Goal: Transaction & Acquisition: Subscribe to service/newsletter

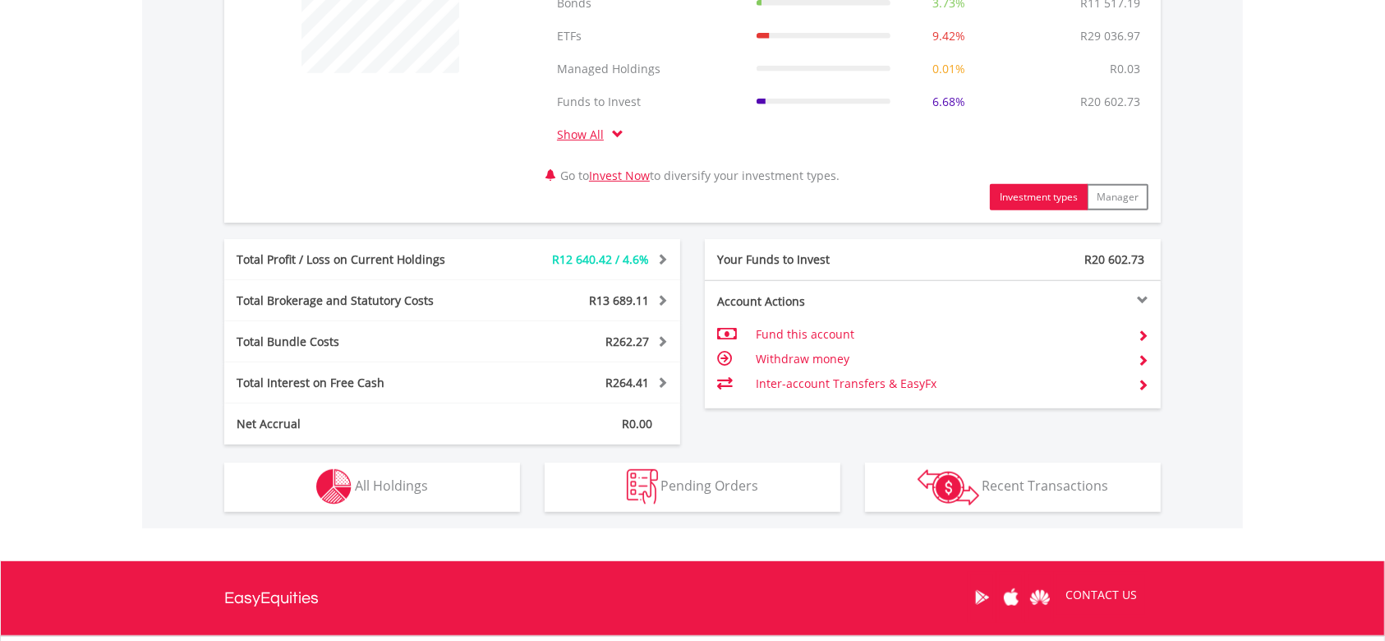
scroll to position [850, 0]
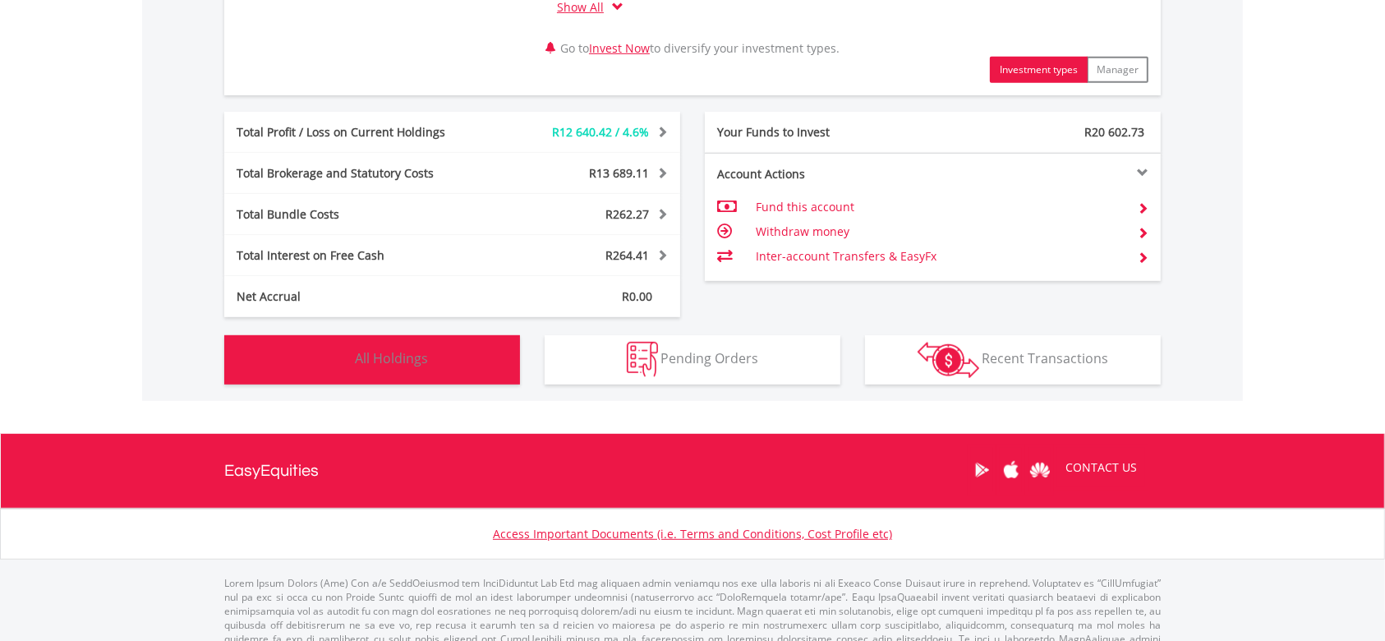
click at [444, 361] on button "Holdings All Holdings" at bounding box center [372, 359] width 296 height 49
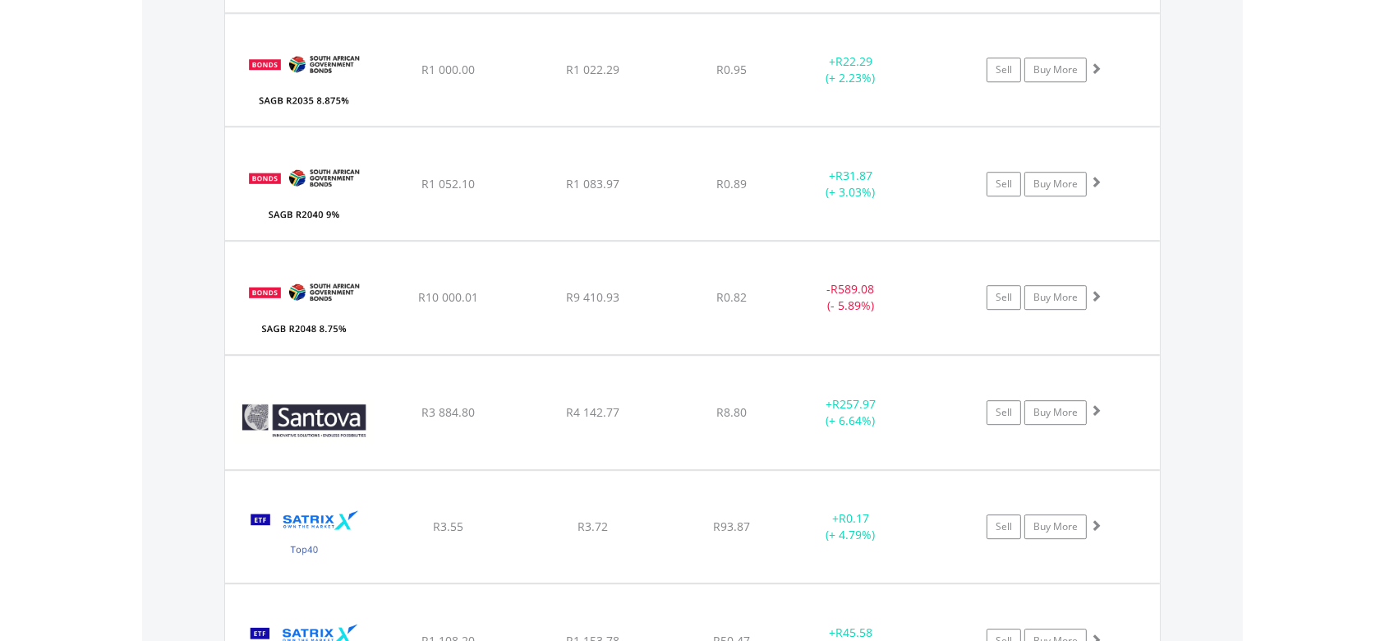
scroll to position [4691, 0]
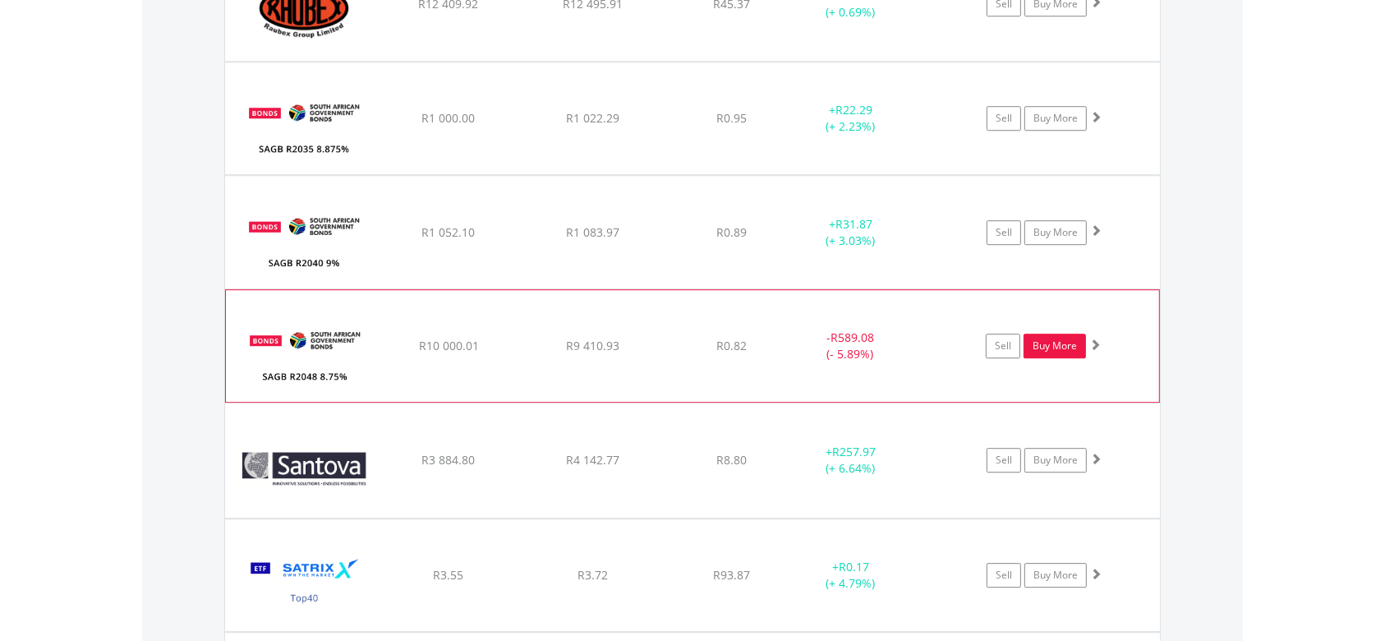
click at [1046, 338] on link "Buy More" at bounding box center [1054, 345] width 62 height 25
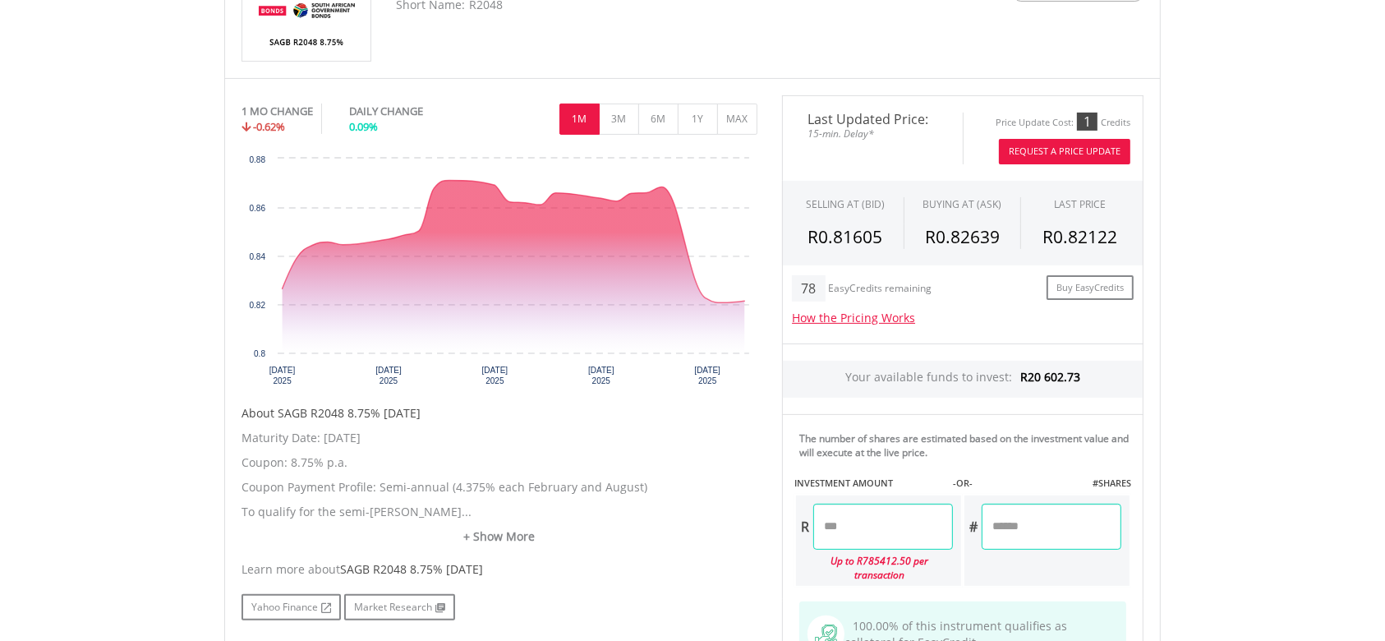
scroll to position [421, 0]
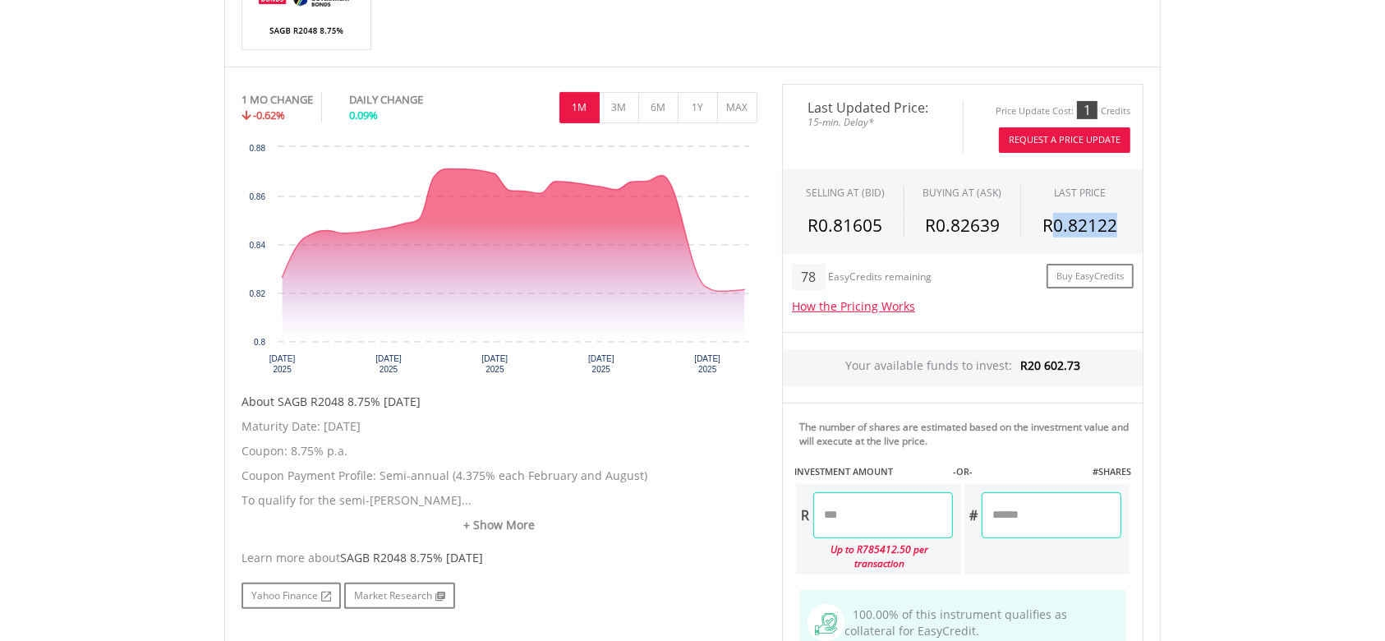
drag, startPoint x: 1119, startPoint y: 224, endPoint x: 1054, endPoint y: 226, distance: 64.9
click at [1054, 226] on div "R0.82122" at bounding box center [1079, 225] width 93 height 25
copy span "0.82122"
drag, startPoint x: 894, startPoint y: 521, endPoint x: 689, endPoint y: 512, distance: 204.7
click at [689, 512] on div "No chart available. 1 MO CHANGE -0.62% DAILY CHANGE 0.09% 1M 3M 6M 1Y MAX Chart…" at bounding box center [692, 403] width 926 height 638
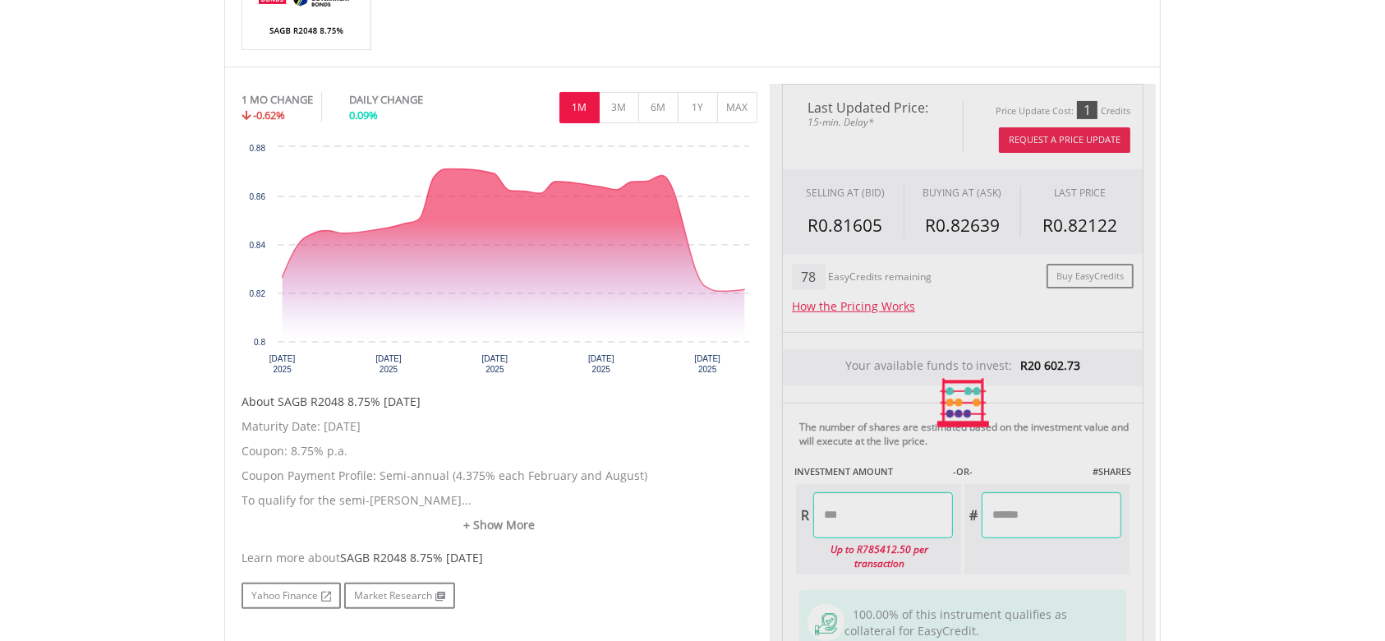
type input "********"
type input "**********"
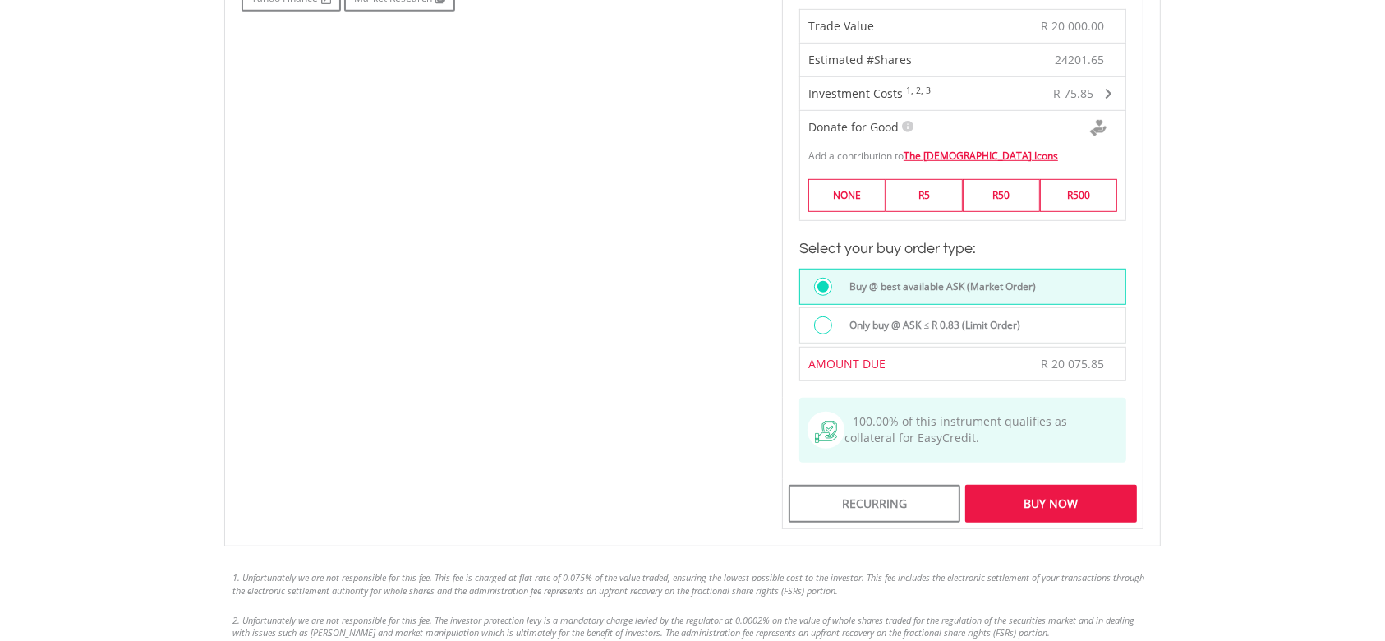
scroll to position [1268, 0]
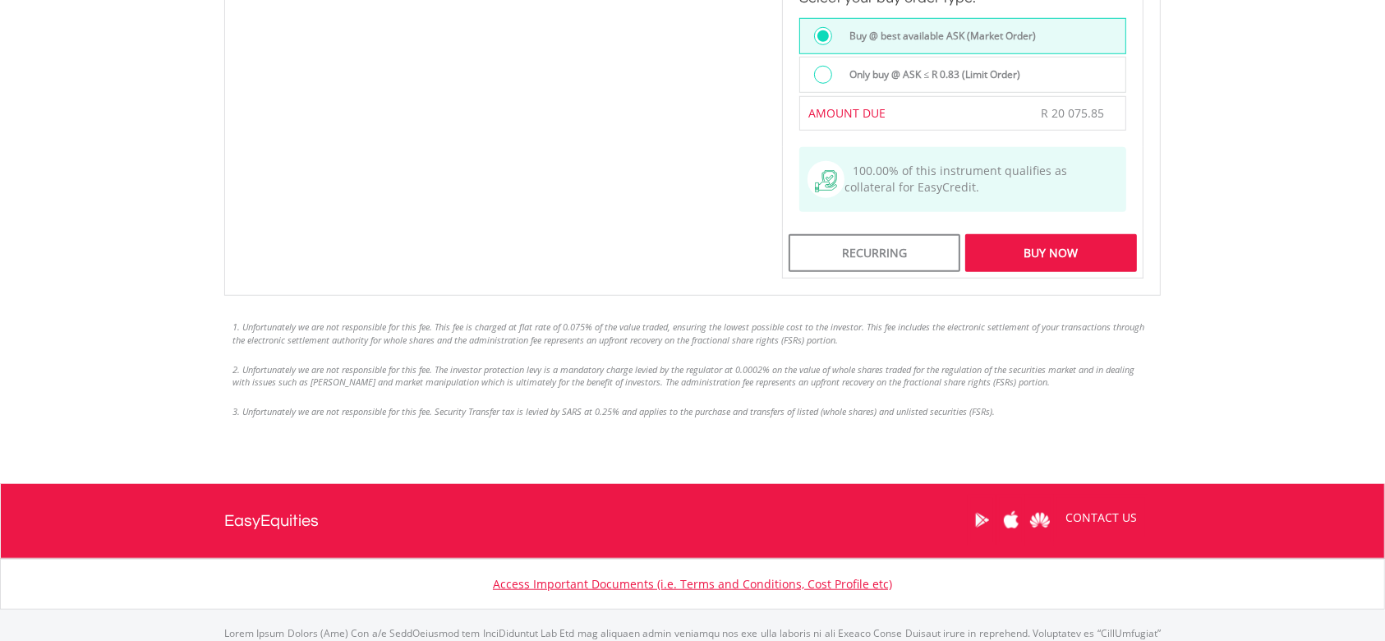
click at [1042, 234] on div "Buy Now" at bounding box center [1051, 253] width 172 height 38
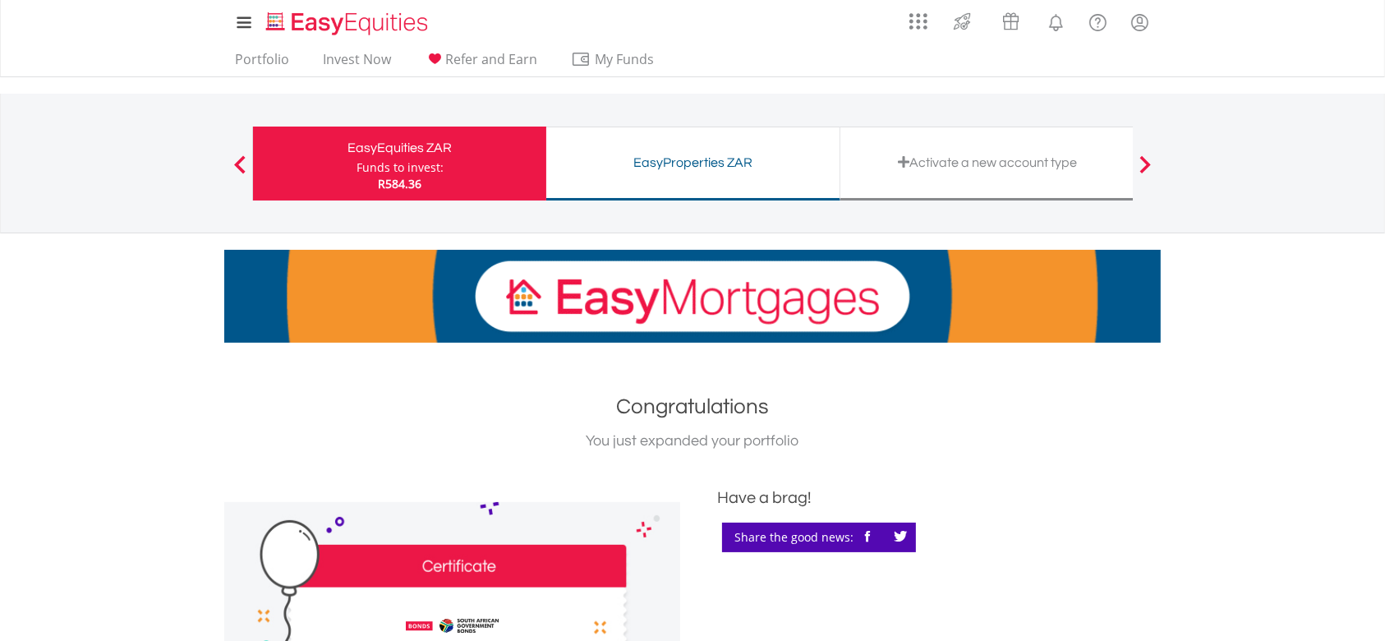
scroll to position [560, 0]
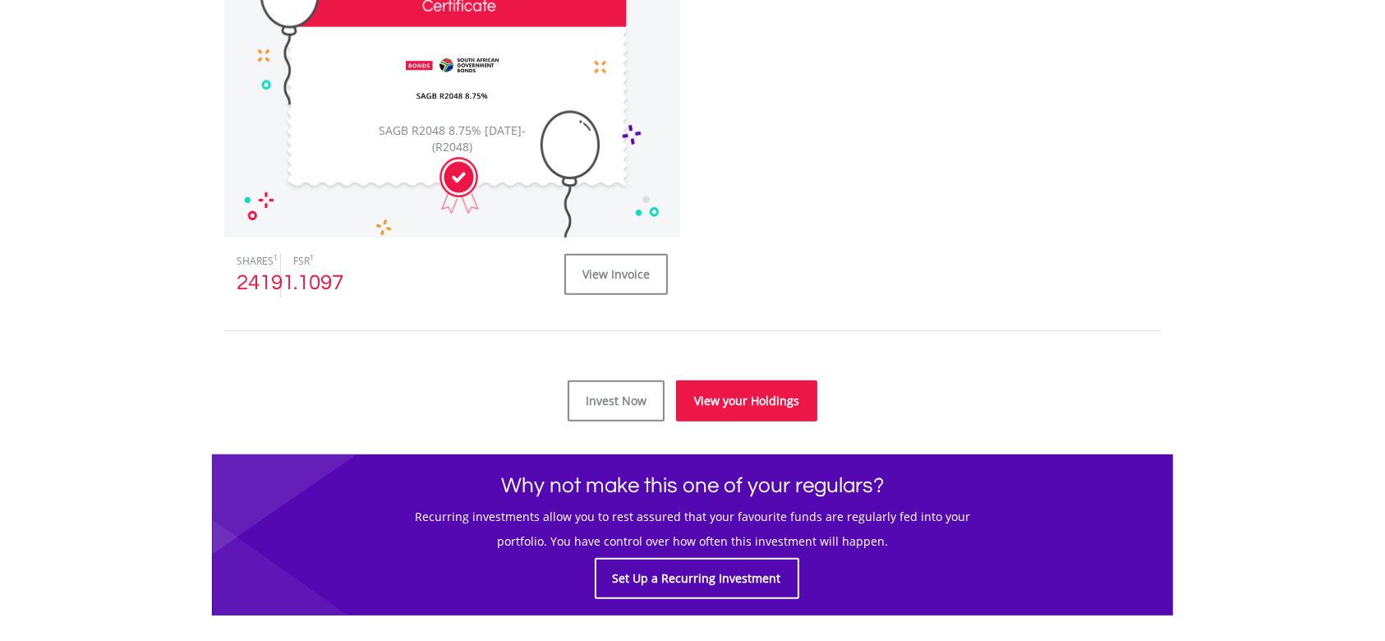
click at [736, 404] on link "View your Holdings" at bounding box center [746, 400] width 141 height 41
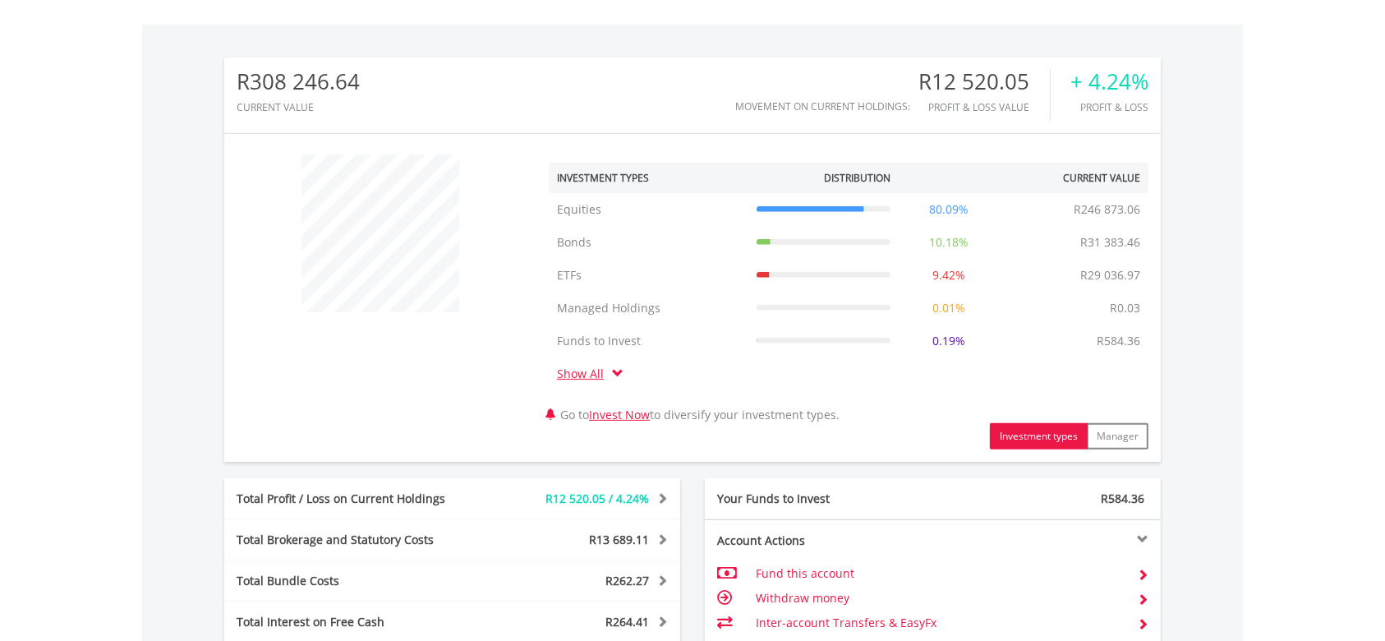
scroll to position [879, 0]
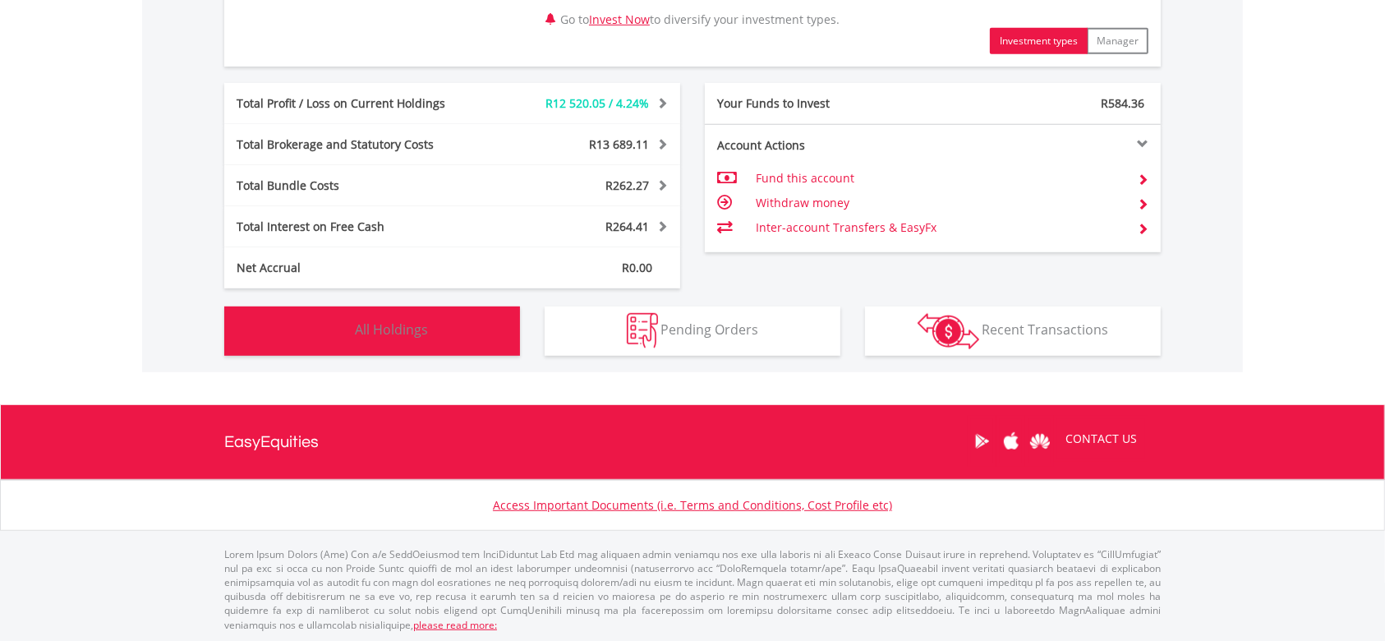
click at [416, 325] on span "All Holdings" at bounding box center [391, 329] width 73 height 18
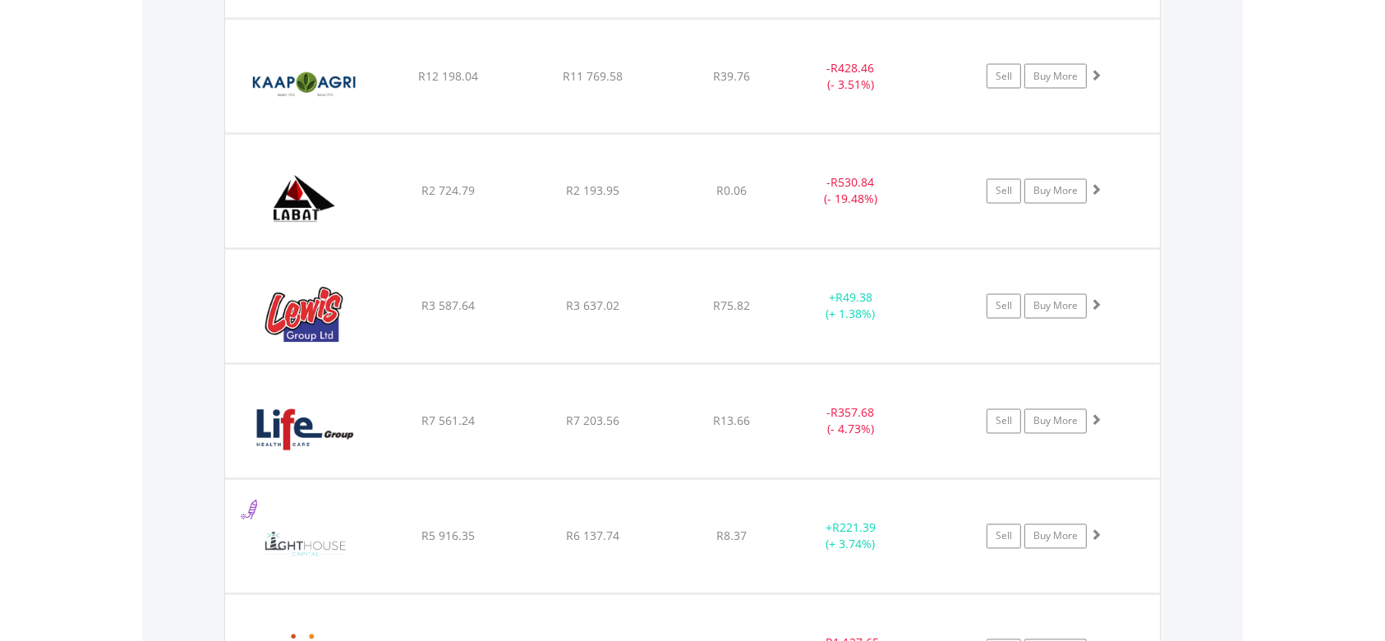
scroll to position [3525, 0]
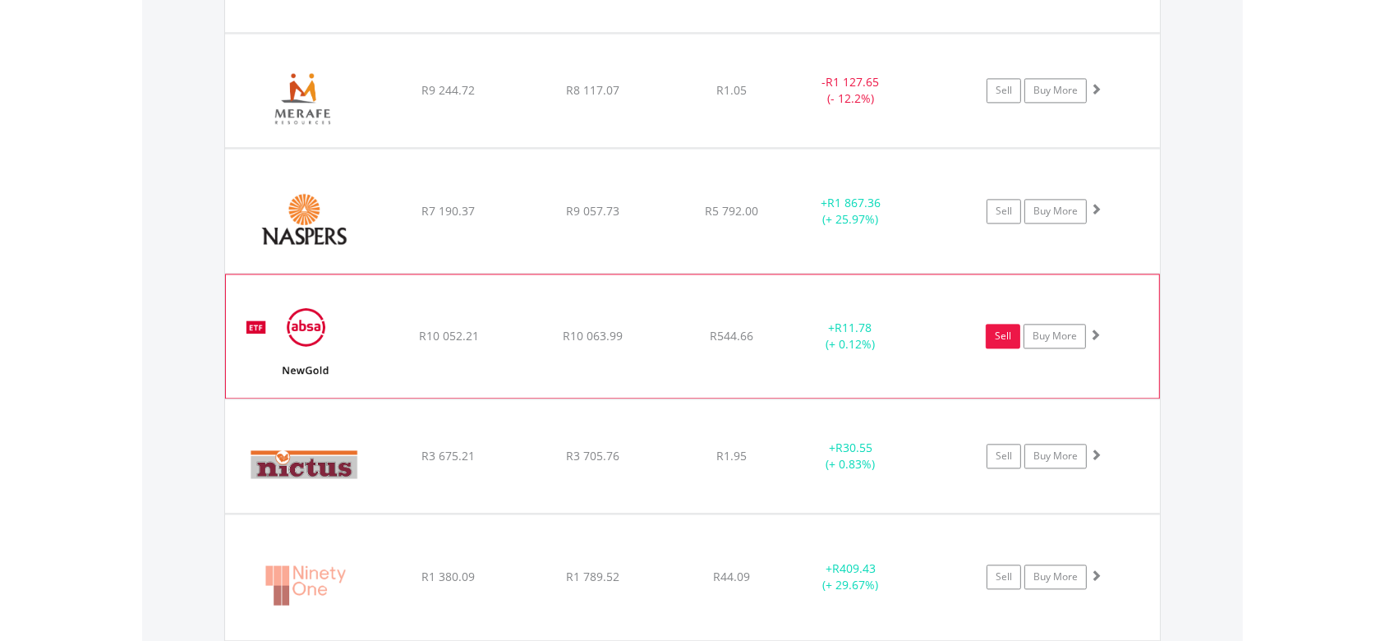
click at [1004, 332] on link "Sell" at bounding box center [1003, 336] width 34 height 25
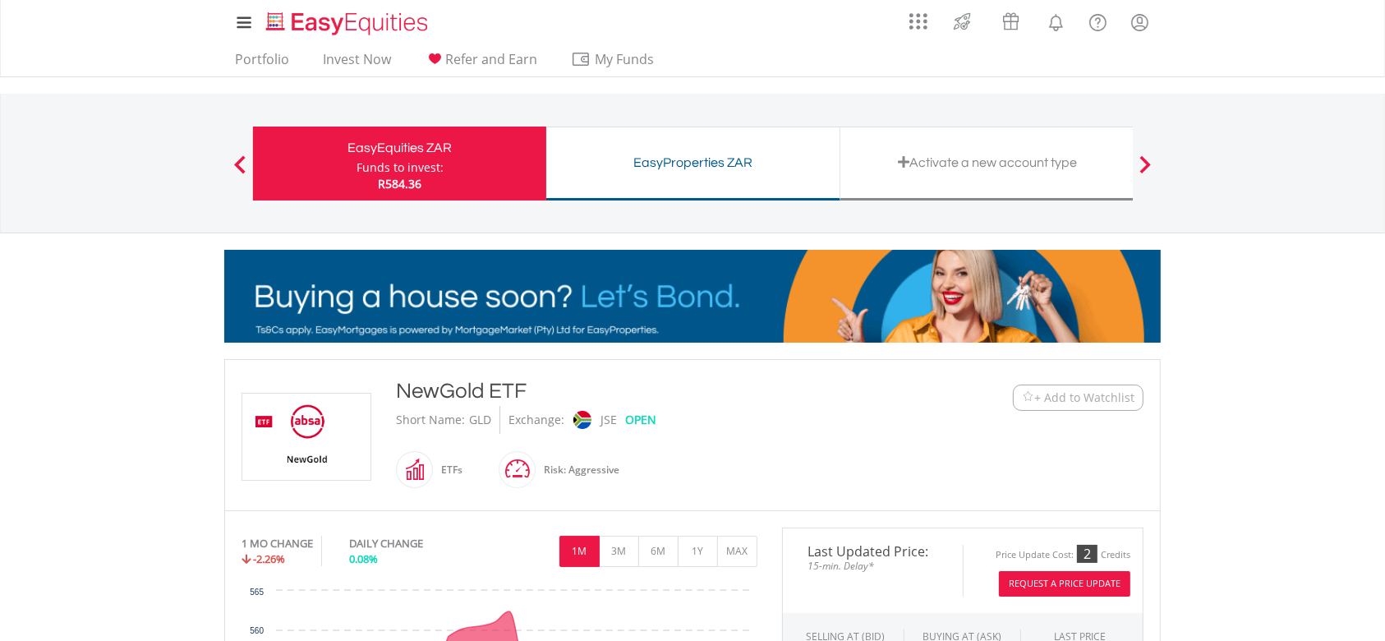
scroll to position [560, 0]
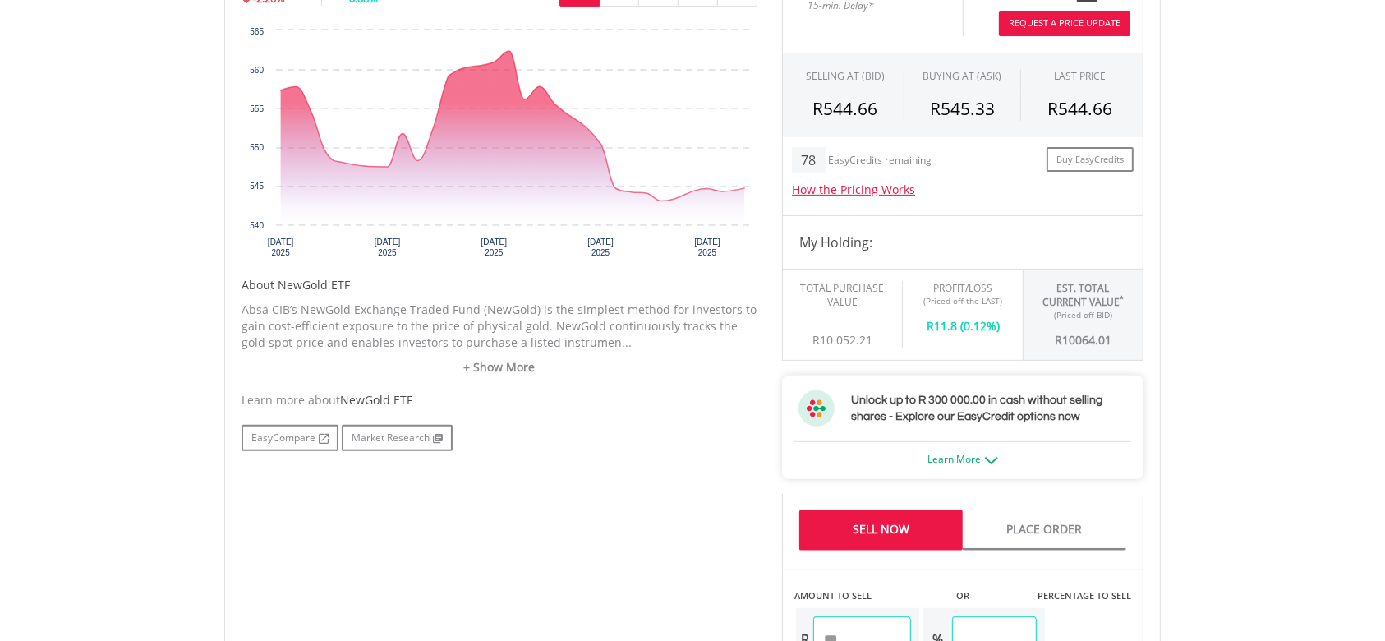
click at [921, 524] on link "Sell Now" at bounding box center [880, 530] width 163 height 40
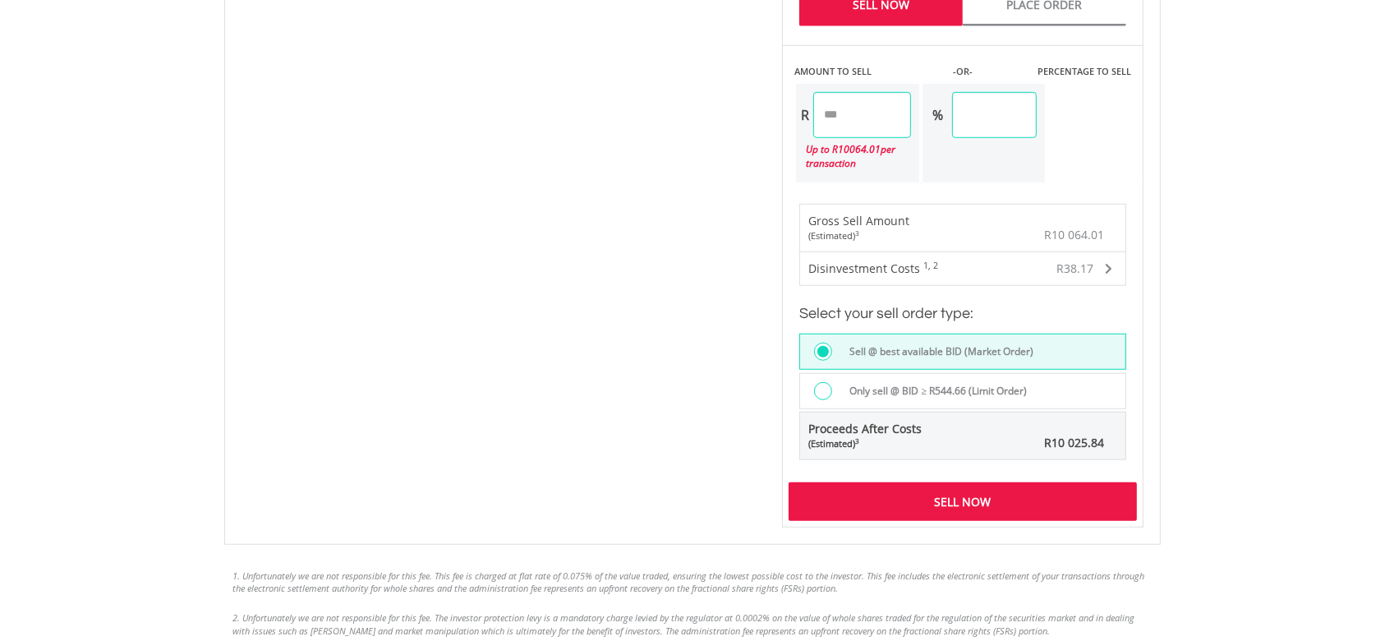
scroll to position [1121, 0]
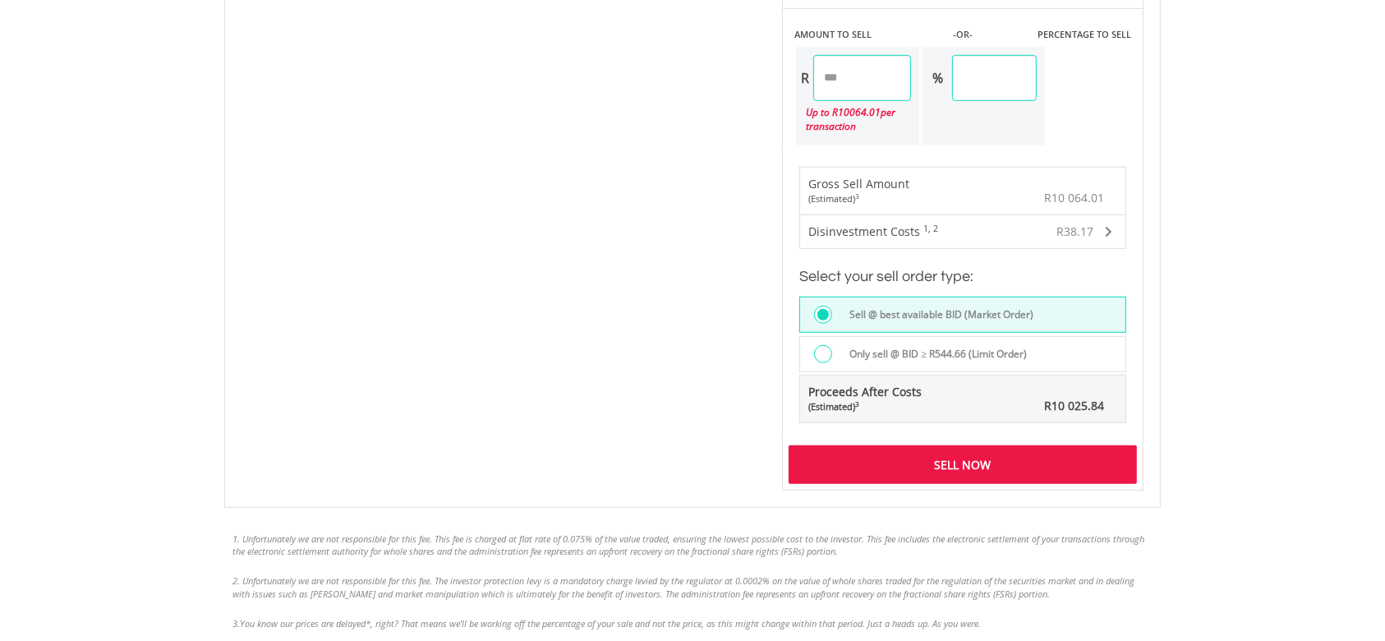
click at [970, 467] on div "Sell Now" at bounding box center [962, 464] width 348 height 38
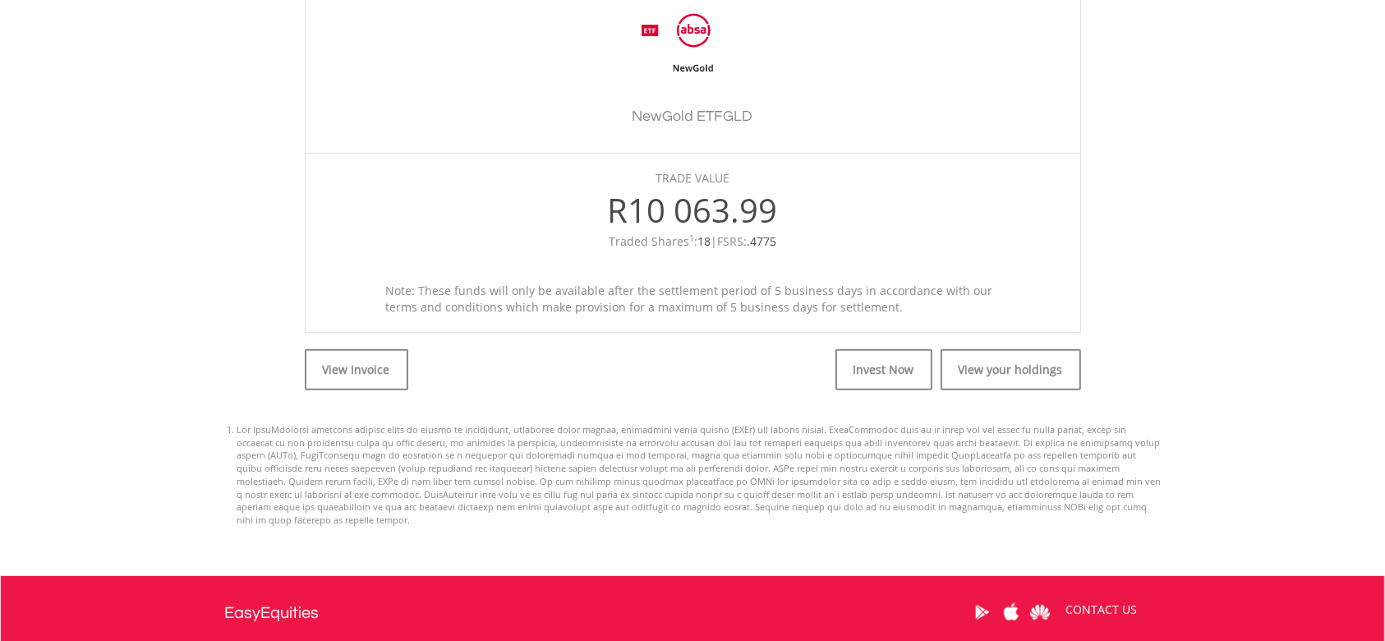
scroll to position [560, 0]
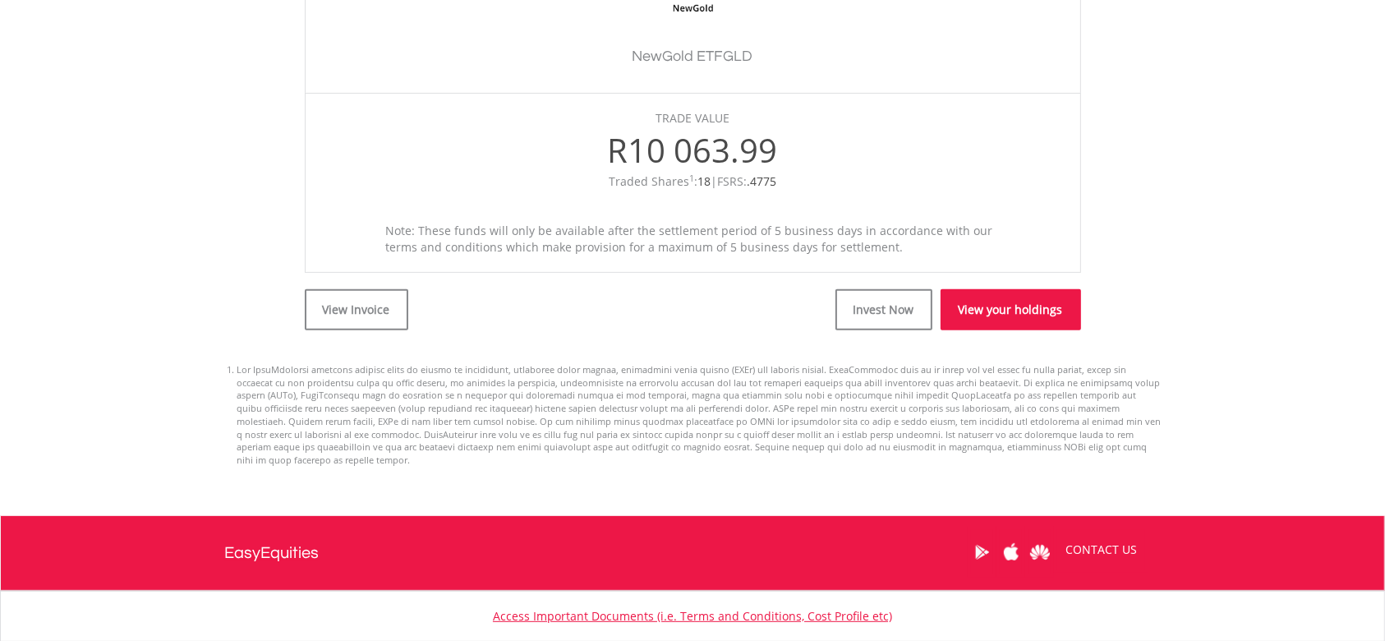
click at [994, 310] on link "View your holdings" at bounding box center [1010, 309] width 140 height 41
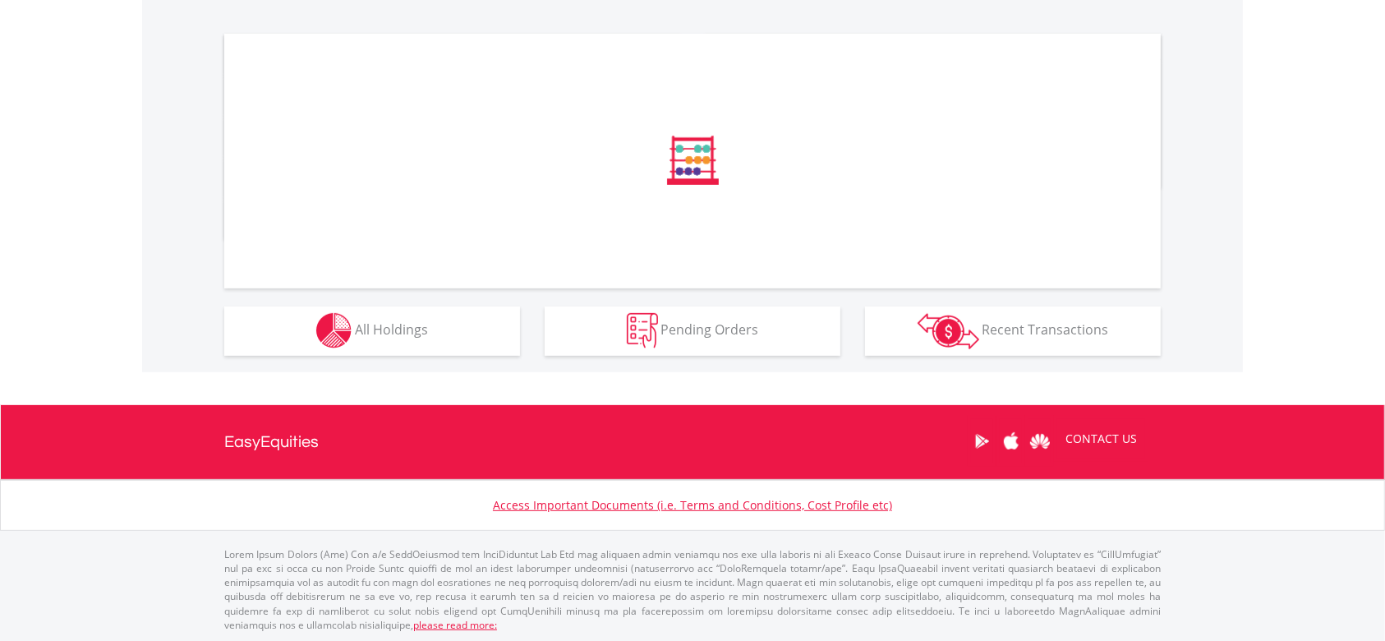
scroll to position [507, 0]
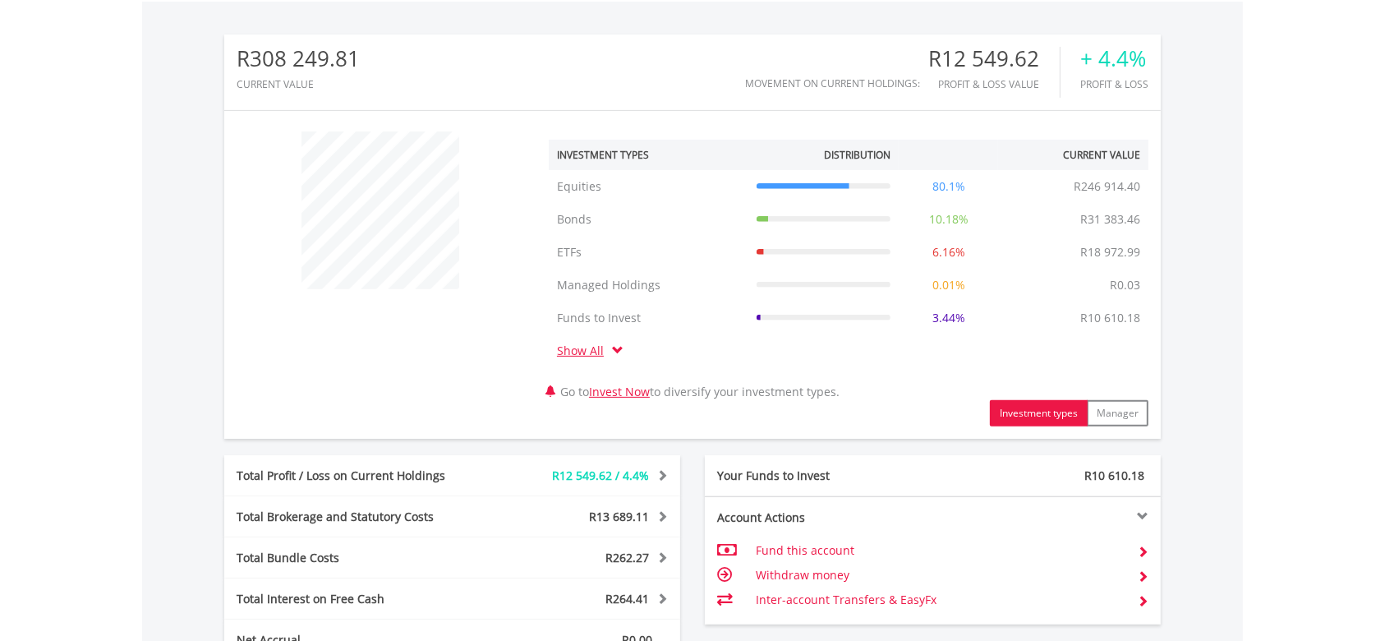
click at [394, 331] on div "﻿ Investment Types Distribution Current Value Show All Equities Equities R246 9…" at bounding box center [692, 274] width 936 height 303
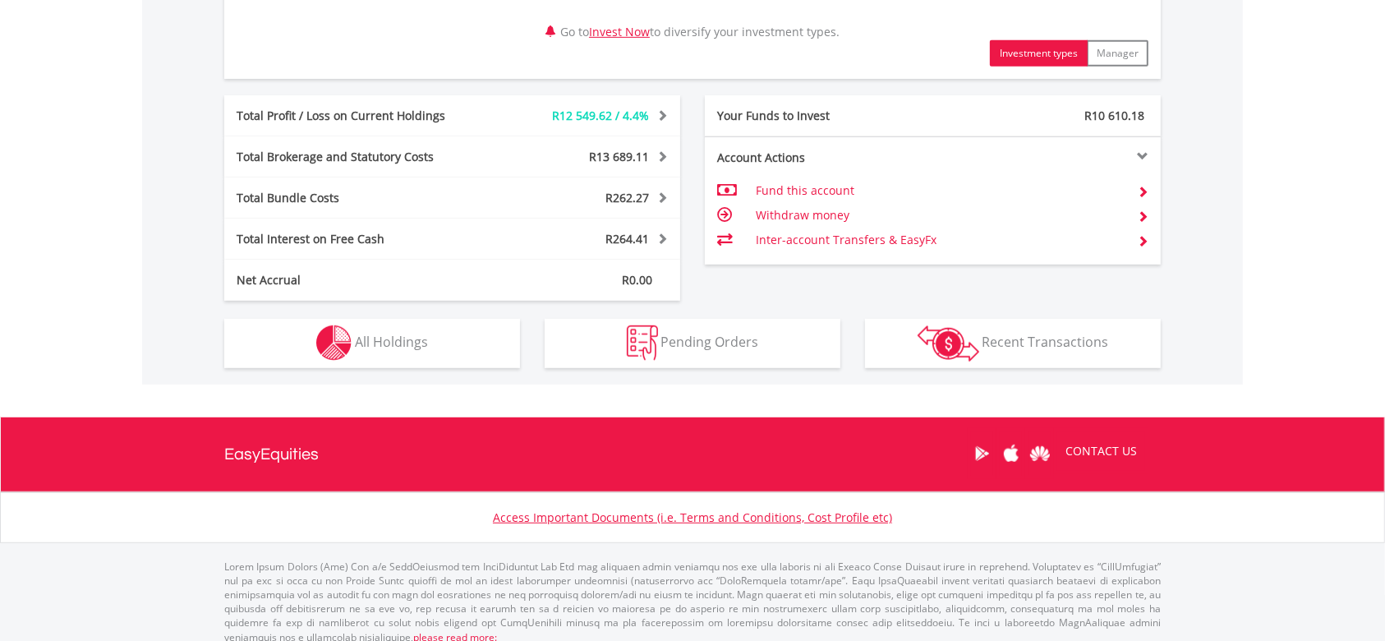
scroll to position [879, 0]
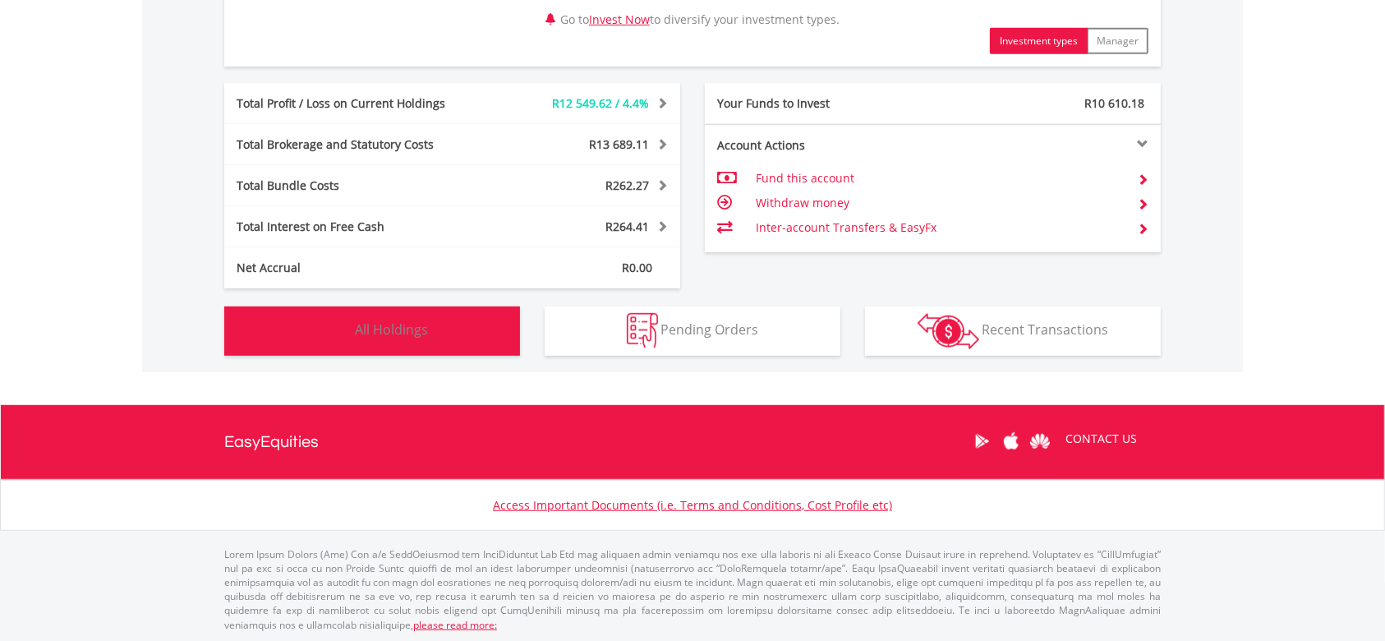
click at [394, 331] on span "All Holdings" at bounding box center [391, 329] width 73 height 18
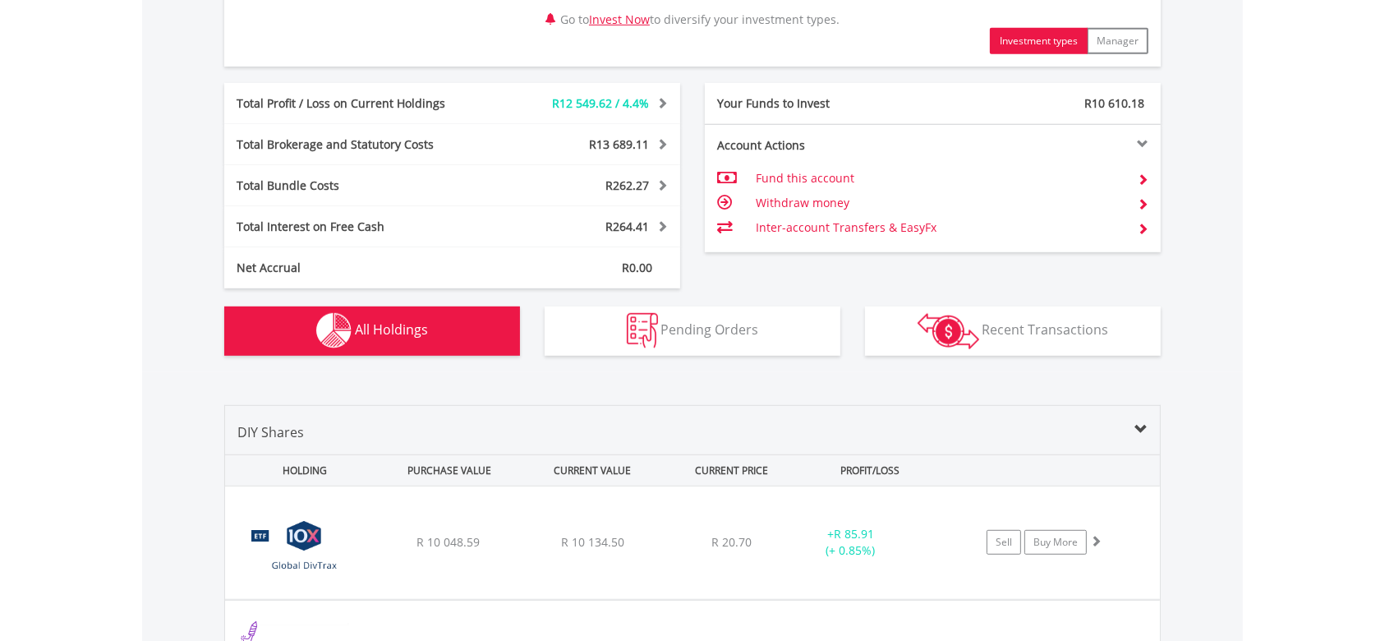
scroll to position [1282, 0]
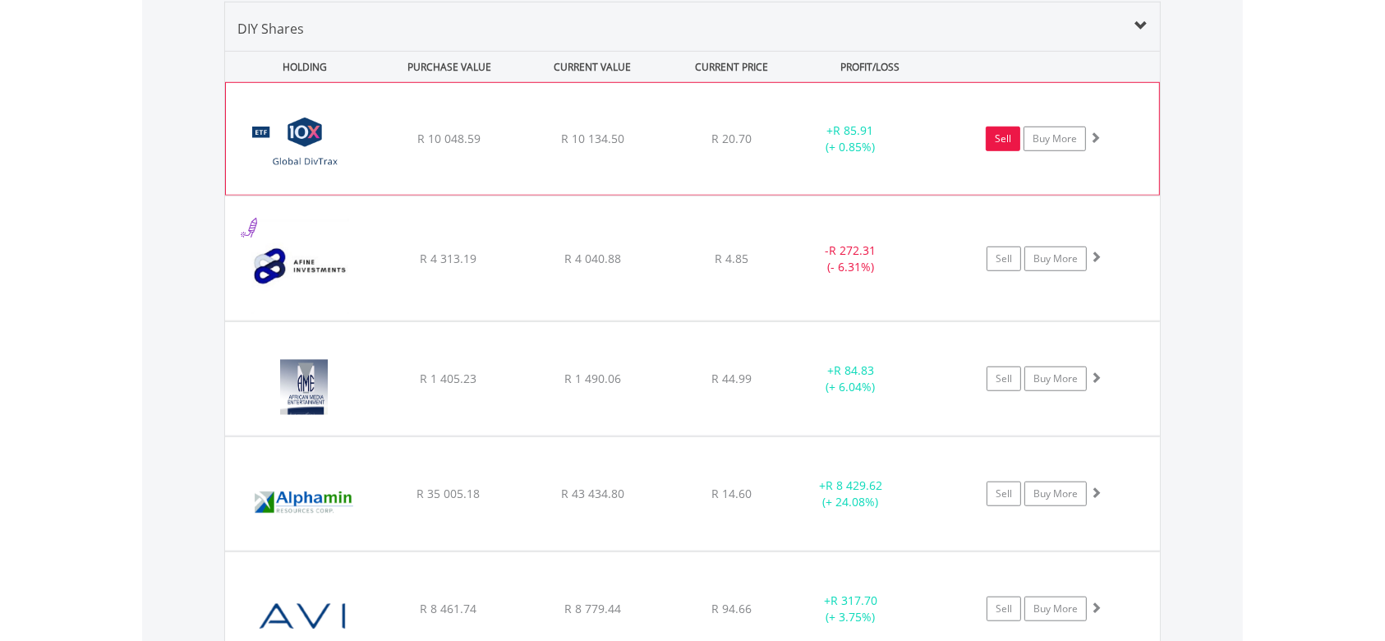
click at [1004, 135] on link "Sell" at bounding box center [1003, 138] width 34 height 25
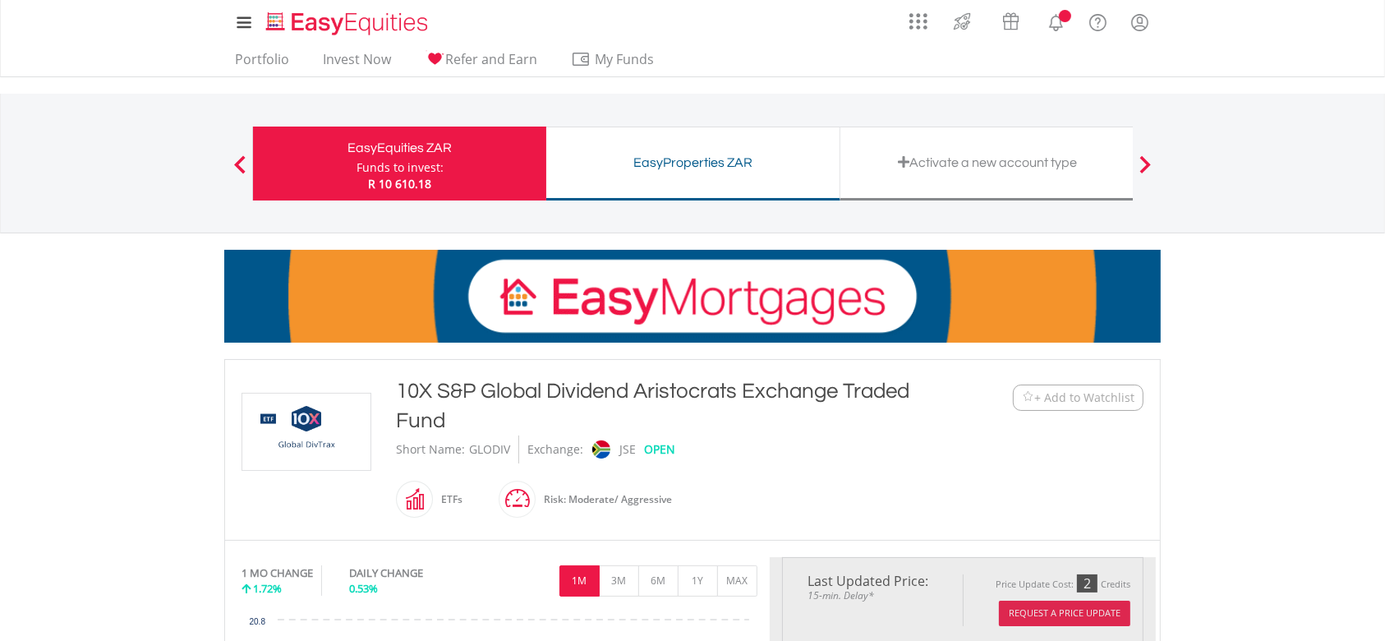
type input "********"
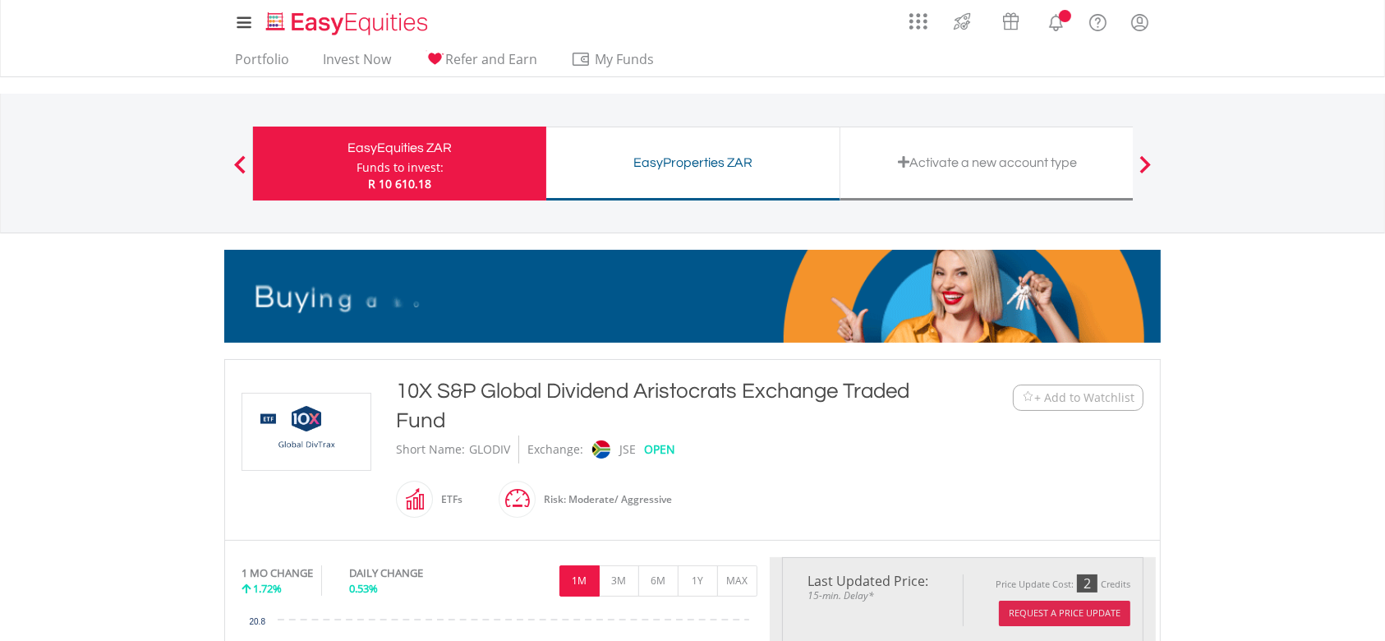
type input "******"
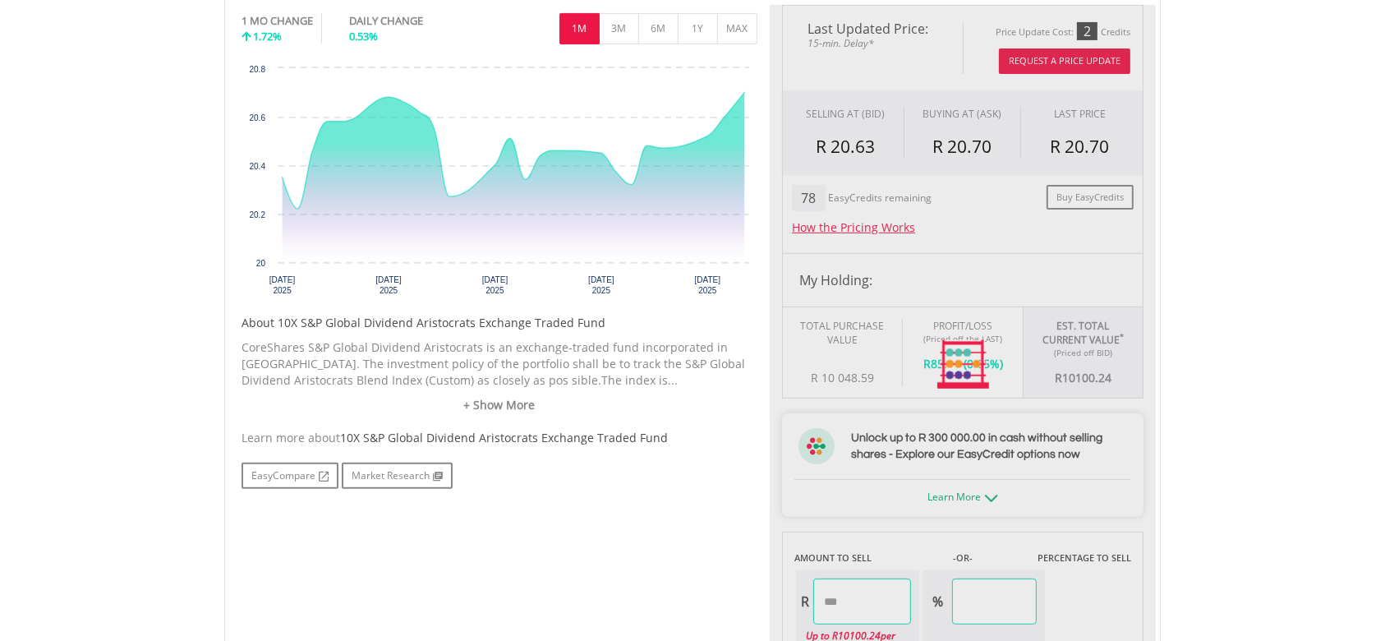
scroll to position [560, 0]
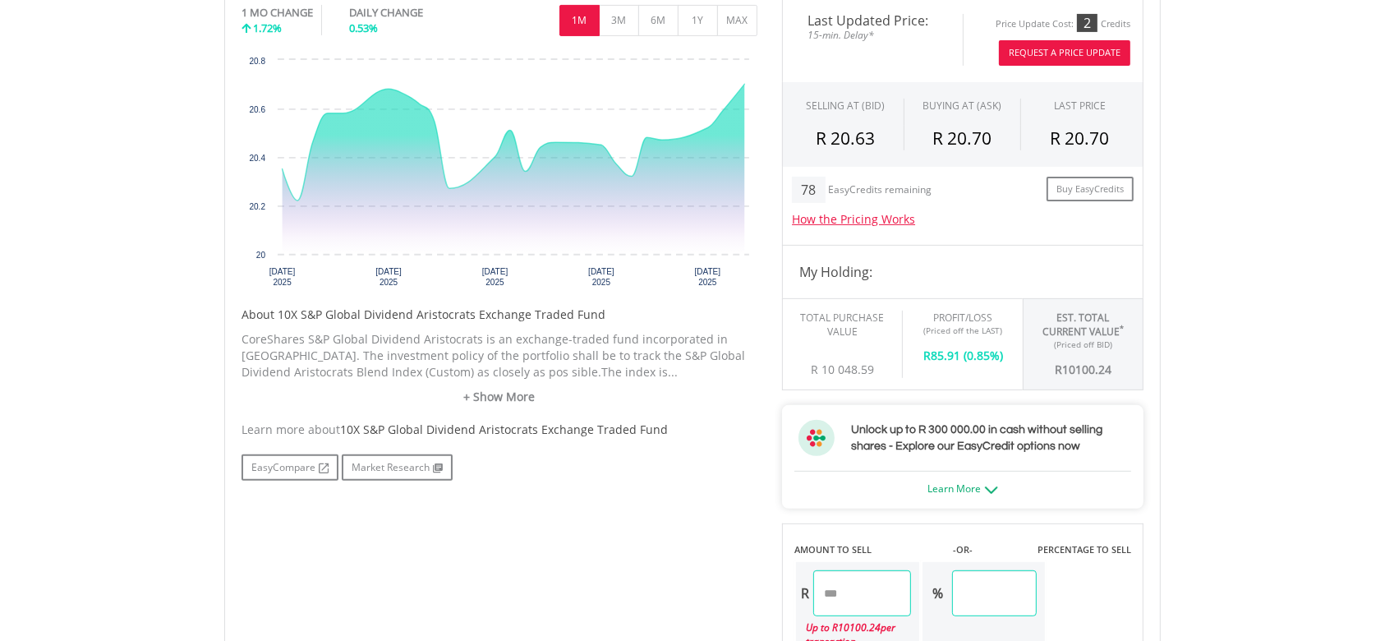
drag, startPoint x: 836, startPoint y: 591, endPoint x: 1015, endPoint y: 581, distance: 179.3
click at [1015, 581] on div "R ******** Up to R 10100.24 per transaction % ******" at bounding box center [920, 611] width 252 height 102
click at [1288, 503] on body "My Investments Invest Now New Listings Sell My Recurring Investments Pending Or…" at bounding box center [692, 450] width 1385 height 2021
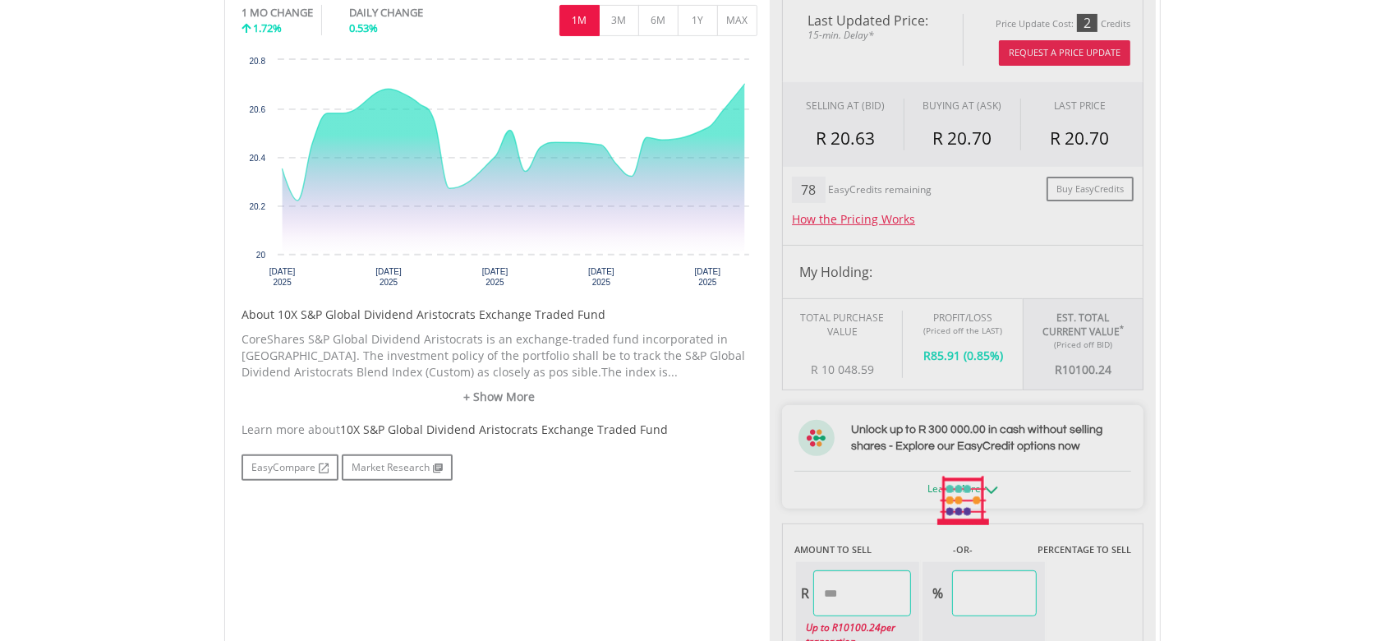
type input "********"
type input "*****"
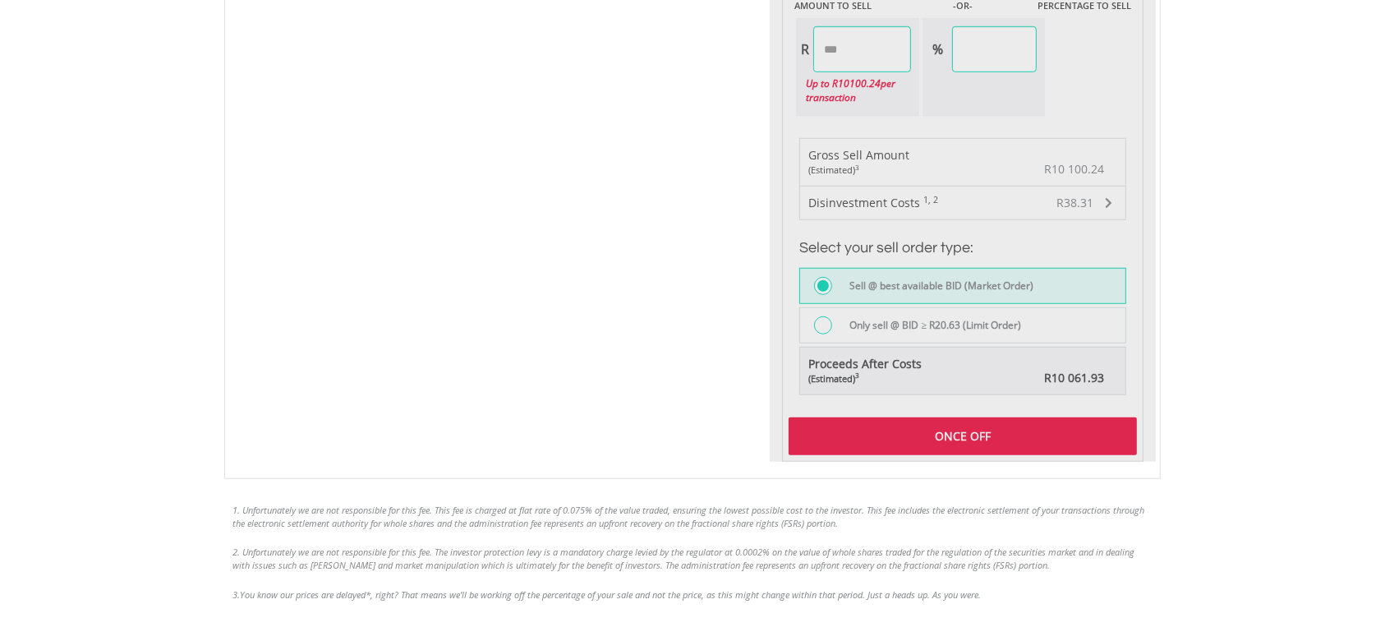
scroll to position [1121, 0]
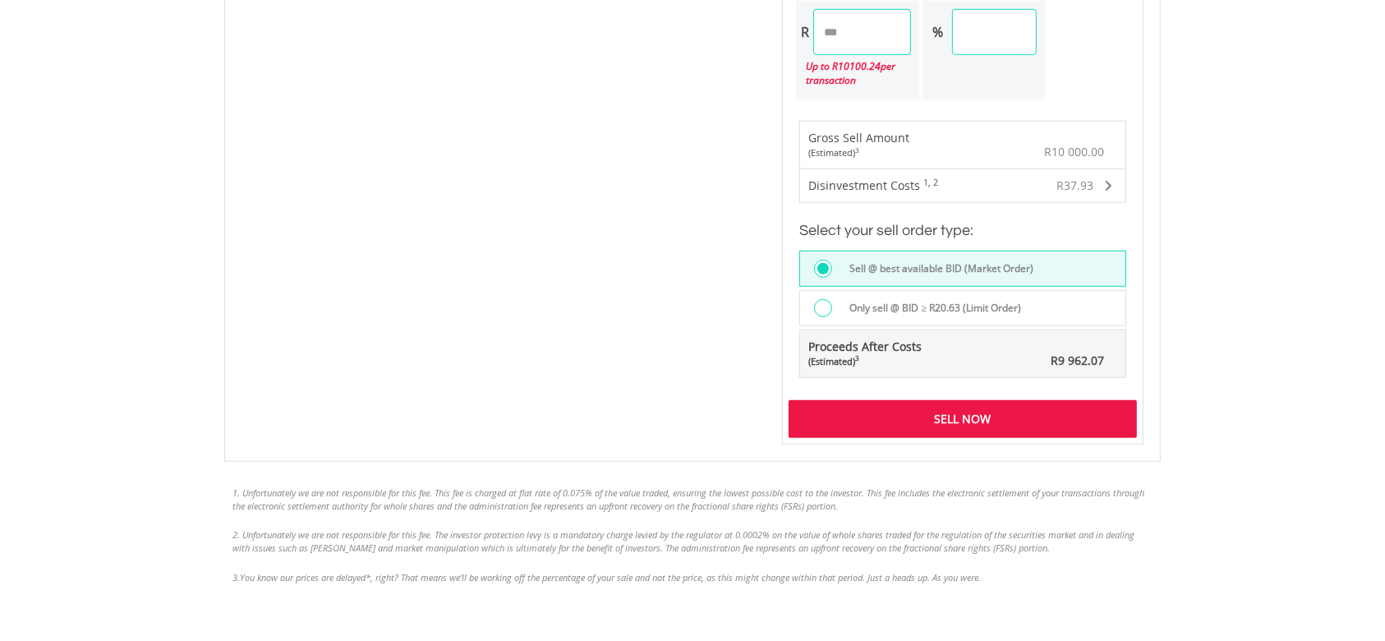
click at [1005, 419] on div "Sell Now" at bounding box center [962, 419] width 348 height 38
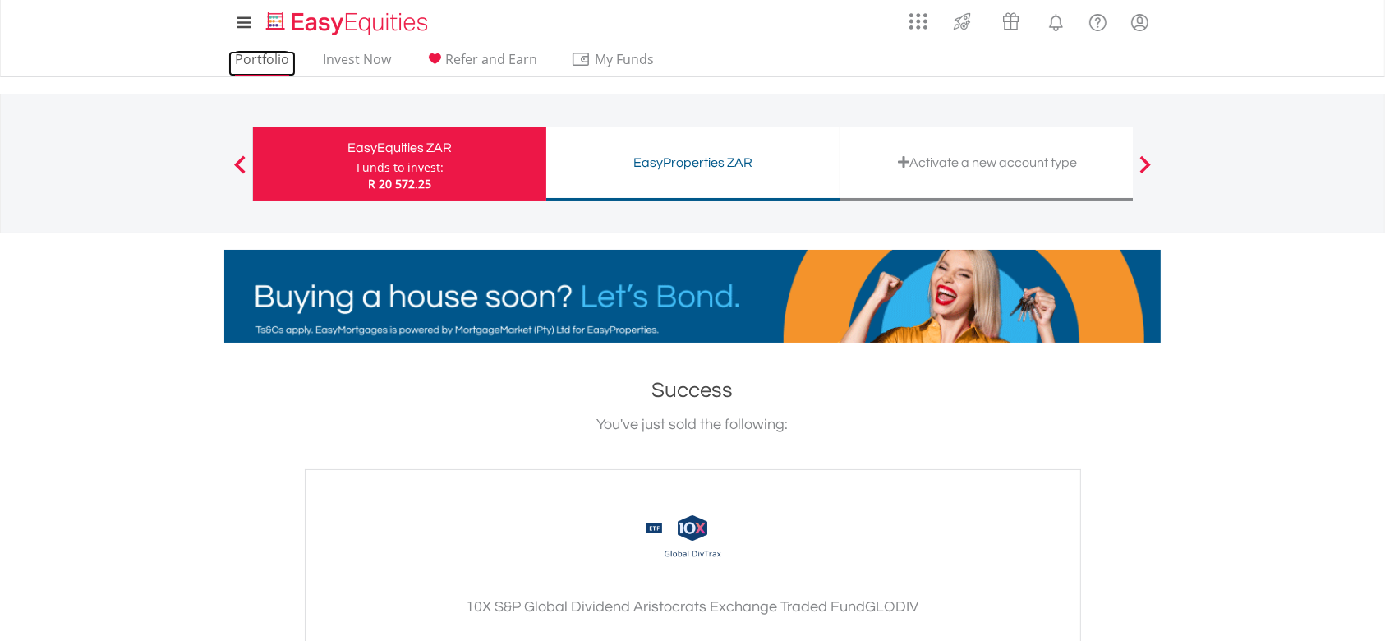
click at [274, 54] on link "Portfolio" at bounding box center [261, 63] width 67 height 25
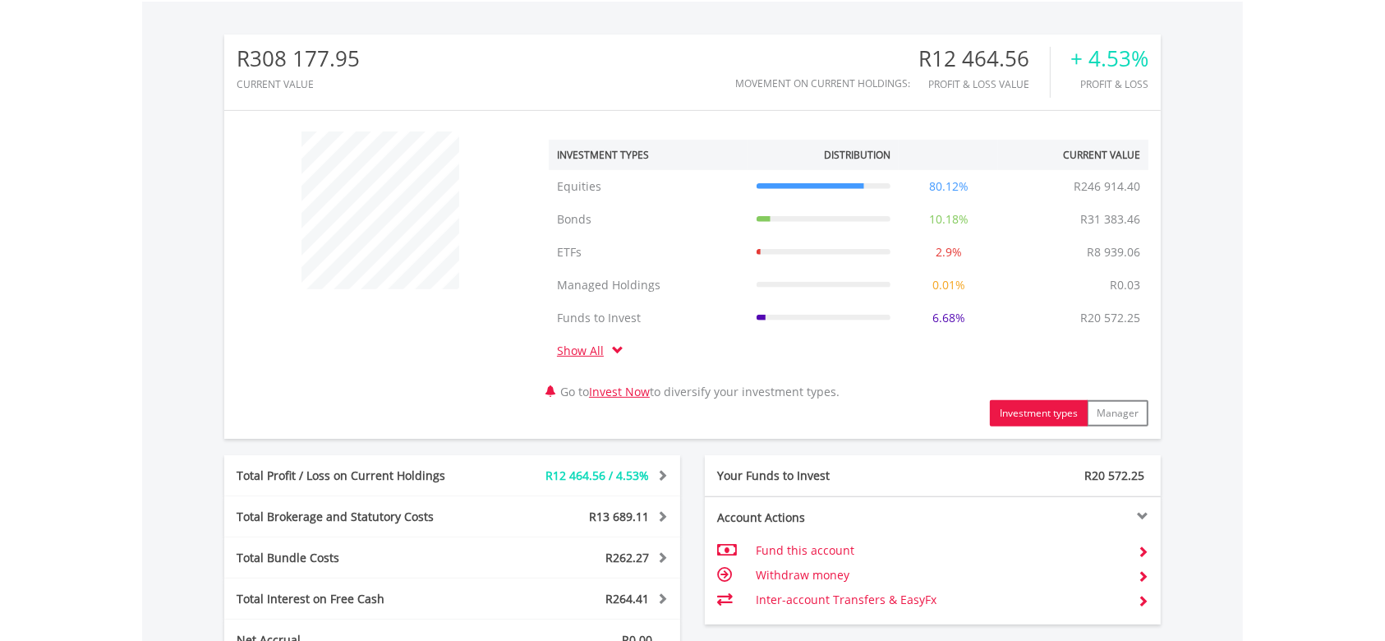
scroll to position [879, 0]
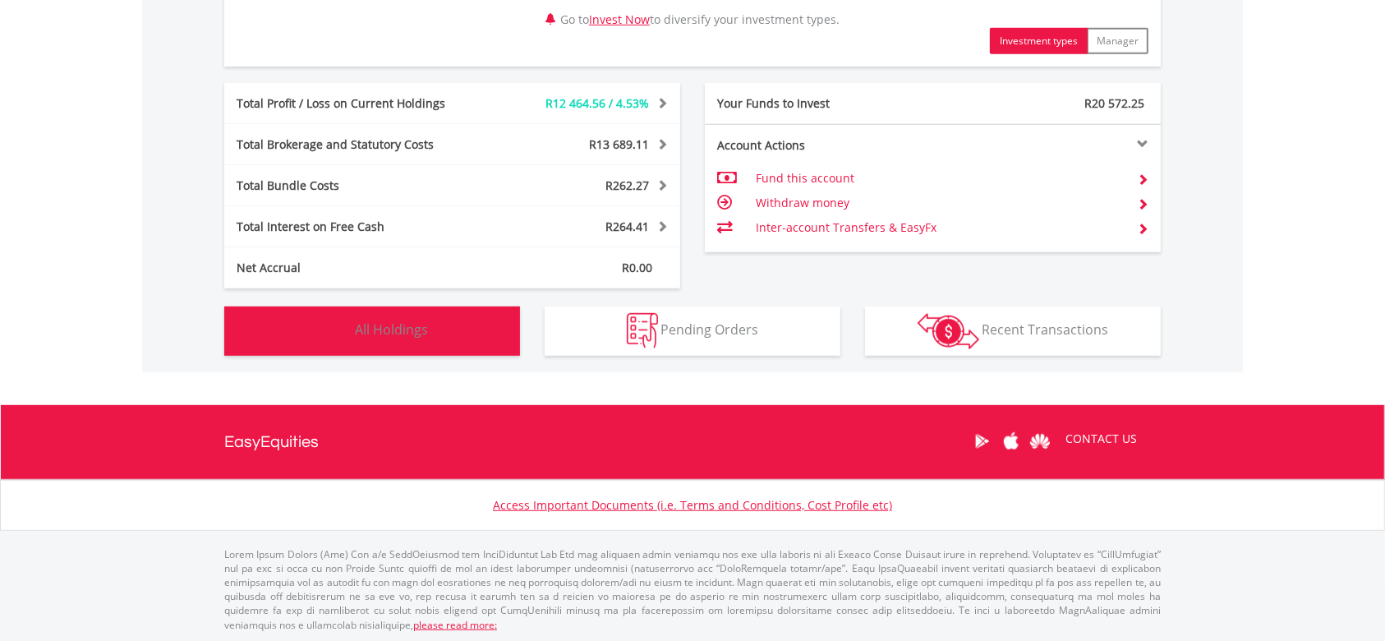
click at [388, 341] on button "Holdings All Holdings" at bounding box center [372, 330] width 296 height 49
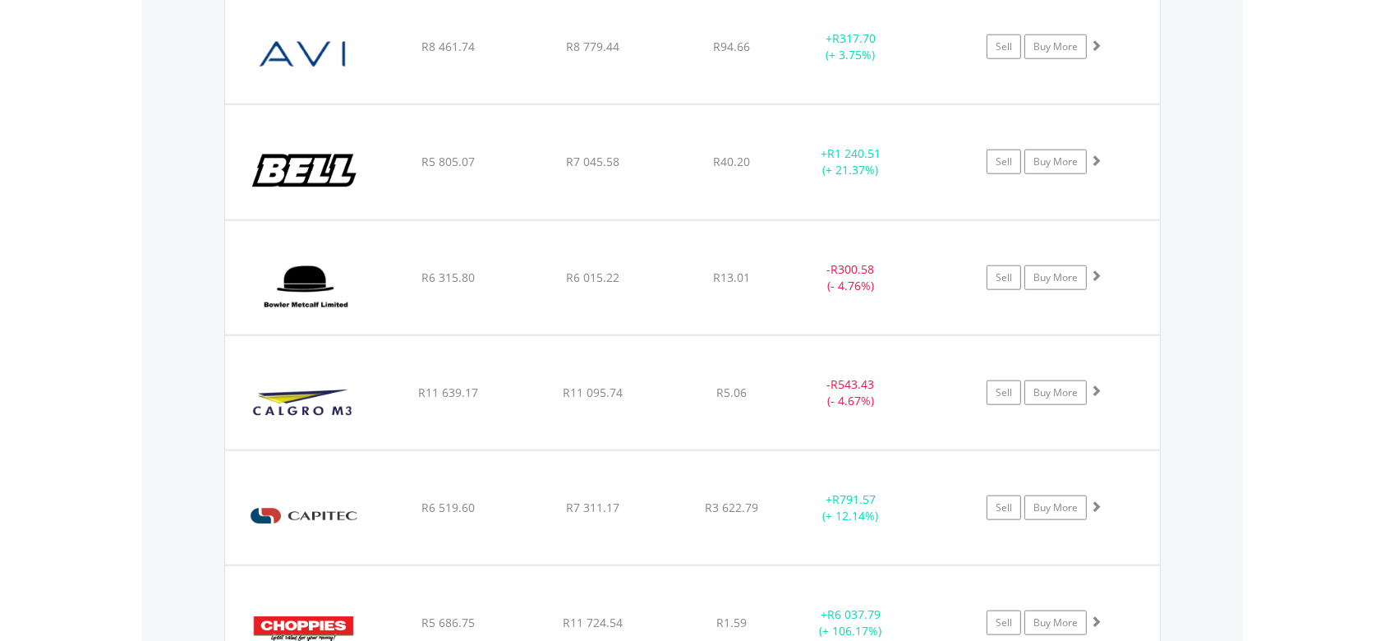
scroll to position [1843, 0]
click at [1005, 507] on link "Sell" at bounding box center [1003, 508] width 34 height 25
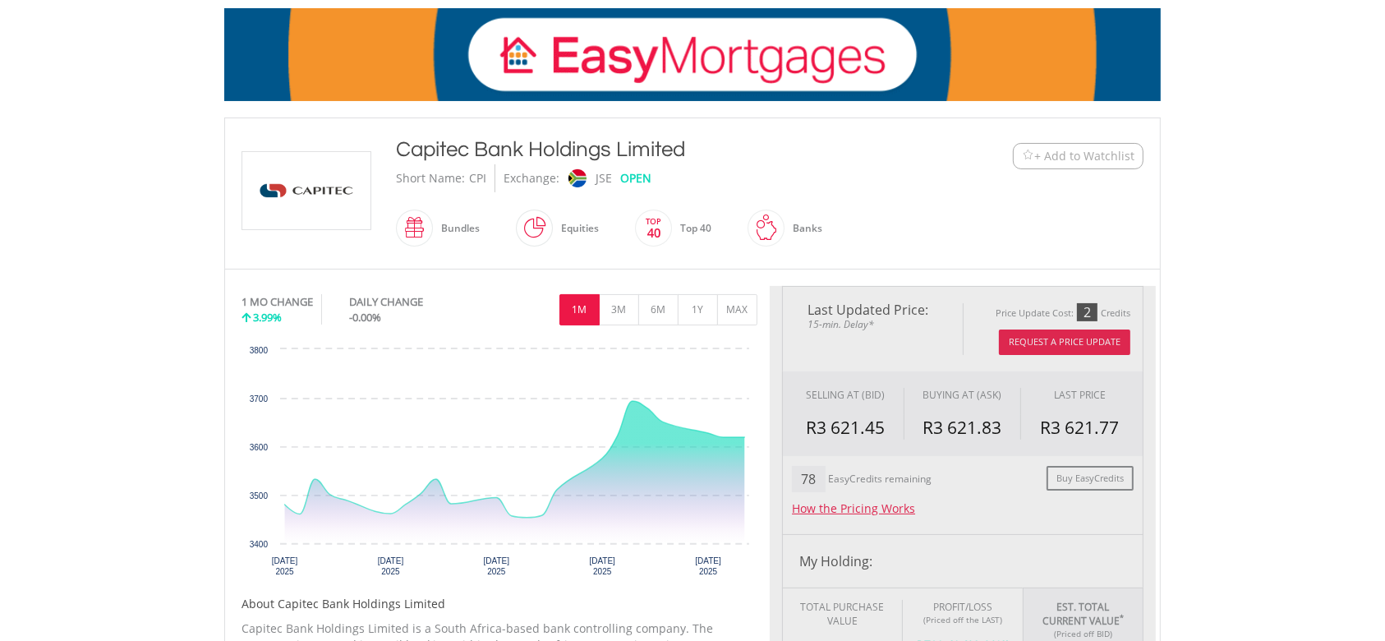
scroll to position [802, 0]
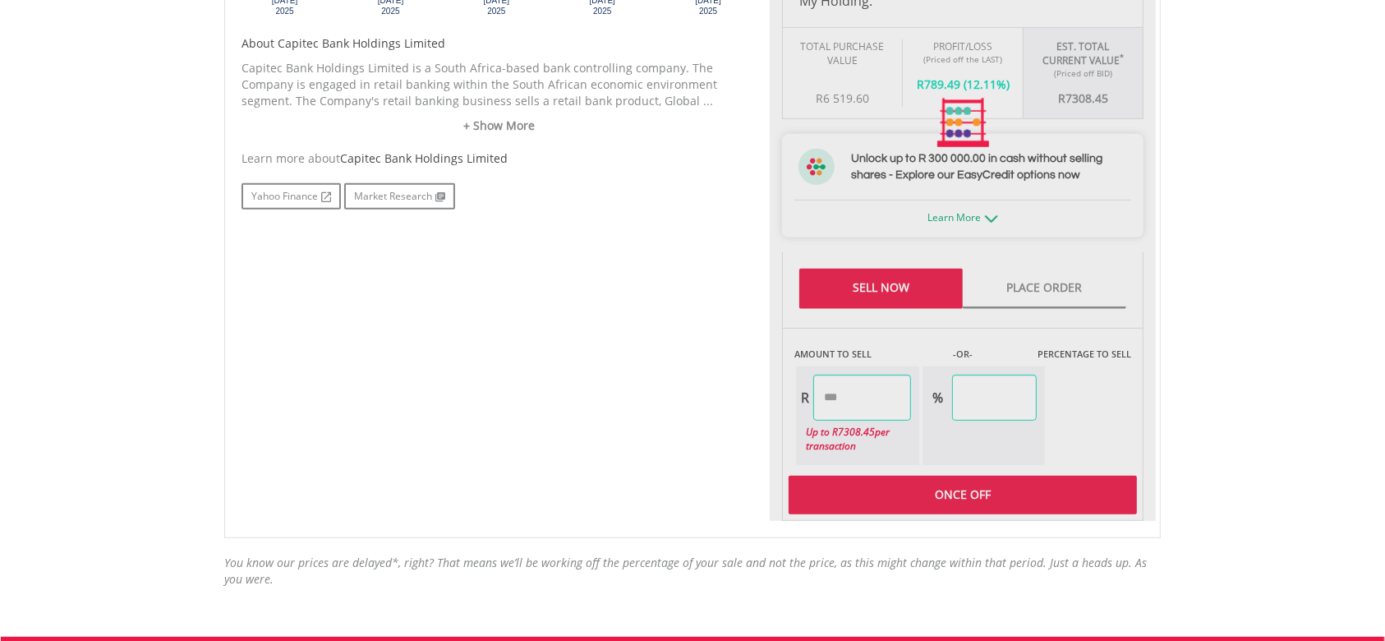
type input "*******"
type input "******"
click at [847, 392] on div "Last Updated Price: 15-min. Delay* Price Update Cost: 2 Credits Request A Price…" at bounding box center [963, 123] width 386 height 795
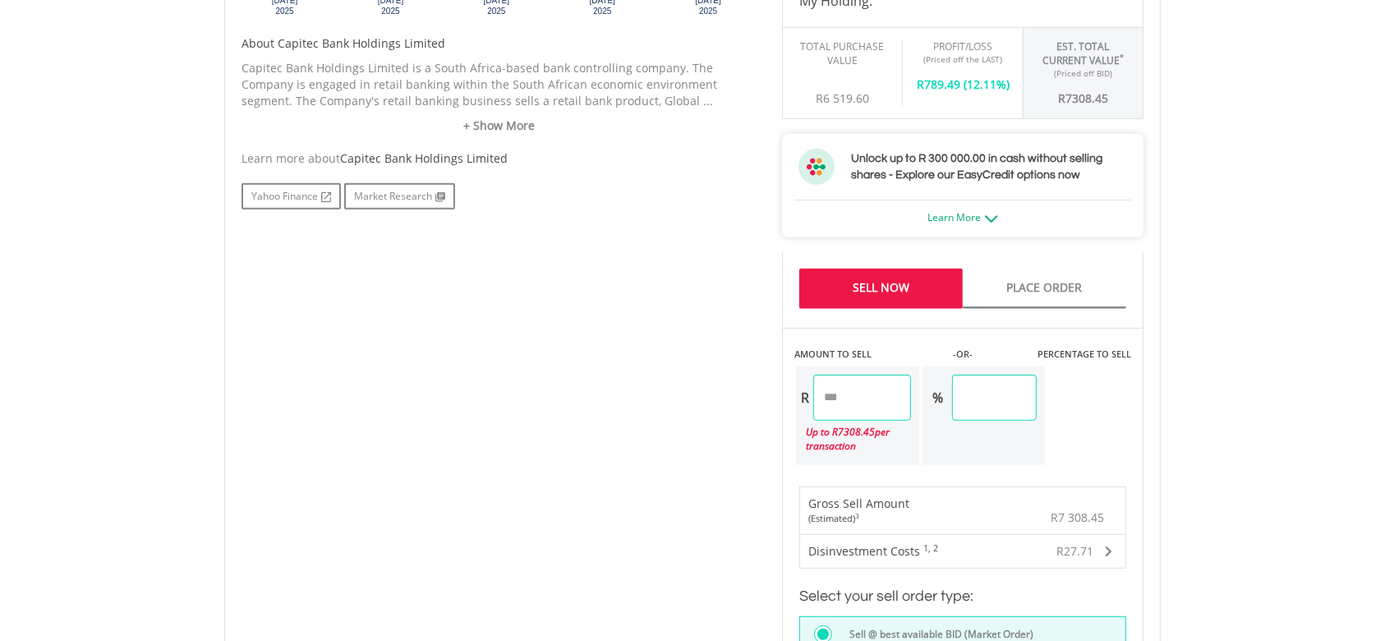
drag, startPoint x: 885, startPoint y: 398, endPoint x: 703, endPoint y: 378, distance: 182.7
click at [703, 378] on div "No chart available. 1 MO CHANGE 3.99% DAILY CHANGE -0.00% 1M 3M 6M 1Y MAX Chart…" at bounding box center [692, 268] width 926 height 1084
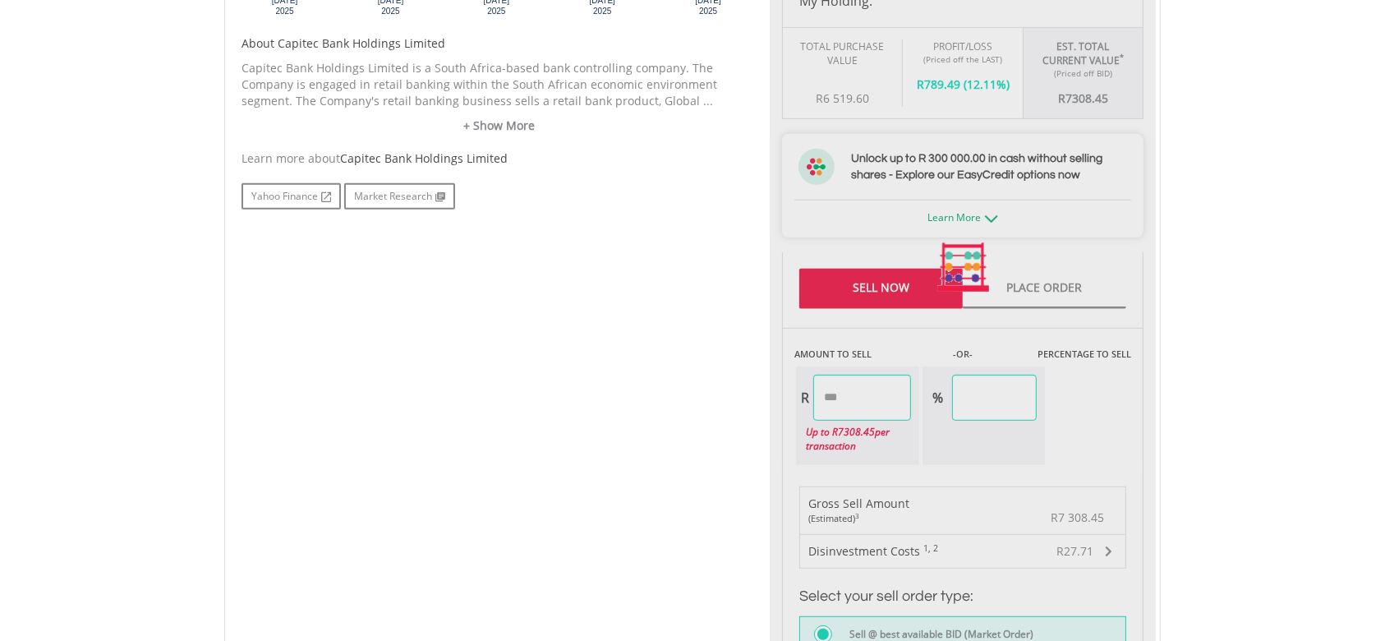
type input "*******"
type input "*****"
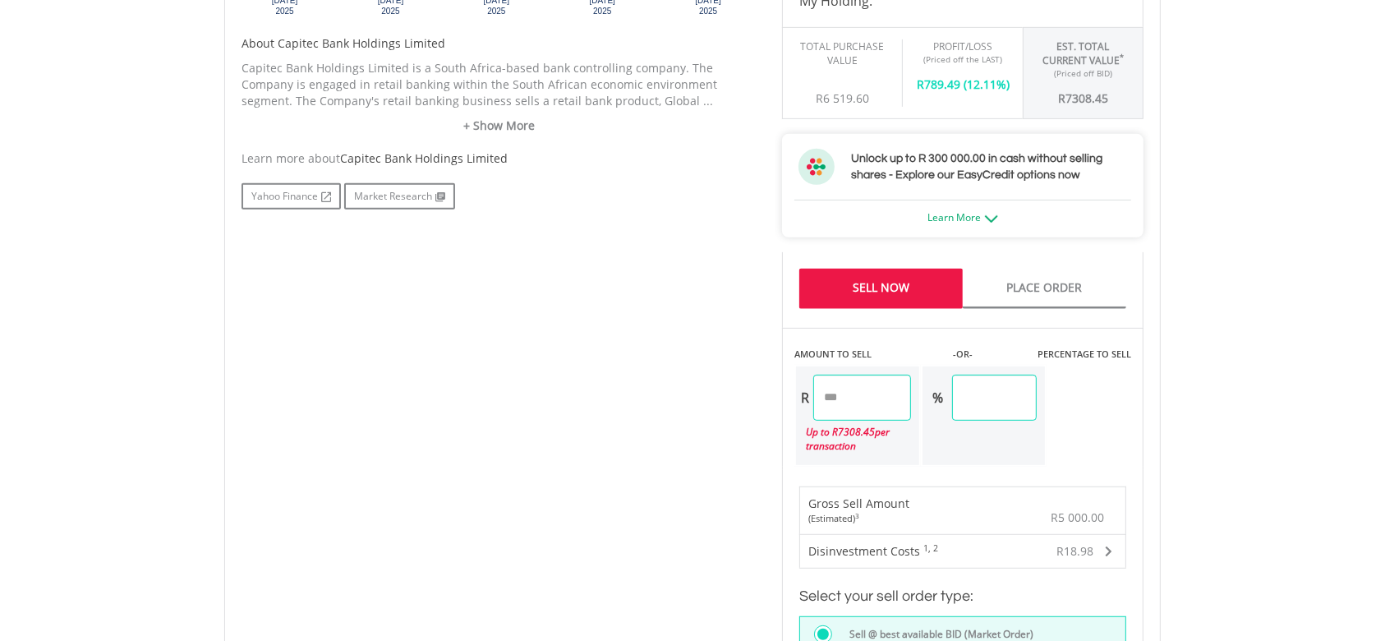
scroll to position [1407, 0]
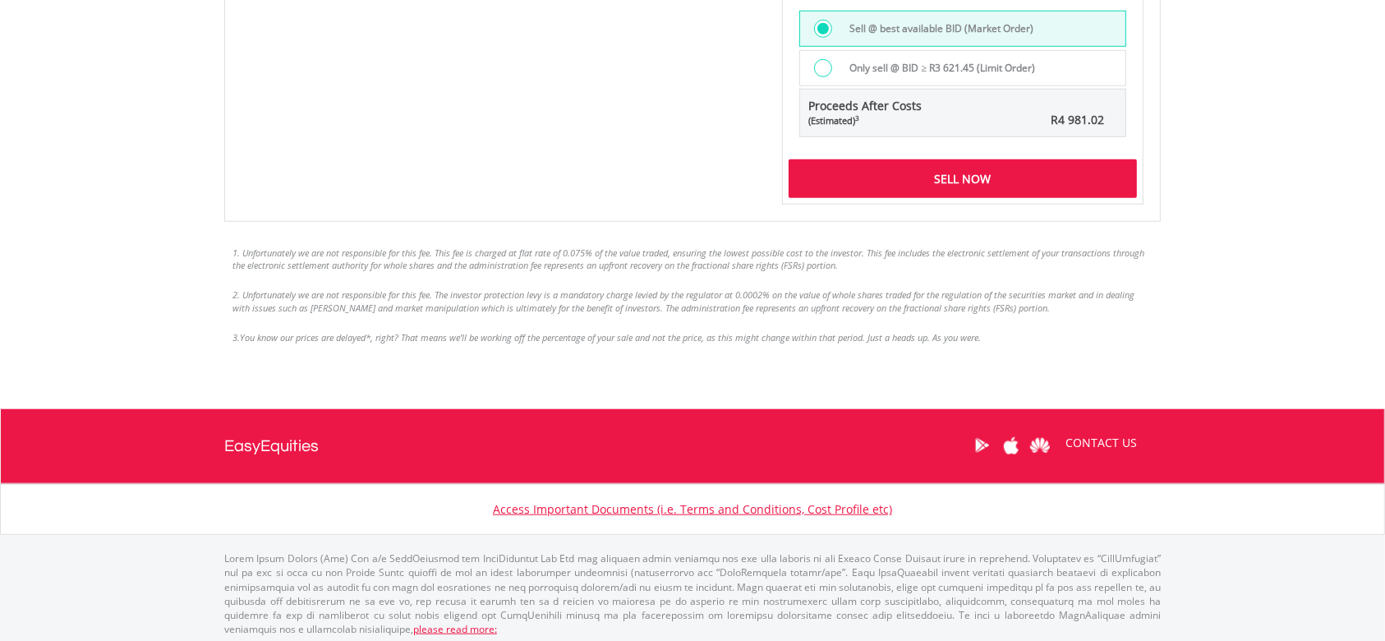
click at [972, 180] on div "Sell Now" at bounding box center [962, 178] width 348 height 38
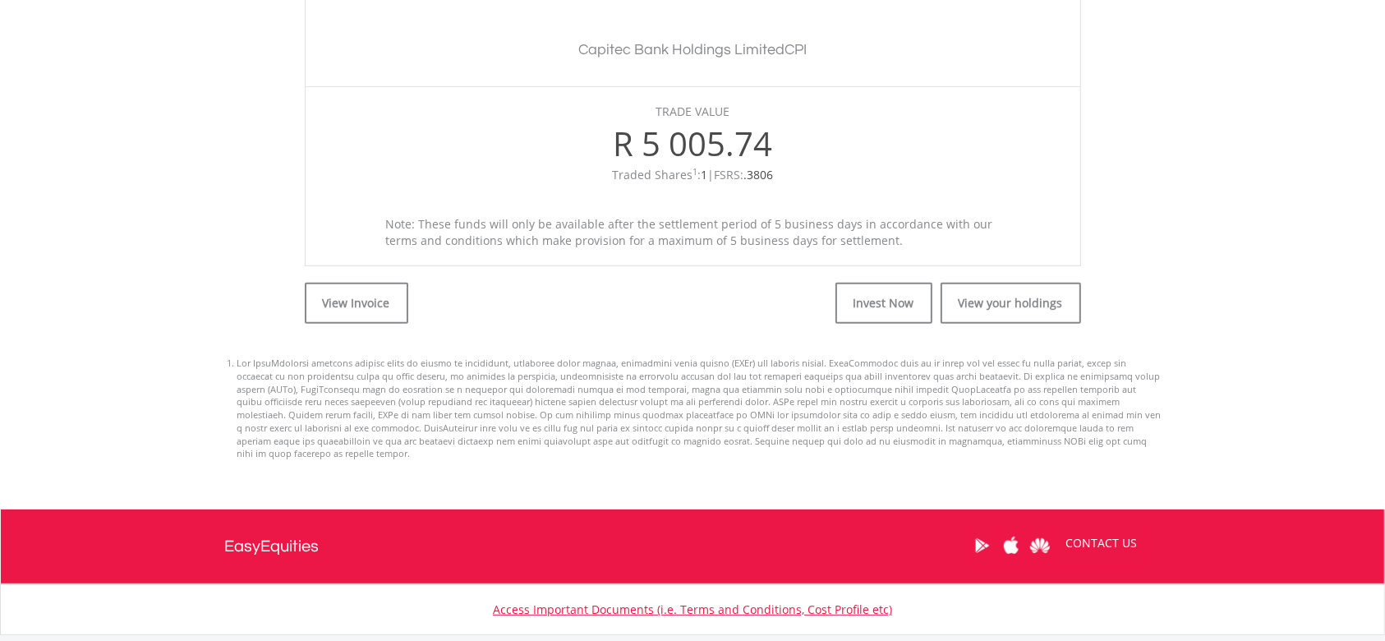
scroll to position [560, 0]
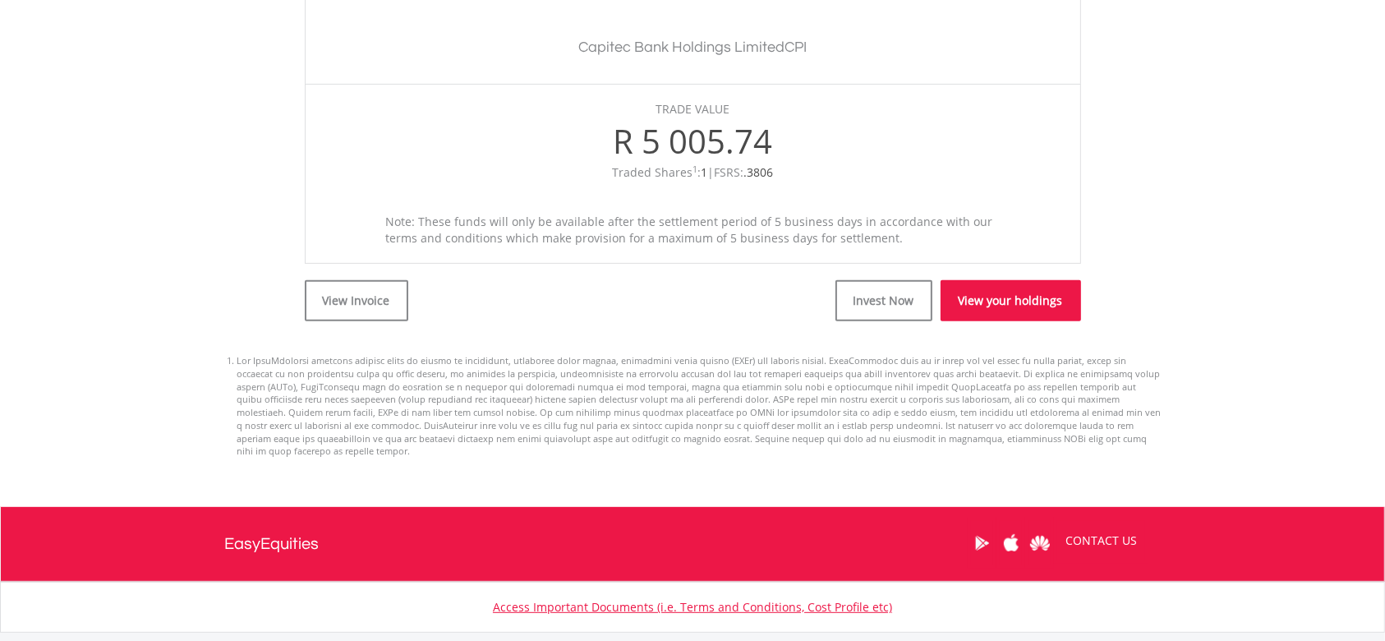
click at [986, 300] on link "View your holdings" at bounding box center [1010, 300] width 140 height 41
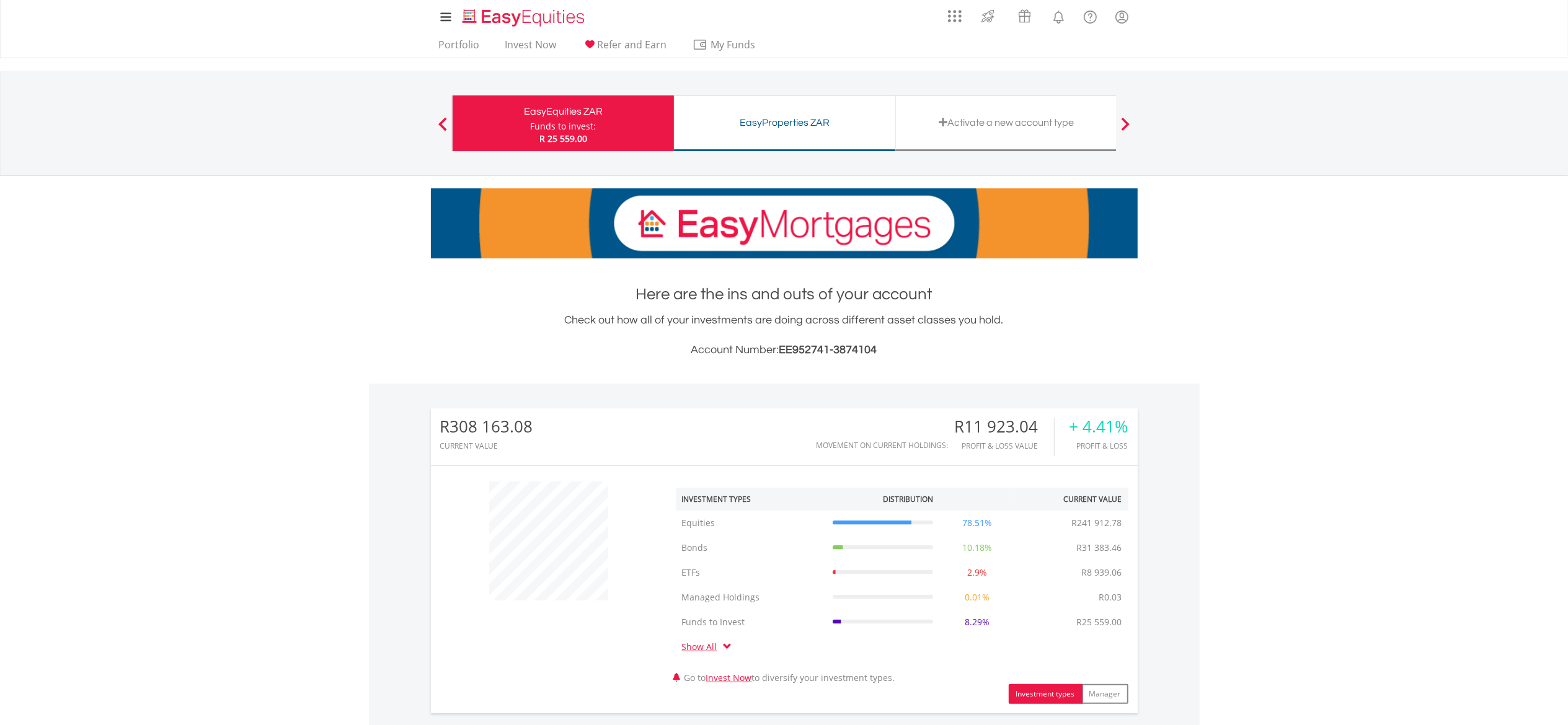
scroll to position [119, 236]
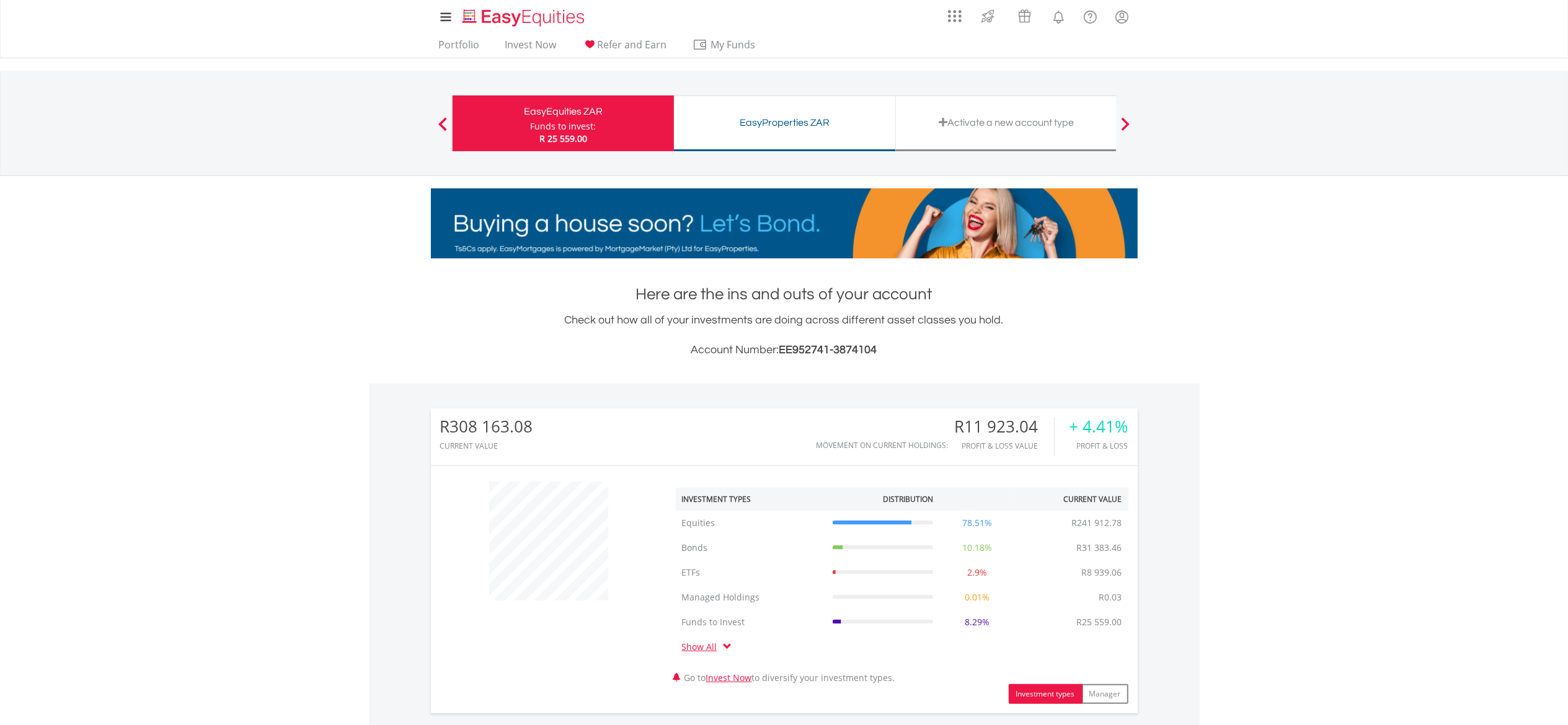
drag, startPoint x: 0, startPoint y: 0, endPoint x: 336, endPoint y: 307, distance: 455.1
click at [336, 307] on body "My Investments Invest Now New Listings Sell My Recurring Investments Pending Or…" at bounding box center [784, 579] width 1568 height 1158
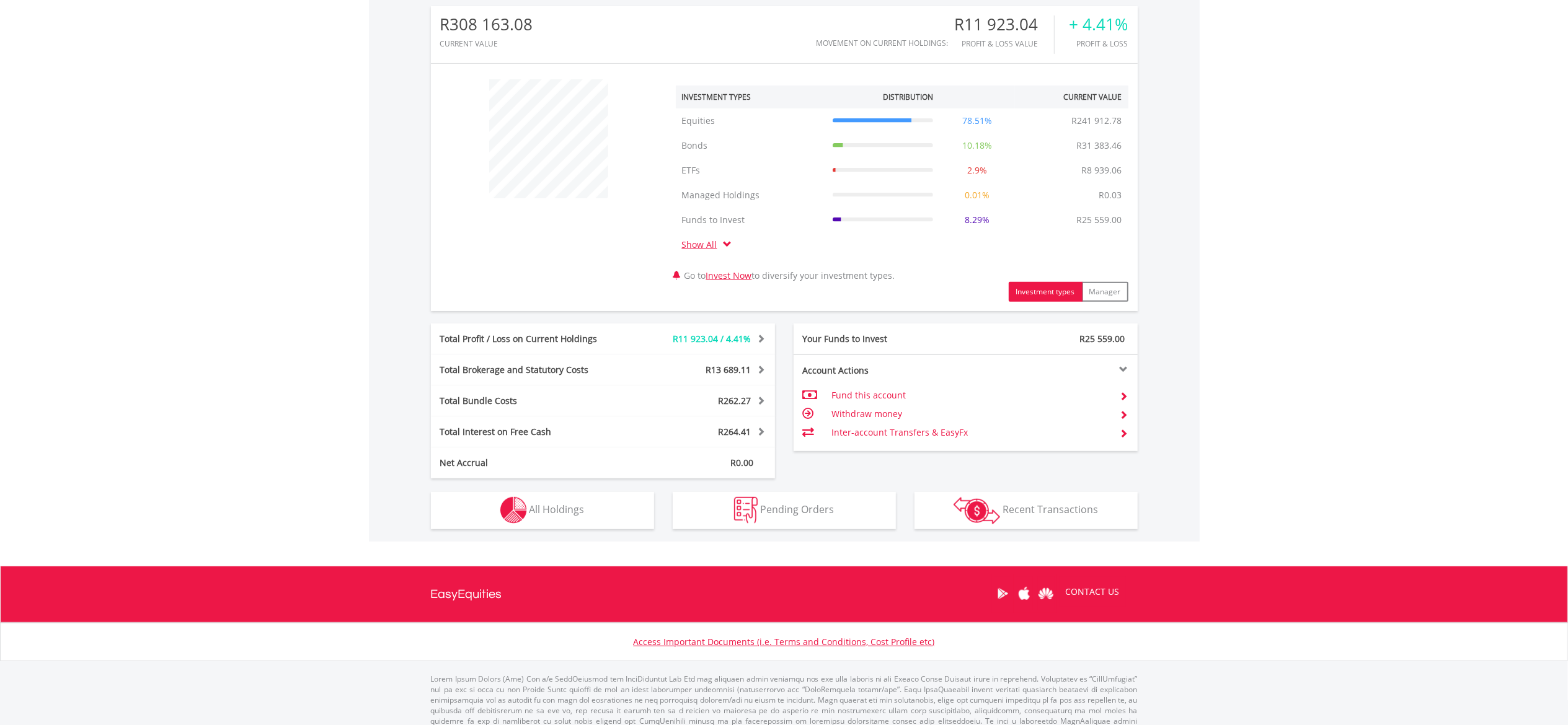
scroll to position [422, 0]
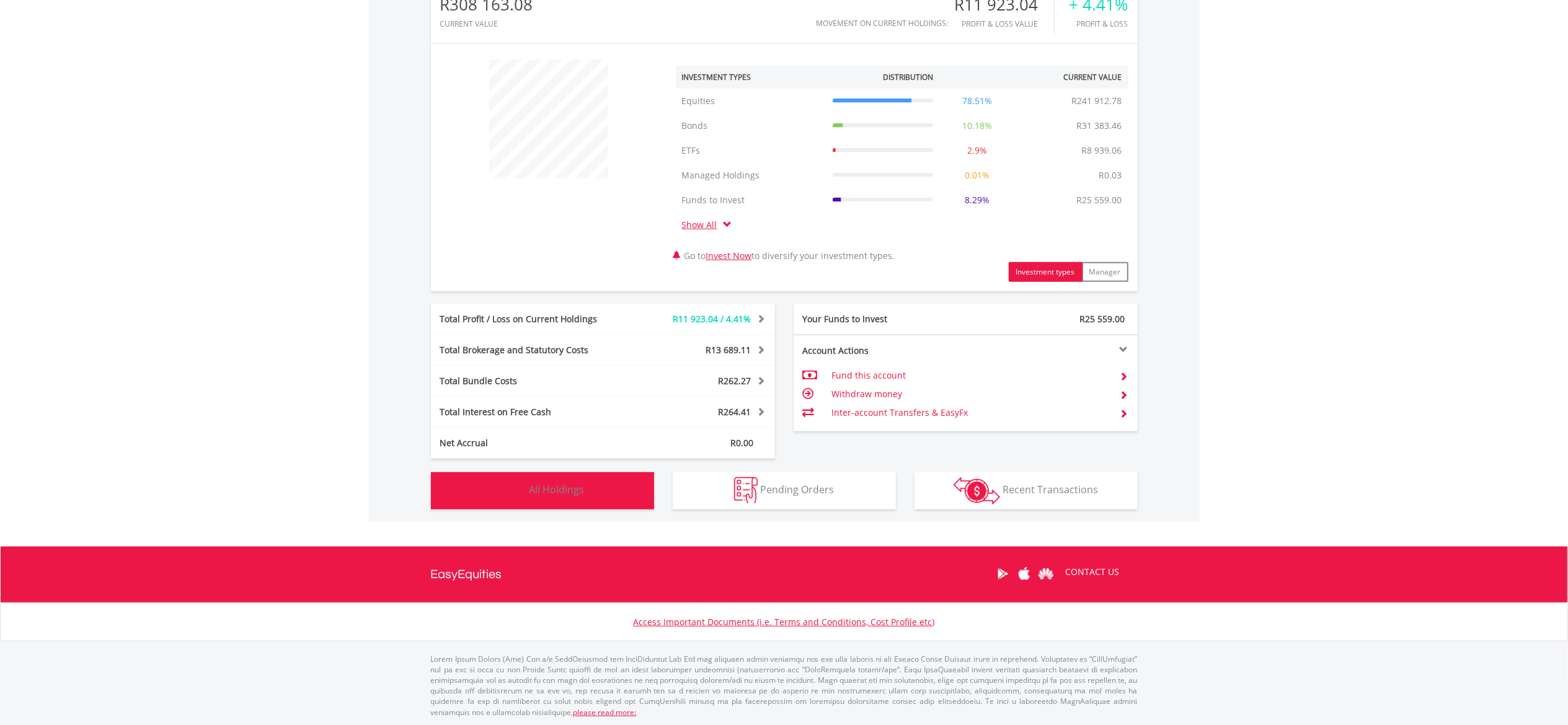
click at [590, 483] on button "Holdings All Holdings" at bounding box center [543, 490] width 223 height 37
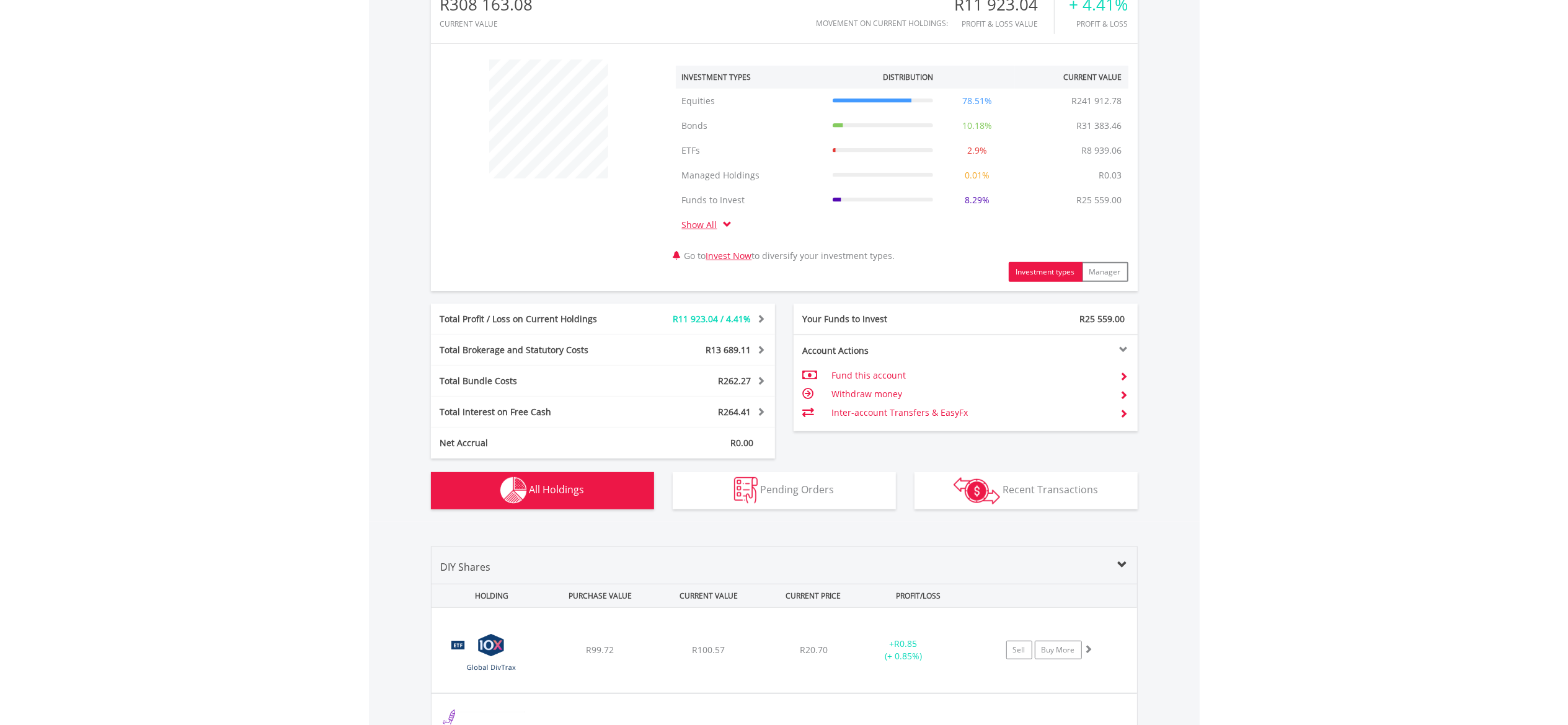
scroll to position [968, 0]
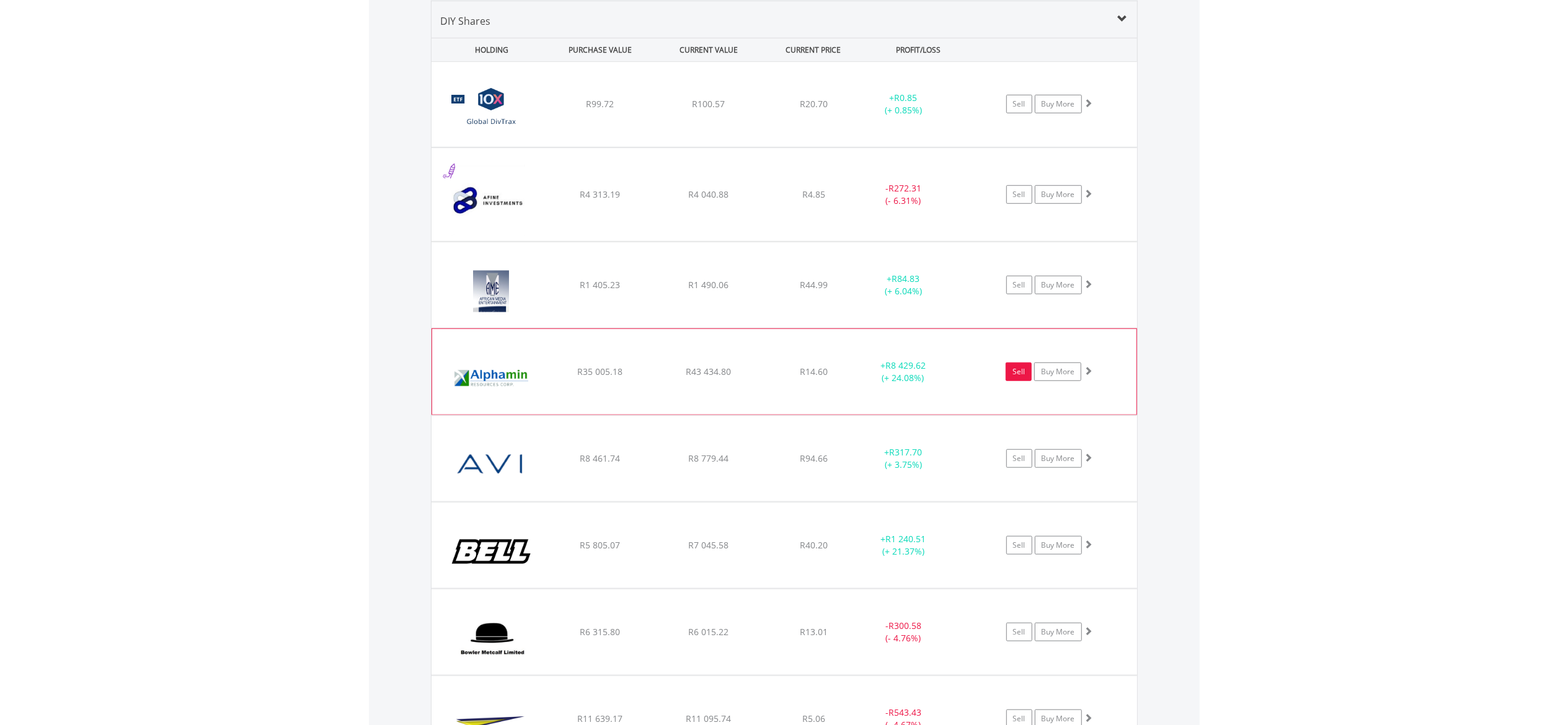
click at [1021, 368] on link "Sell" at bounding box center [1018, 371] width 26 height 19
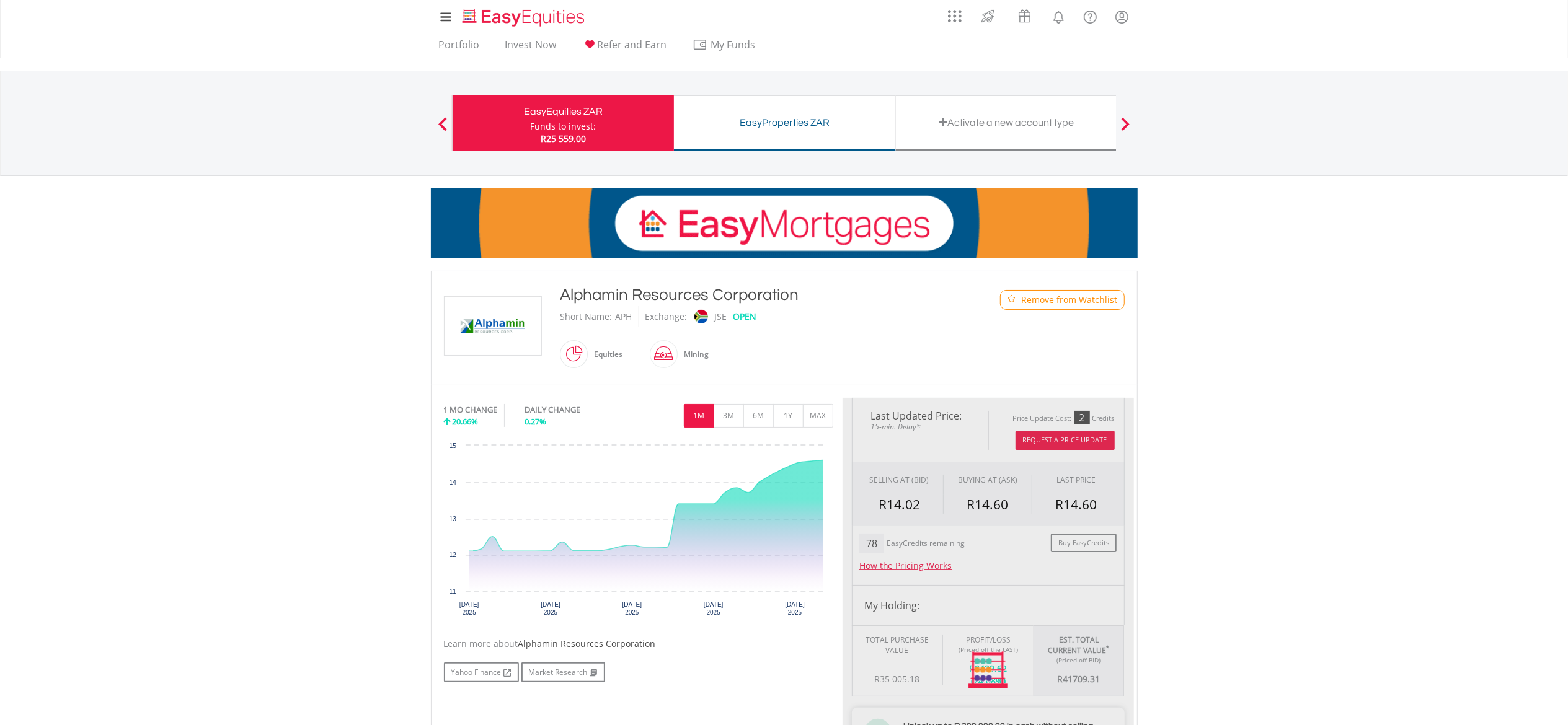
scroll to position [482, 0]
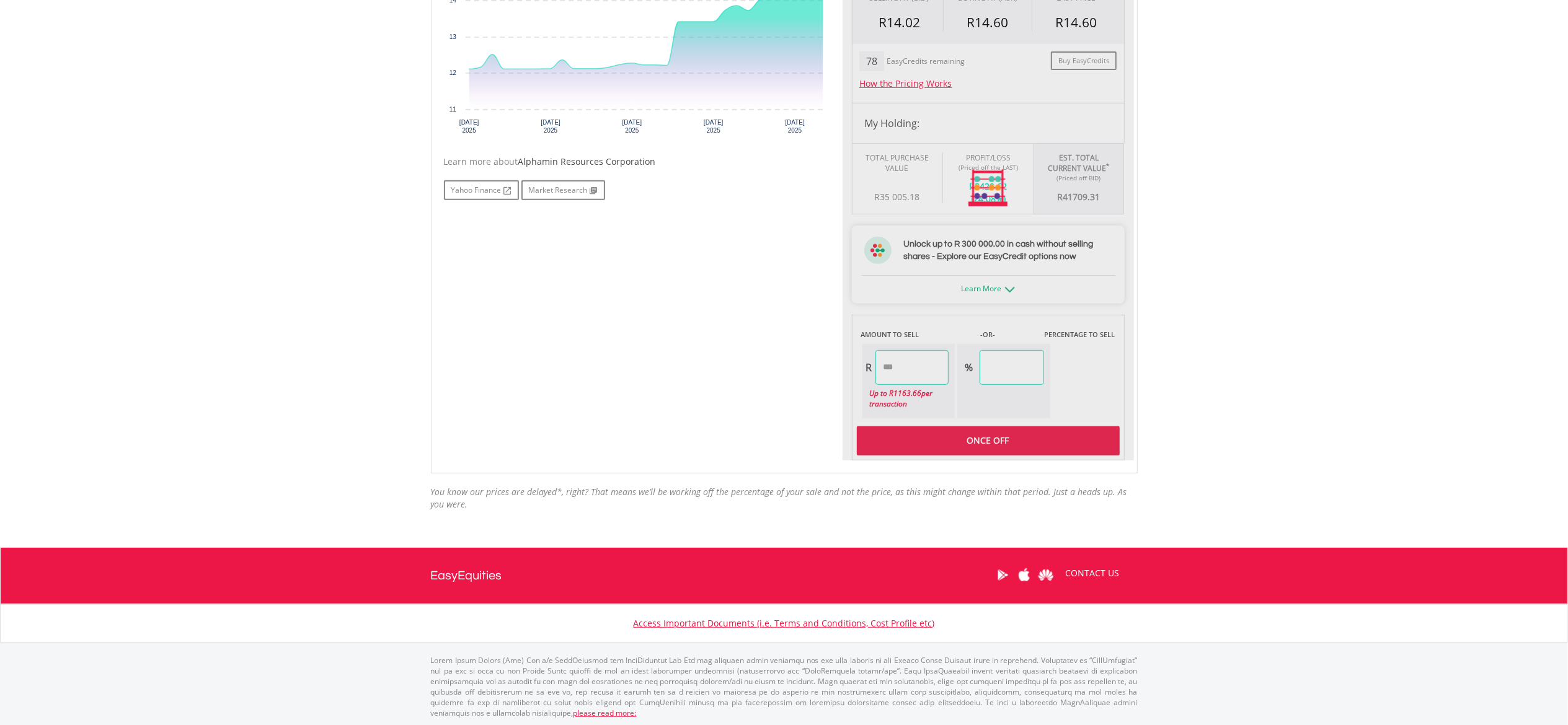
type input "********"
type input "******"
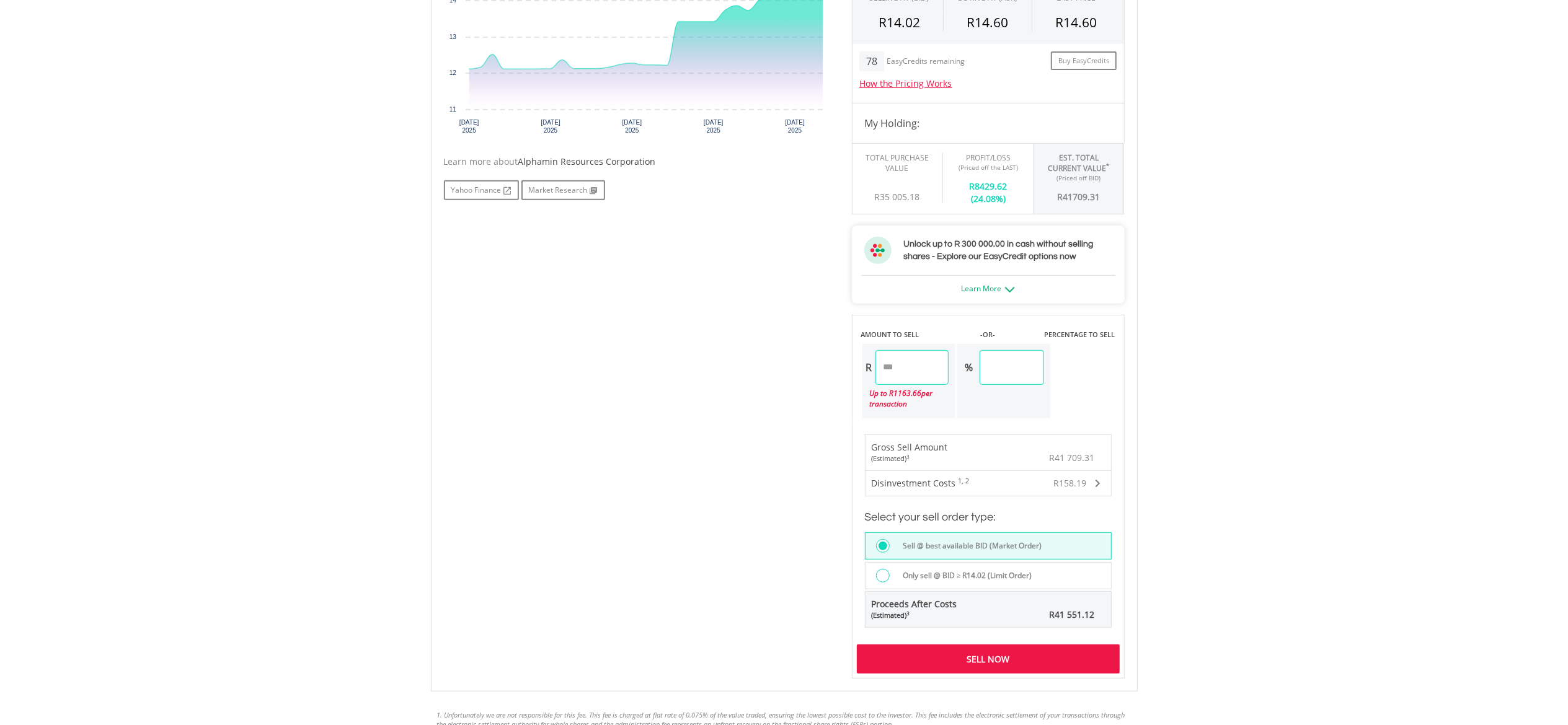
drag, startPoint x: 945, startPoint y: 368, endPoint x: 769, endPoint y: 349, distance: 177.0
click at [769, 349] on div "No chart available. 1 MO CHANGE 20.66% DAILY CHANGE 0.27% 1M 3M 6M 1Y MAX Chart…" at bounding box center [784, 296] width 699 height 763
type input "****"
type input "*******"
click at [1383, 392] on body "My Investments Invest Now New Listings Sell My Recurring Investments Pending Or…" at bounding box center [784, 270] width 1568 height 1504
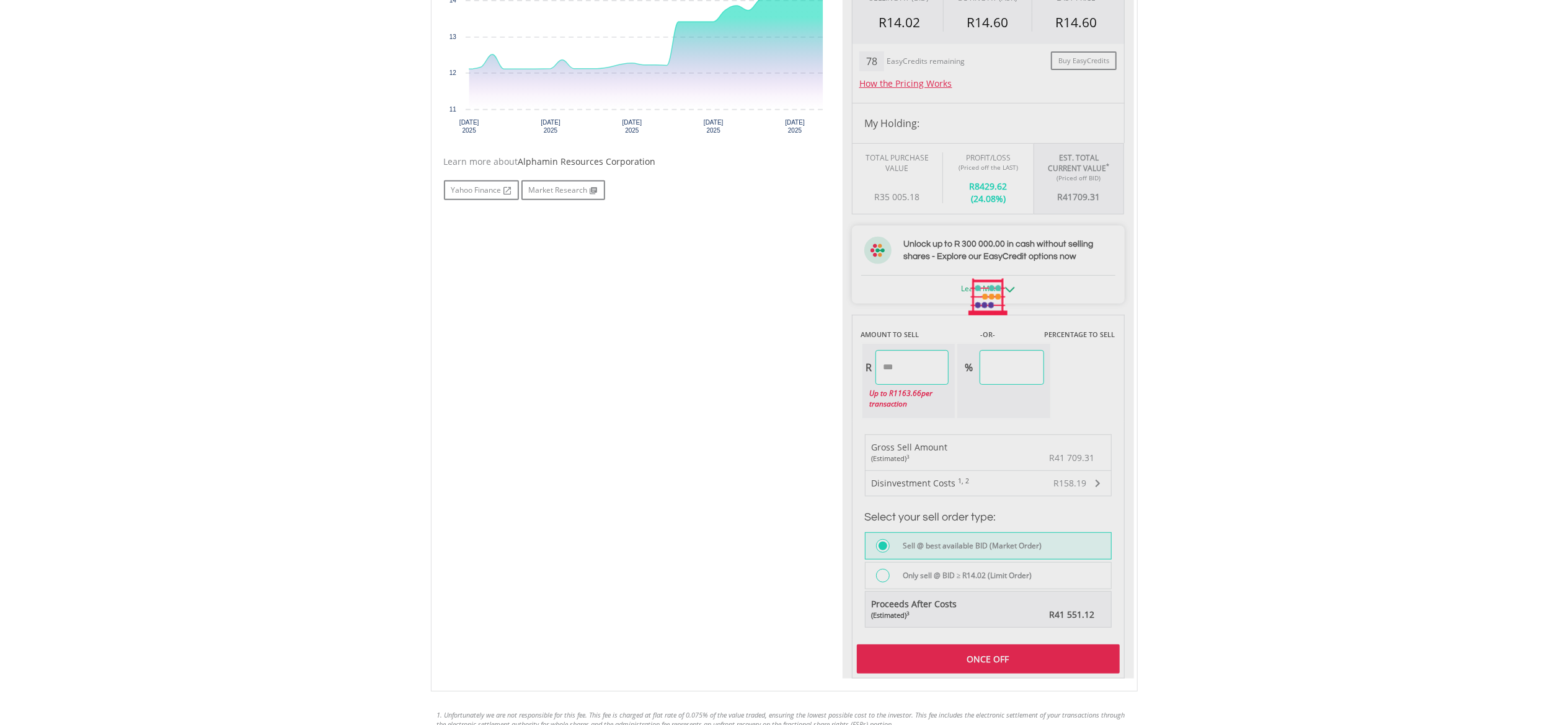
type input "****"
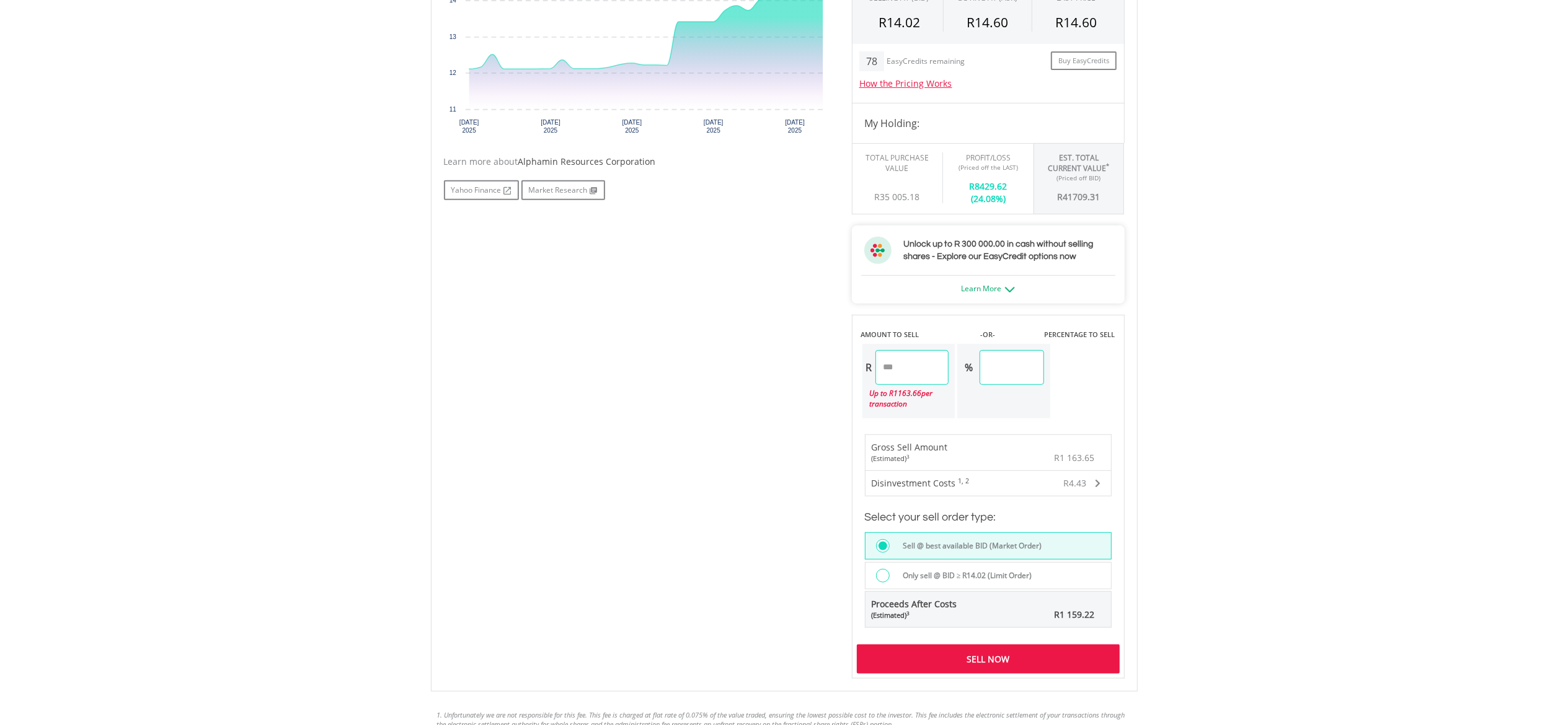
click at [1015, 656] on div "Sell Now" at bounding box center [988, 659] width 263 height 29
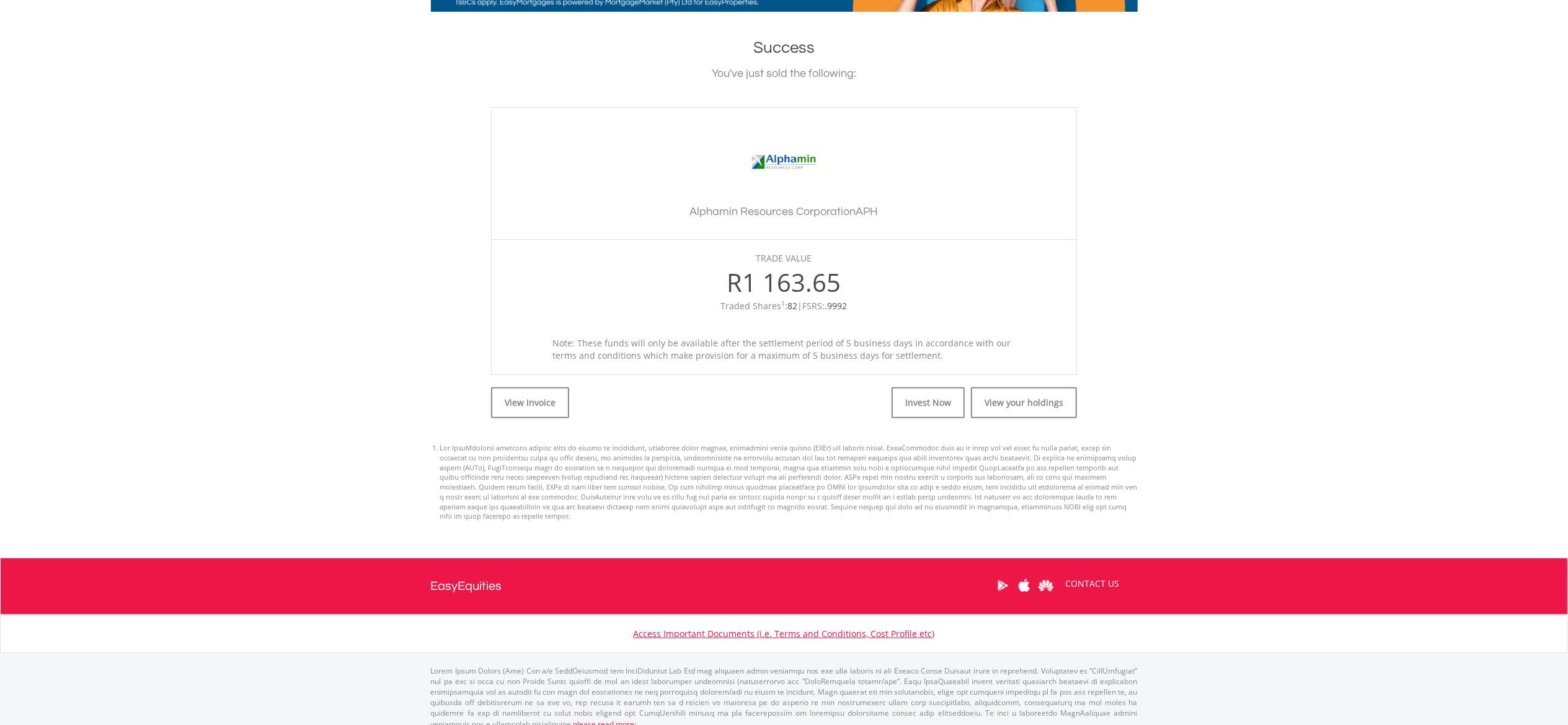
scroll to position [249, 0]
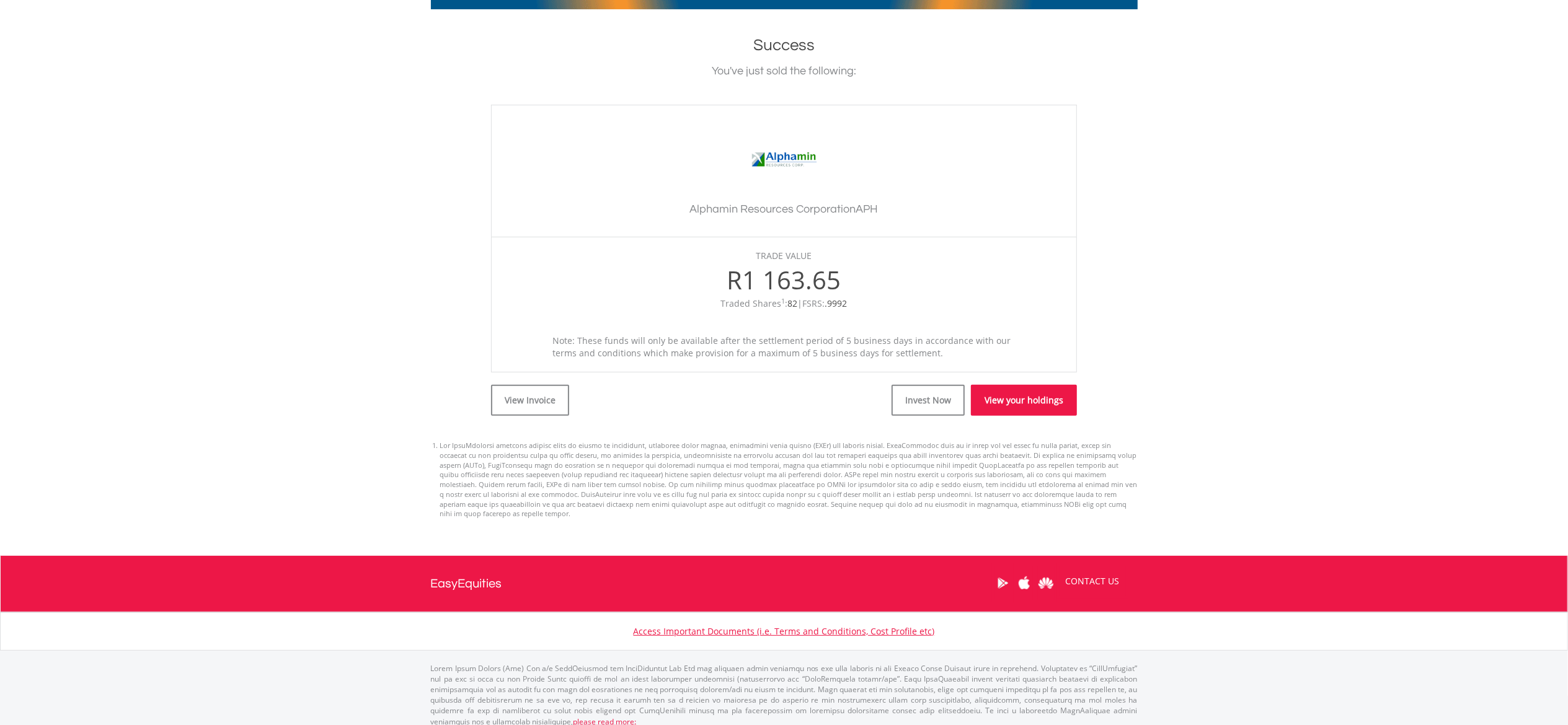
click at [1005, 410] on link "View your holdings" at bounding box center [1024, 400] width 106 height 31
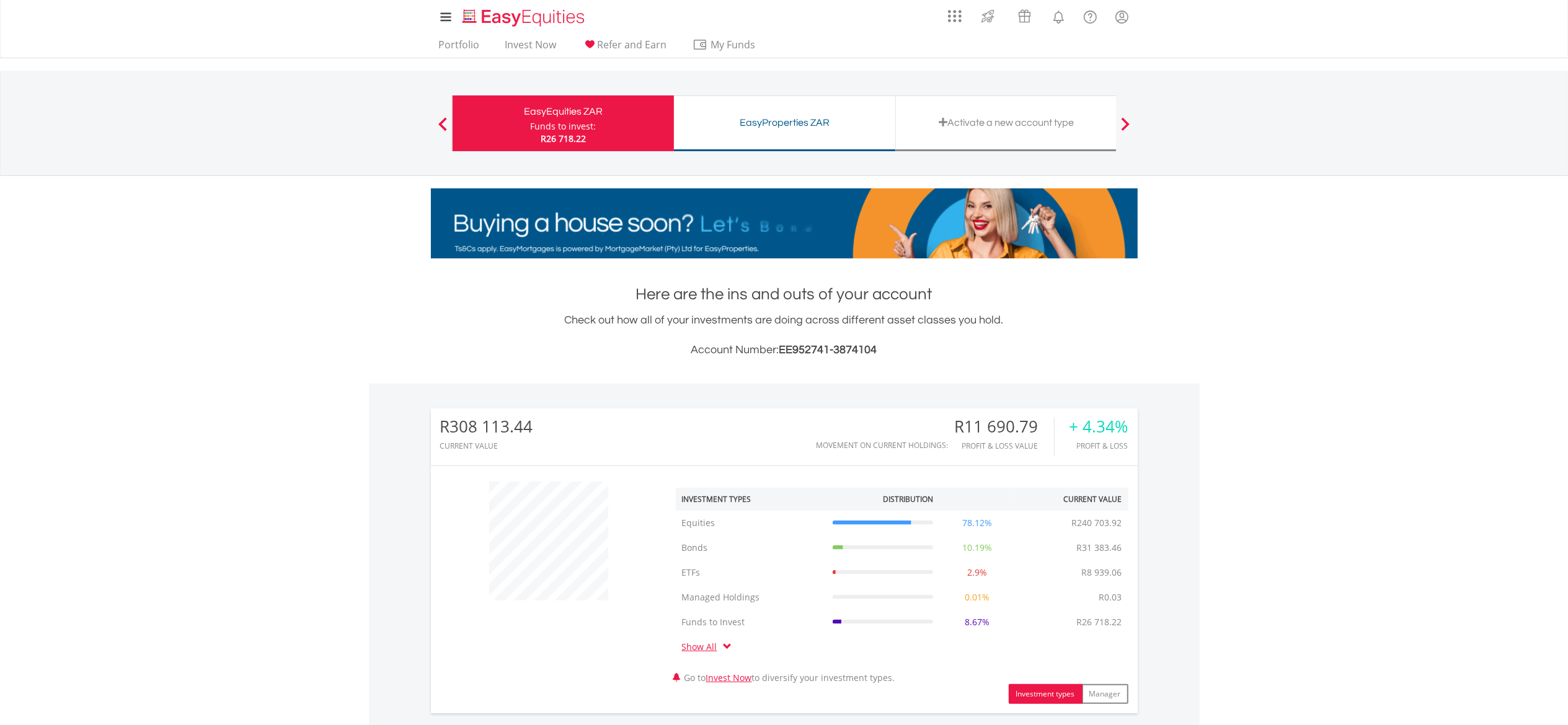
scroll to position [119, 236]
click at [1281, 207] on div "My Investments Invest Now New Listings Sell My Recurring Investments Pending Or…" at bounding box center [784, 129] width 1568 height 258
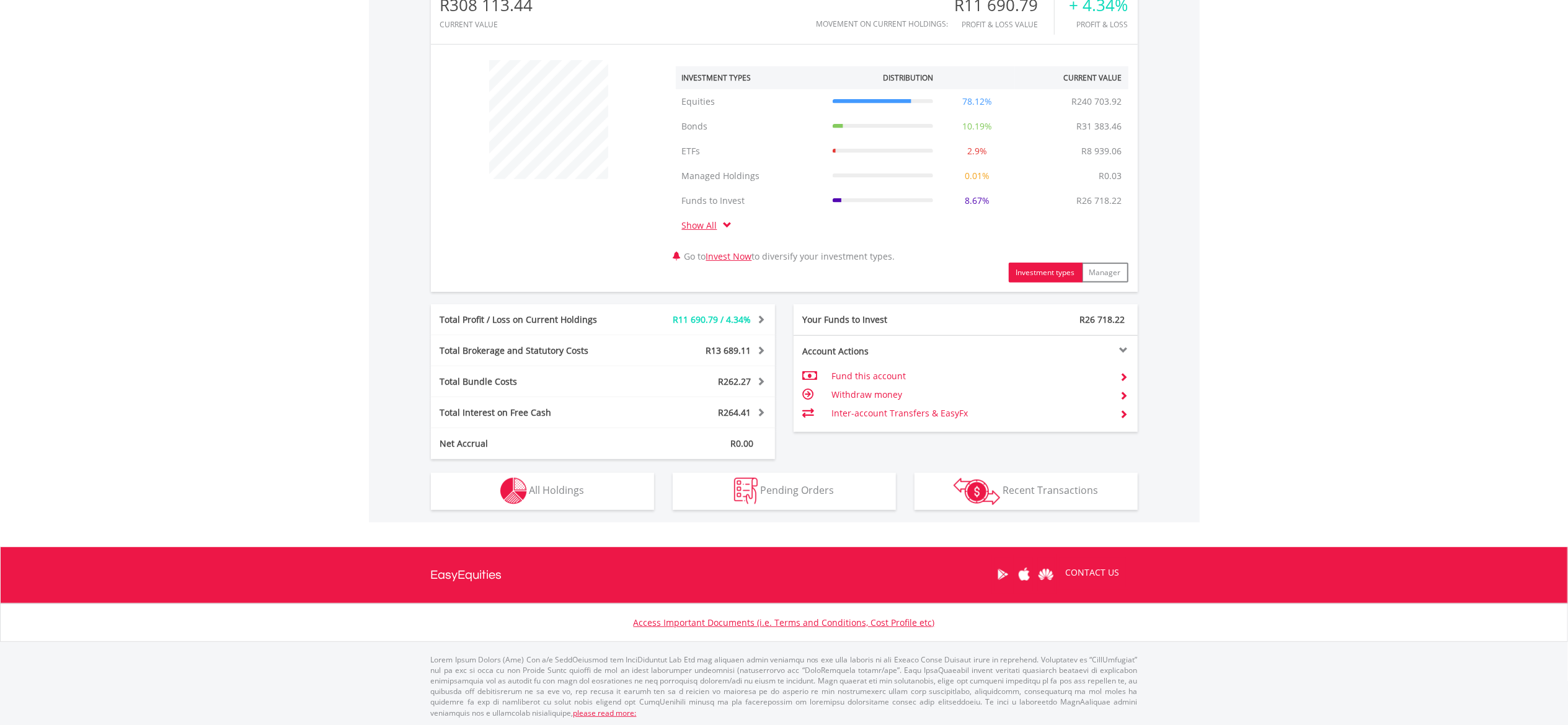
scroll to position [422, 0]
click at [563, 492] on span "All Holdings" at bounding box center [556, 490] width 55 height 14
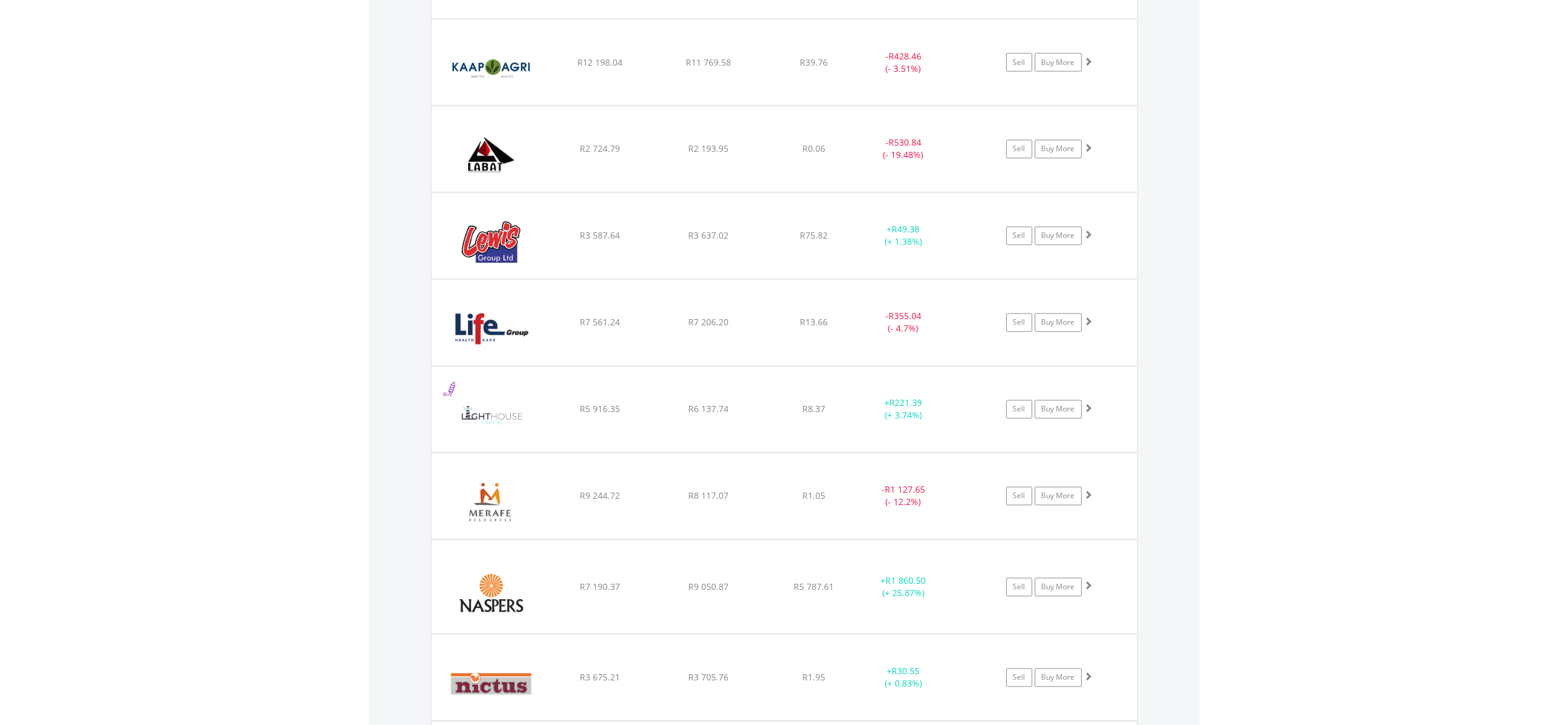
scroll to position [2207, 0]
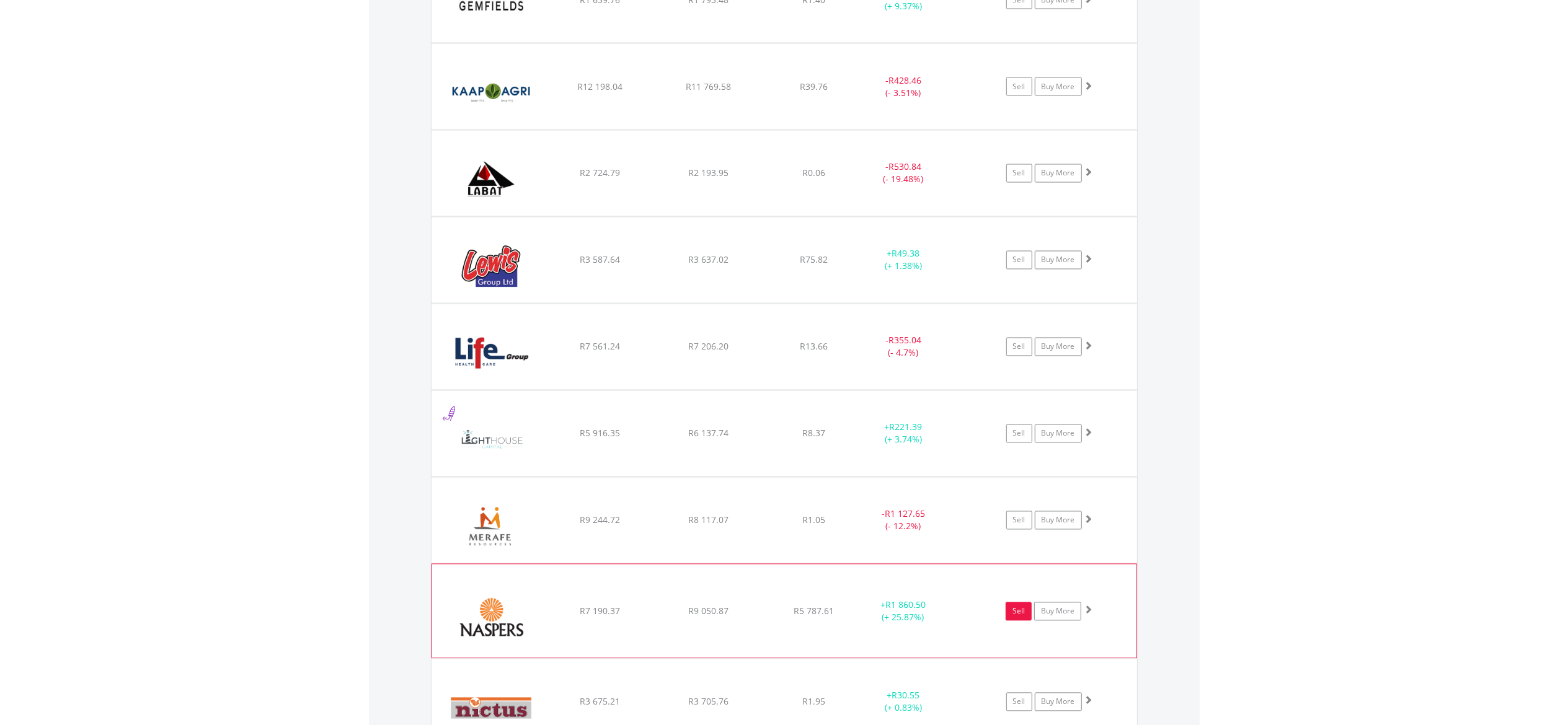
click at [1022, 619] on link "Sell" at bounding box center [1018, 611] width 26 height 19
click at [1015, 616] on link "Sell" at bounding box center [1018, 611] width 26 height 19
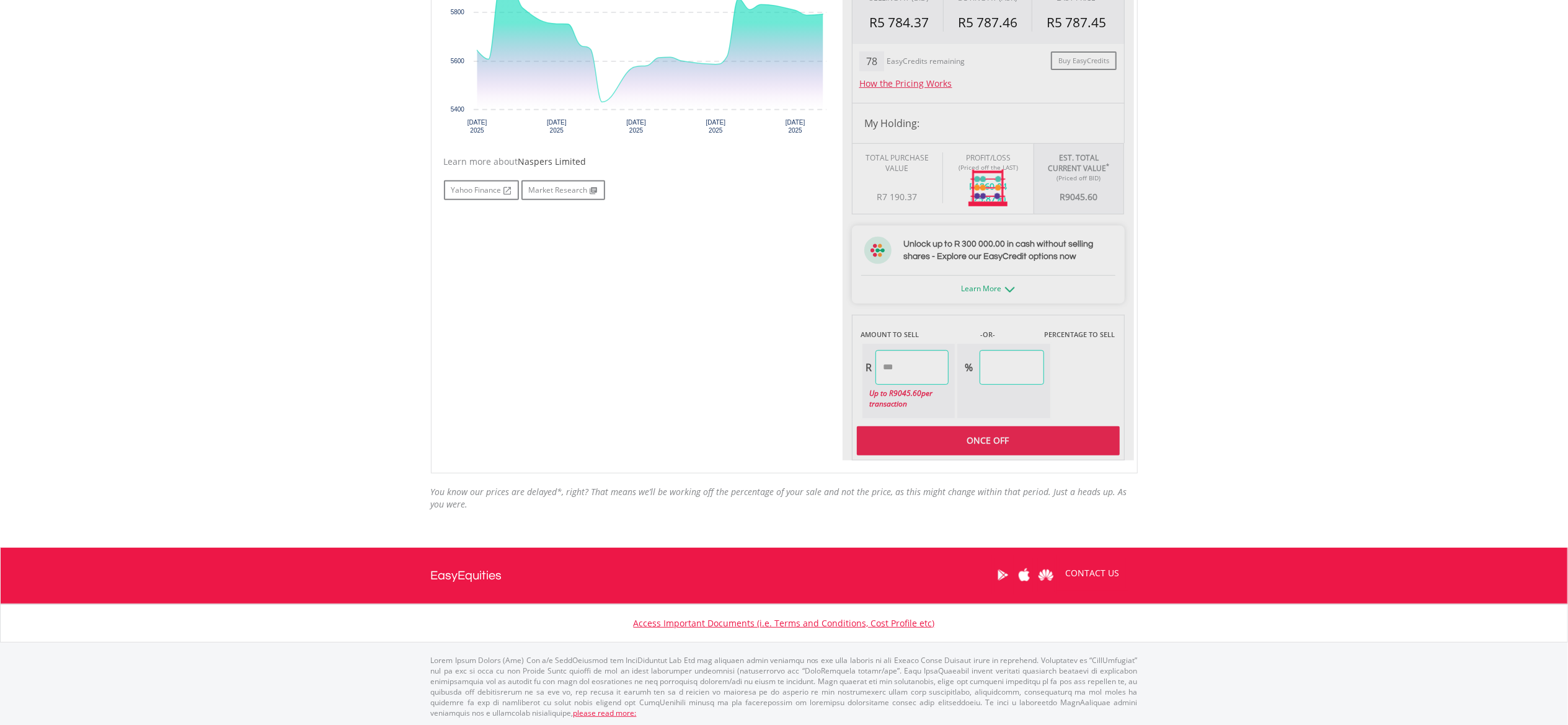
scroll to position [482, 0]
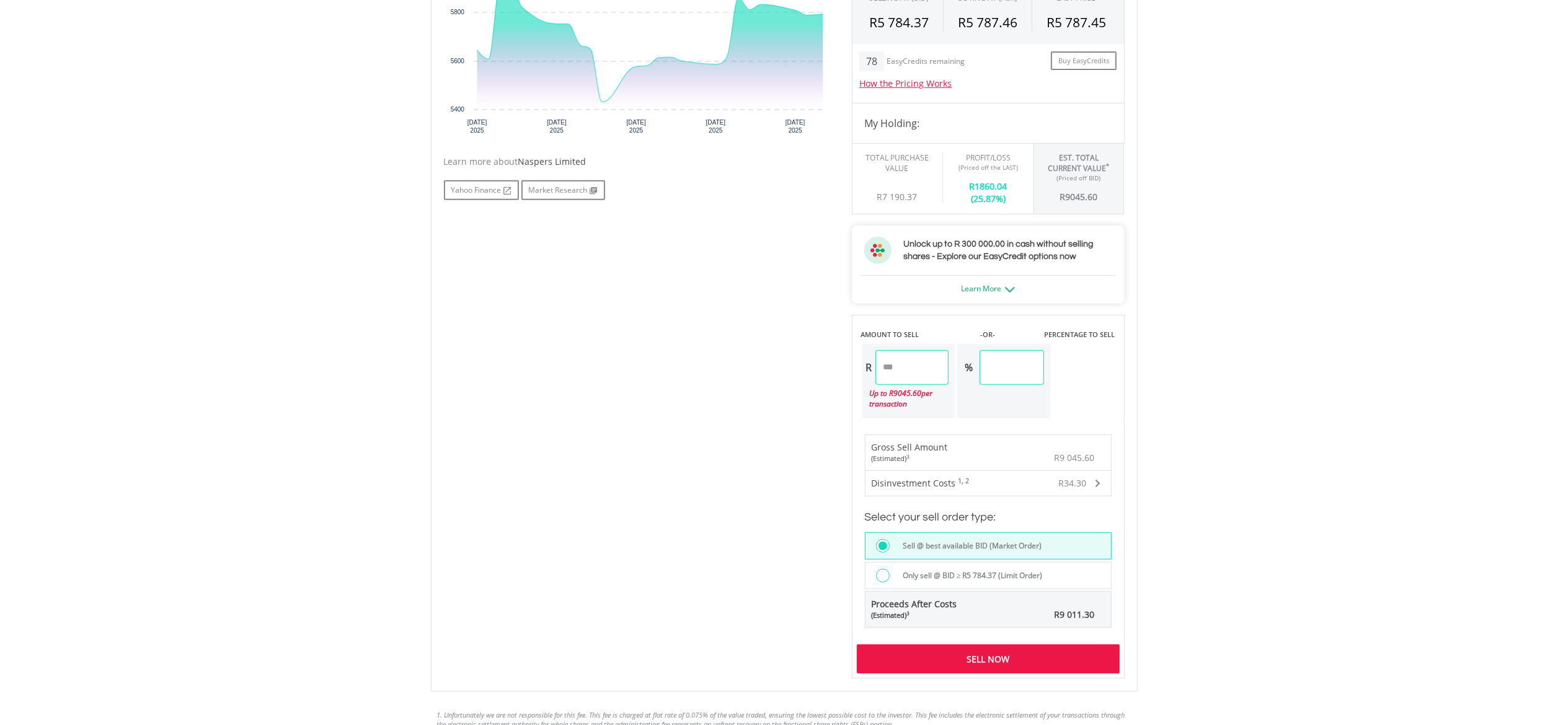
drag, startPoint x: 931, startPoint y: 369, endPoint x: 768, endPoint y: 359, distance: 163.3
click at [768, 359] on div "No chart available. 1 MO CHANGE 2.64% DAILY CHANGE 0.07% 1M 3M 6M 1Y MAX Chart …" at bounding box center [784, 296] width 699 height 763
click at [738, 398] on div "No chart available. 1 MO CHANGE 2.64% DAILY CHANGE 0.07% 1M 3M 6M 1Y MAX Chart …" at bounding box center [784, 296] width 699 height 763
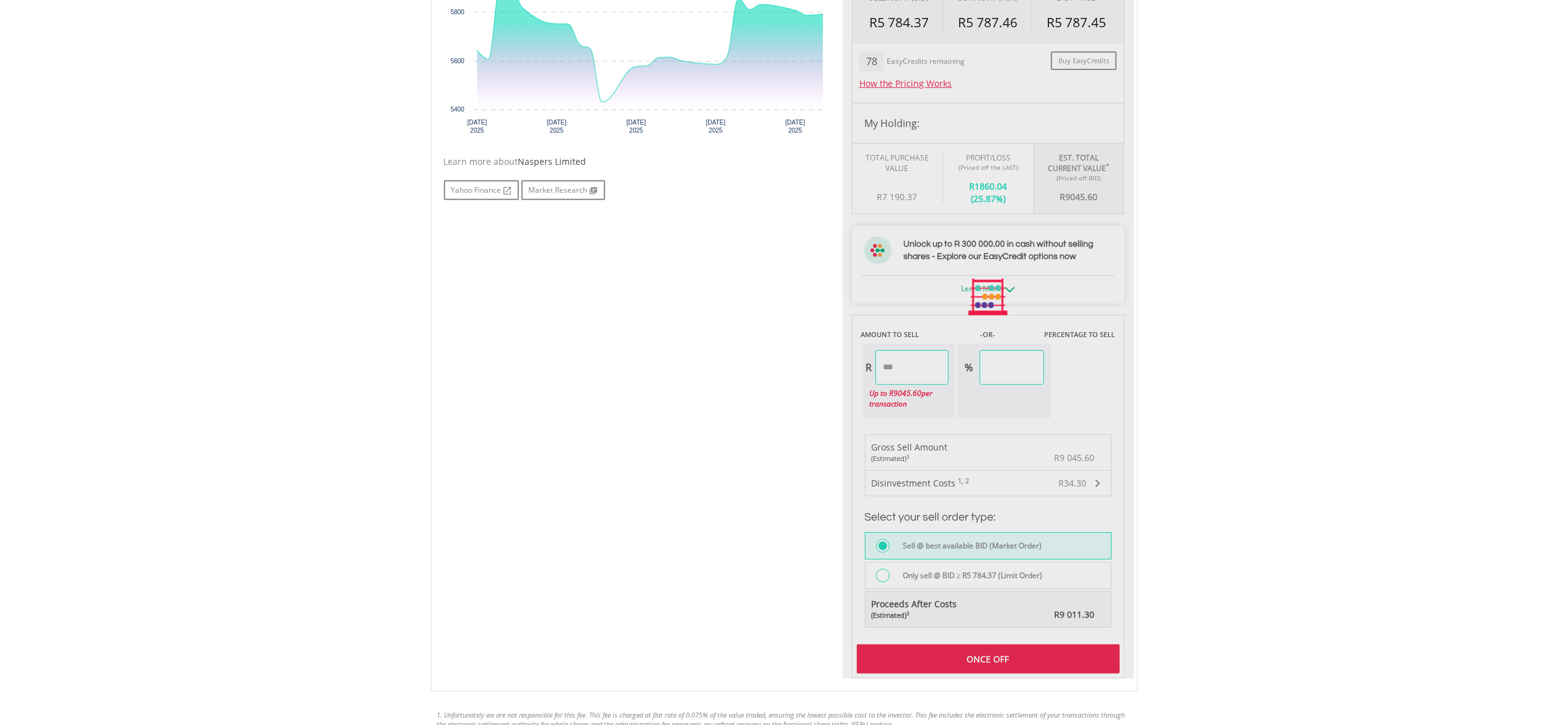
type input "*******"
type input "*****"
click at [1002, 661] on div at bounding box center [988, 296] width 291 height 763
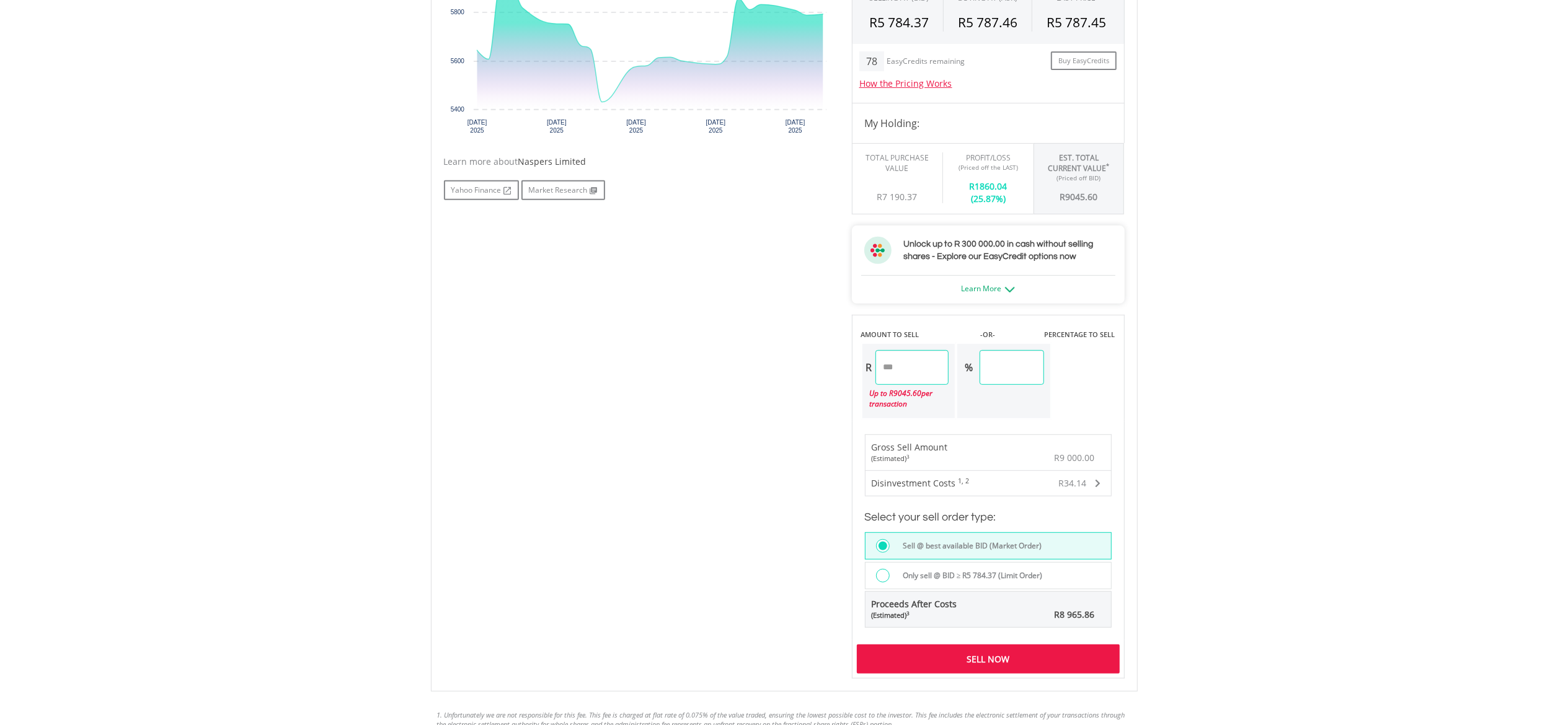
drag, startPoint x: 935, startPoint y: 371, endPoint x: 845, endPoint y: 370, distance: 90.0
click at [845, 370] on div "Last Updated Price: 15-min. Delay* Price Update Cost: 1 Credits Request A Price…" at bounding box center [988, 296] width 291 height 763
click at [963, 664] on div "Sell Now" at bounding box center [988, 659] width 263 height 29
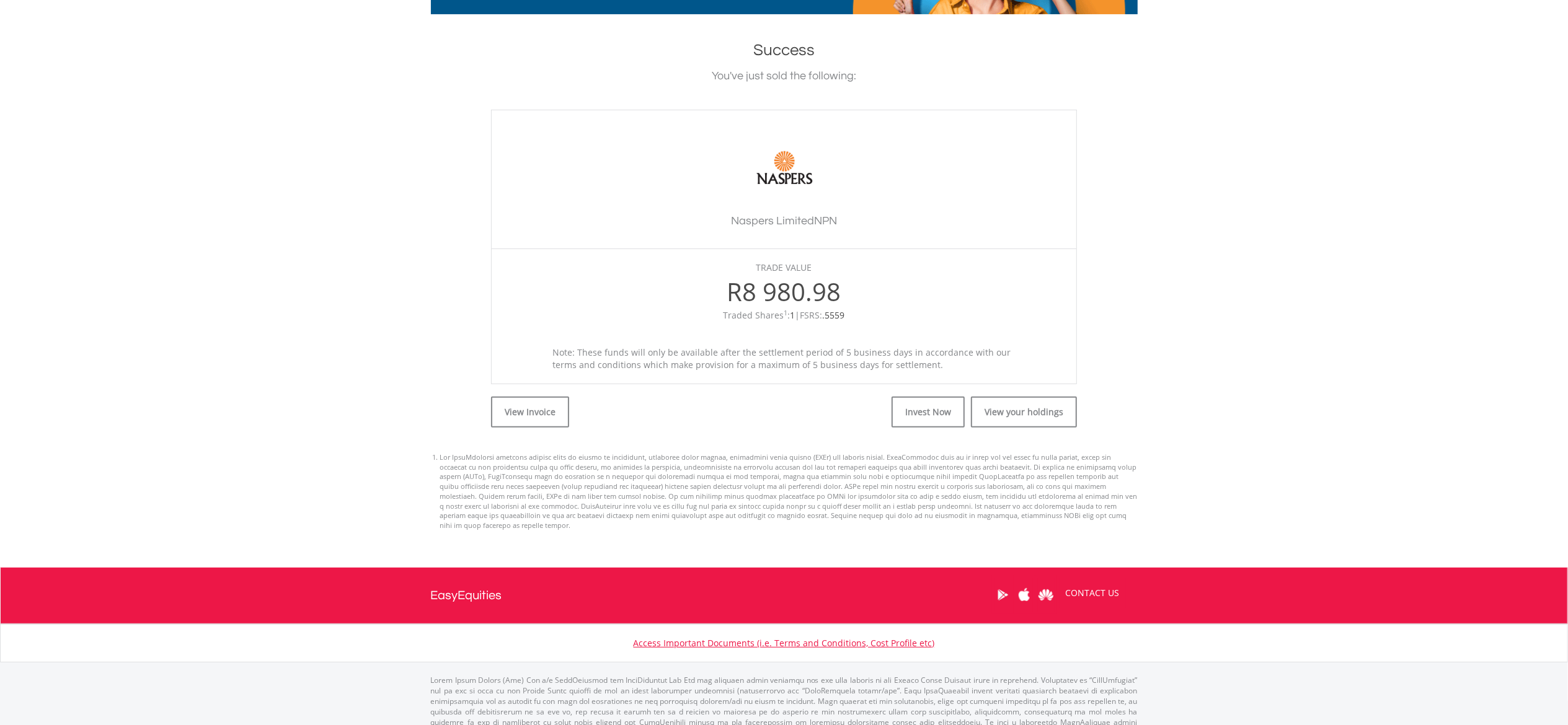
scroll to position [256, 0]
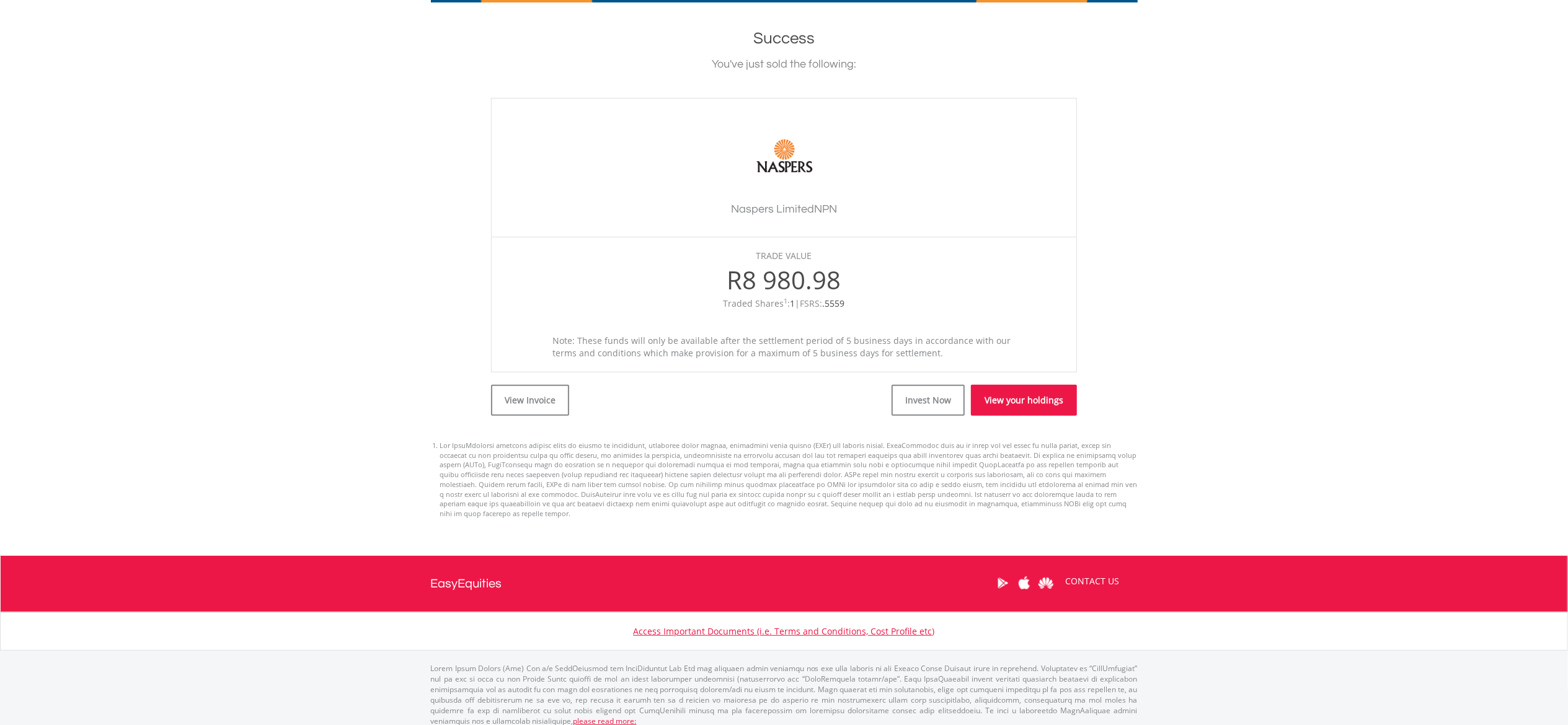
click at [1020, 395] on link "View your holdings" at bounding box center [1024, 400] width 106 height 31
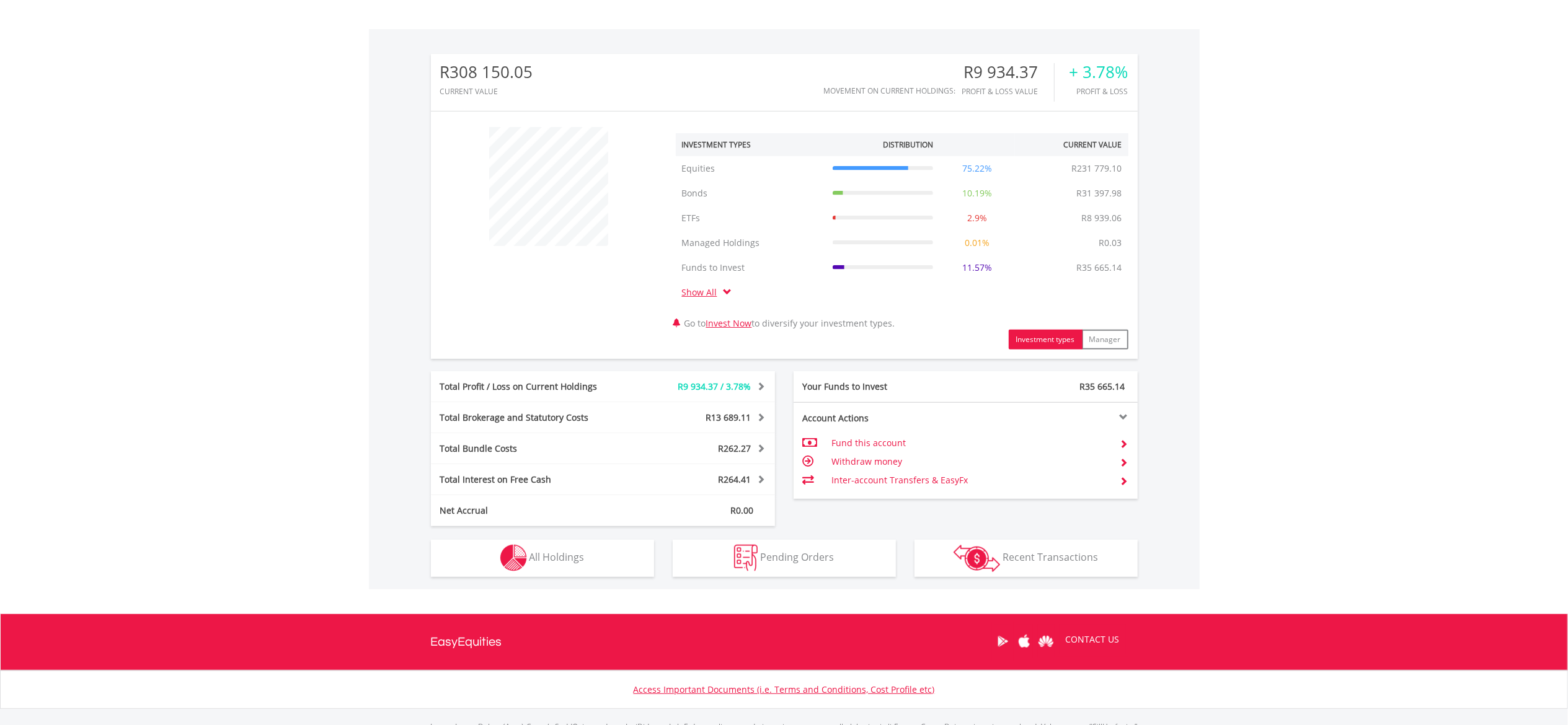
scroll to position [422, 0]
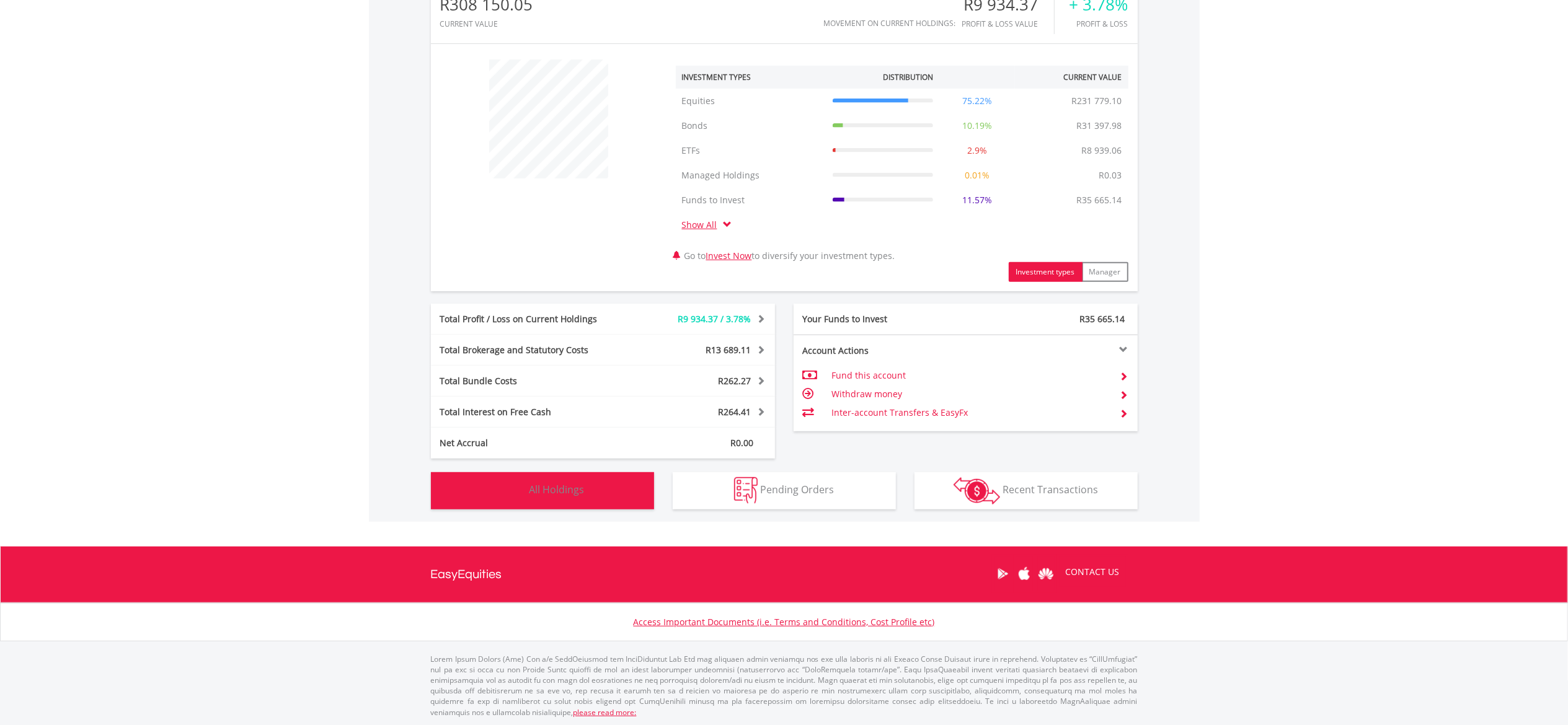
click at [588, 487] on button "Holdings All Holdings" at bounding box center [543, 490] width 223 height 37
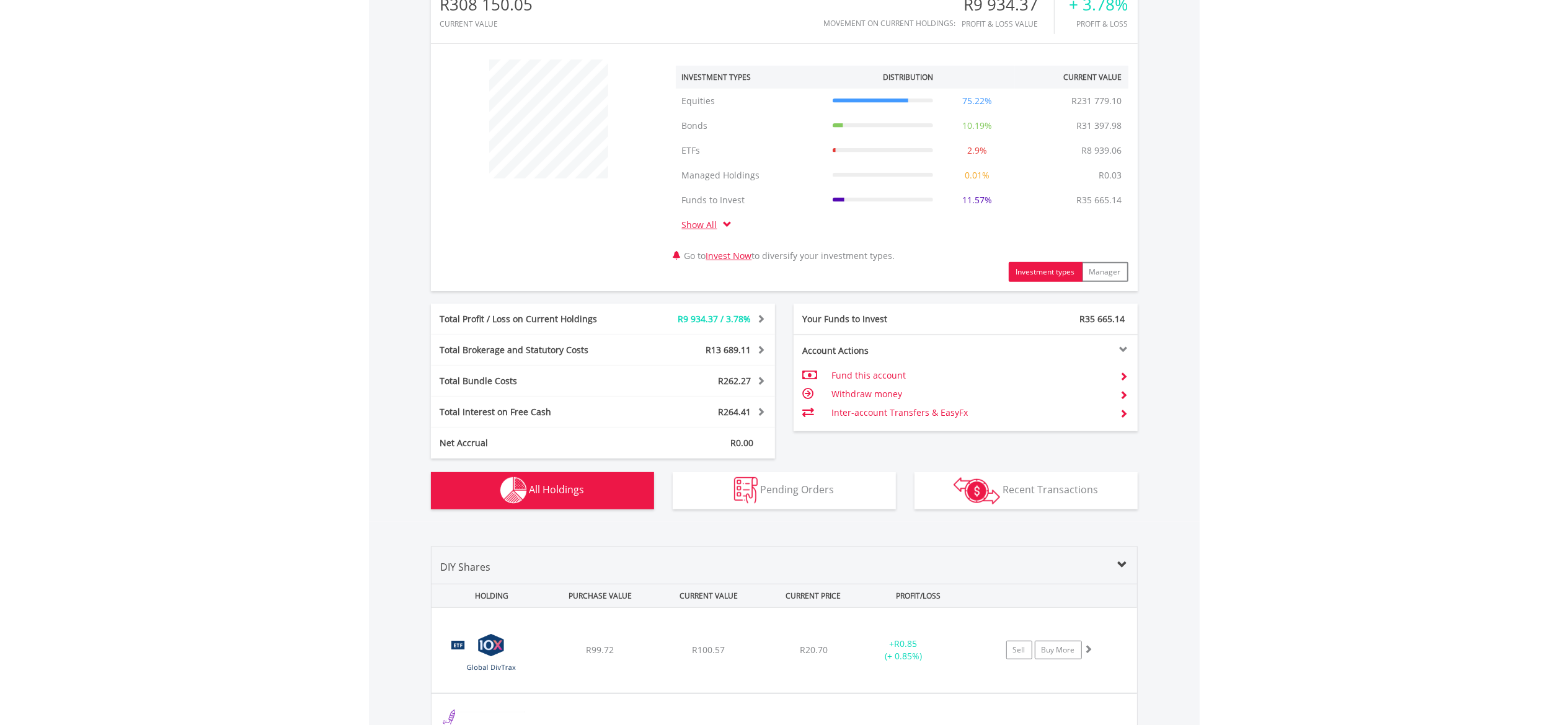
scroll to position [968, 0]
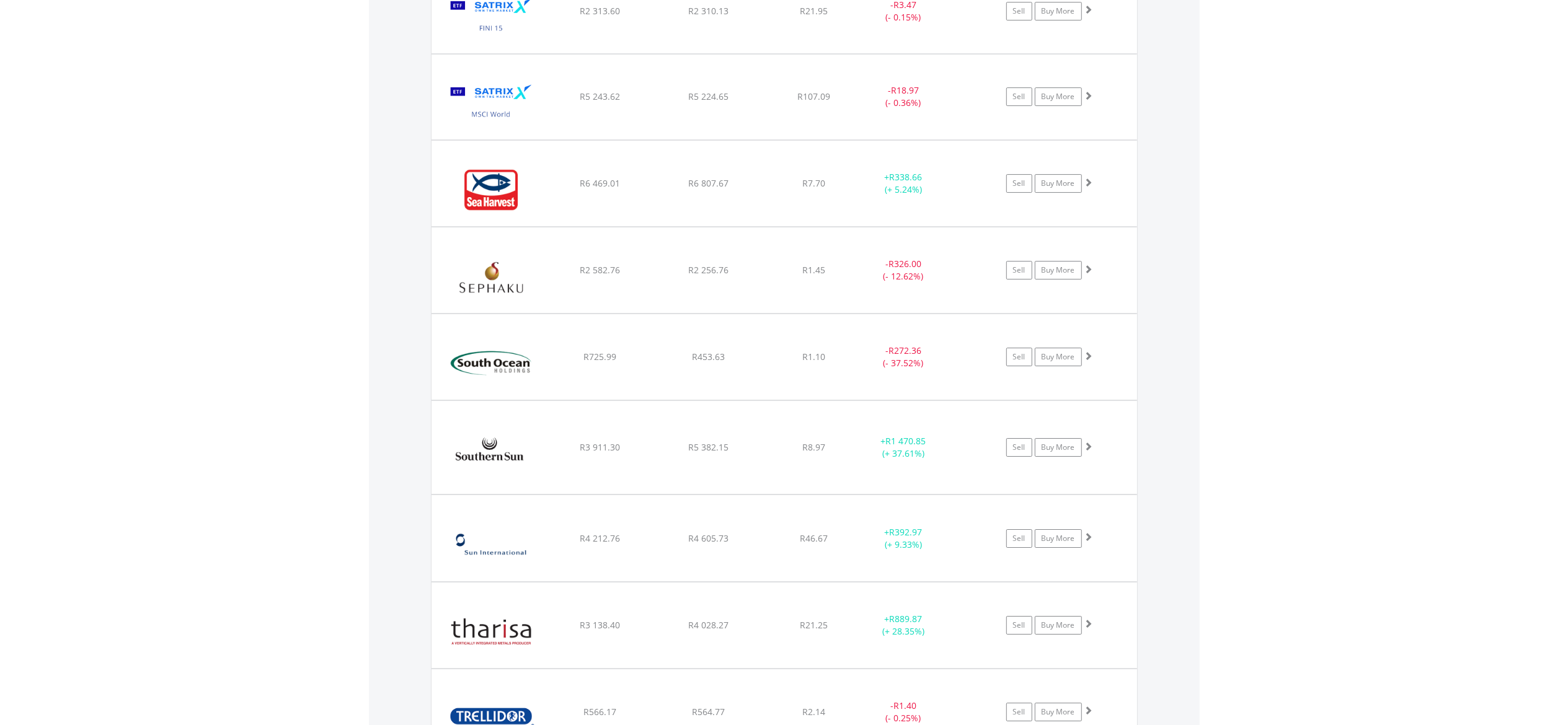
scroll to position [4140, 0]
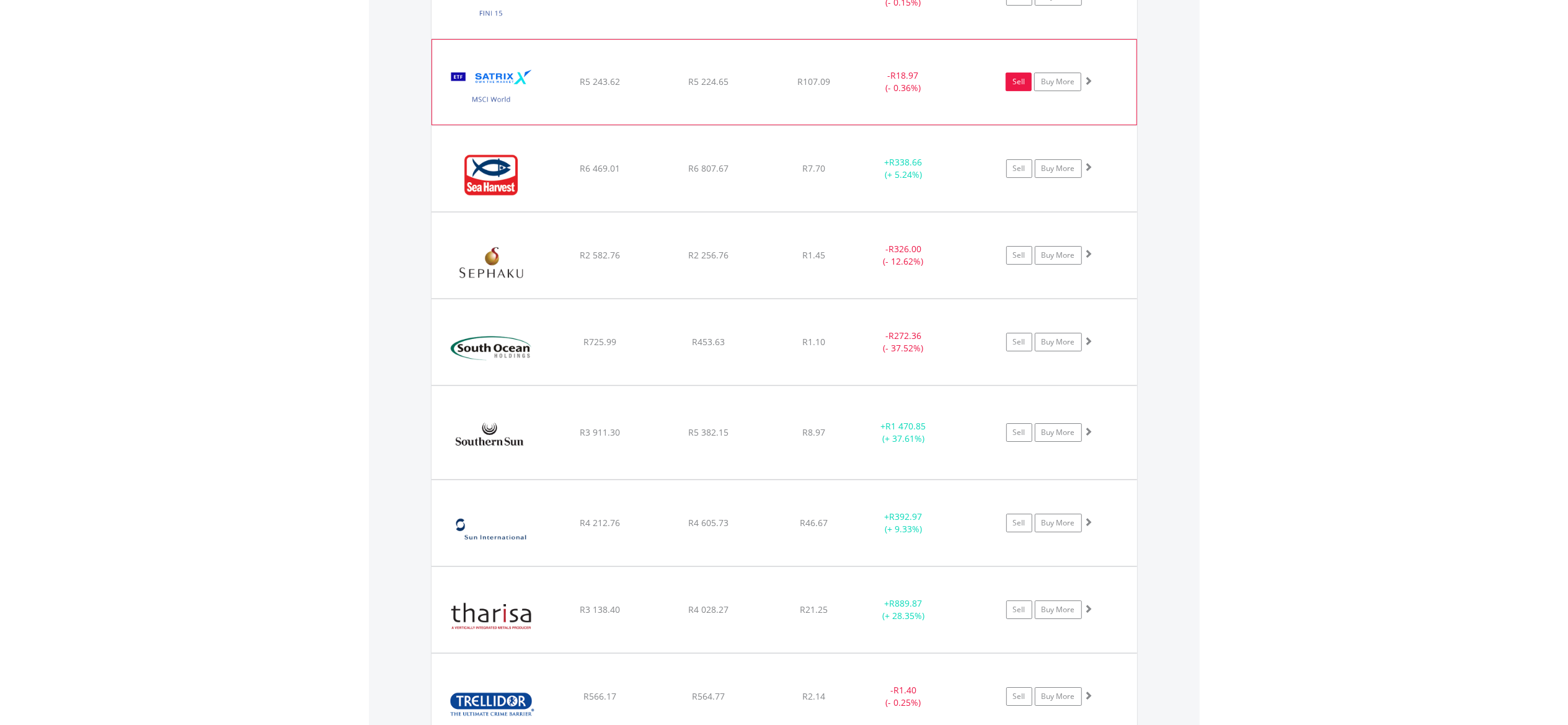
click at [1018, 91] on link "Sell" at bounding box center [1018, 81] width 26 height 19
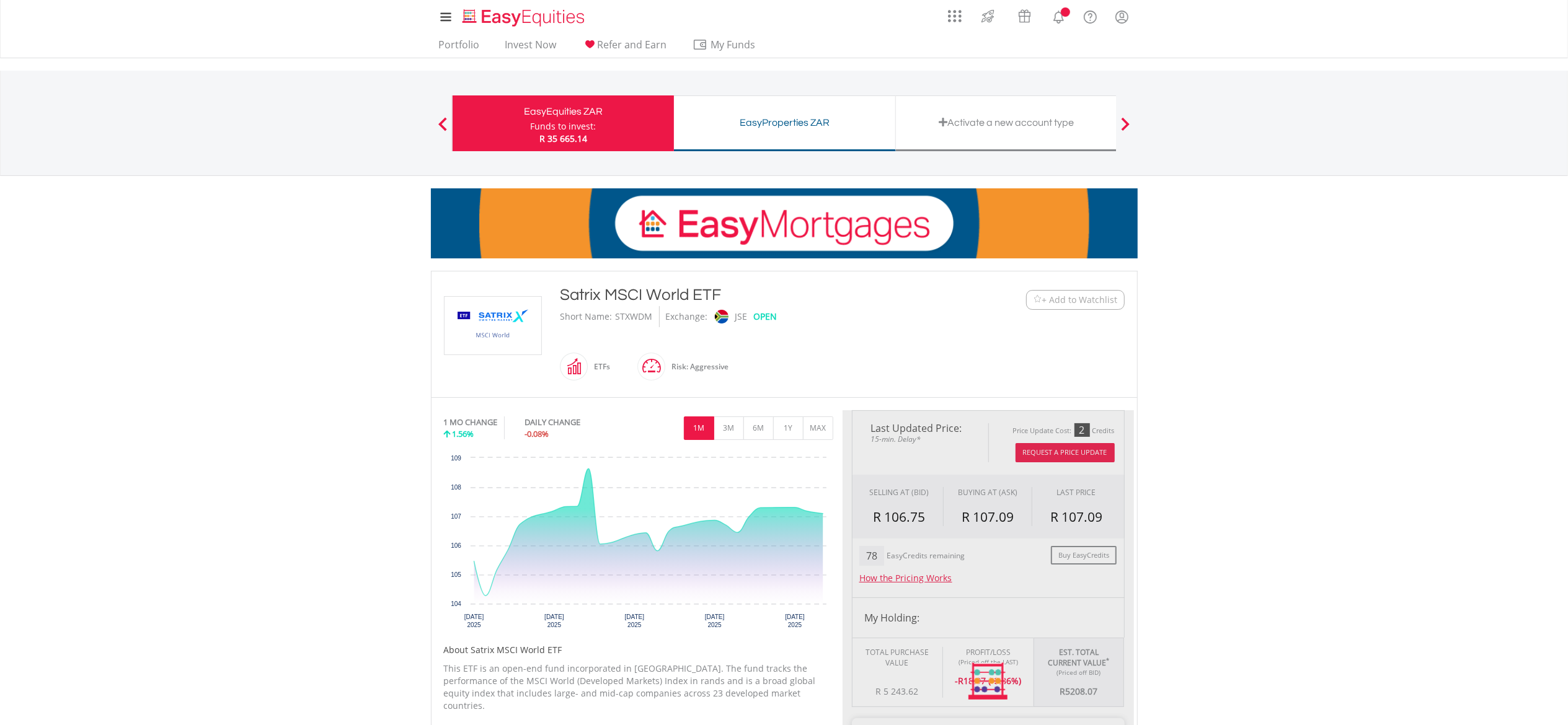
click at [306, 283] on body "My Investments Invest Now New Listings Sell My Recurring Investments Pending Or…" at bounding box center [784, 615] width 1568 height 1230
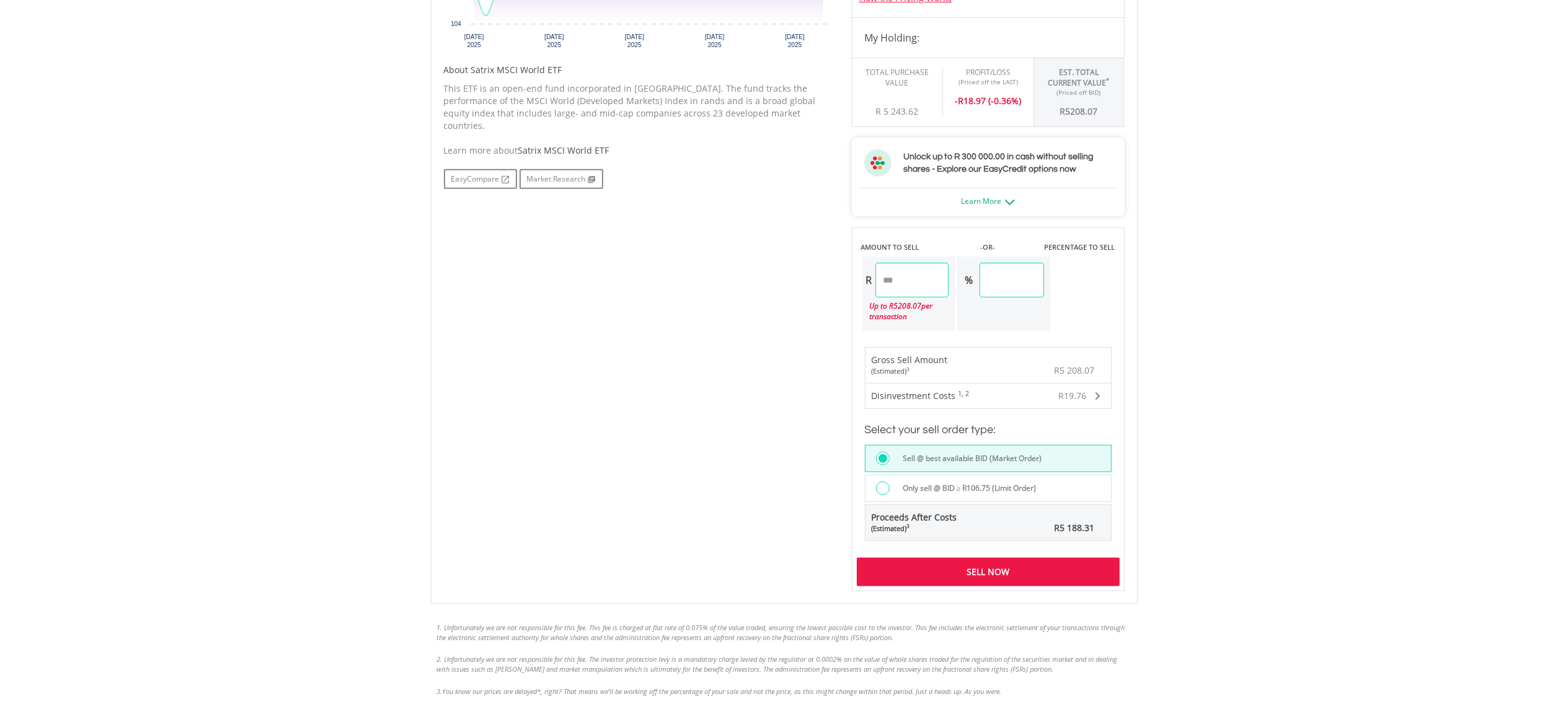
scroll to position [634, 0]
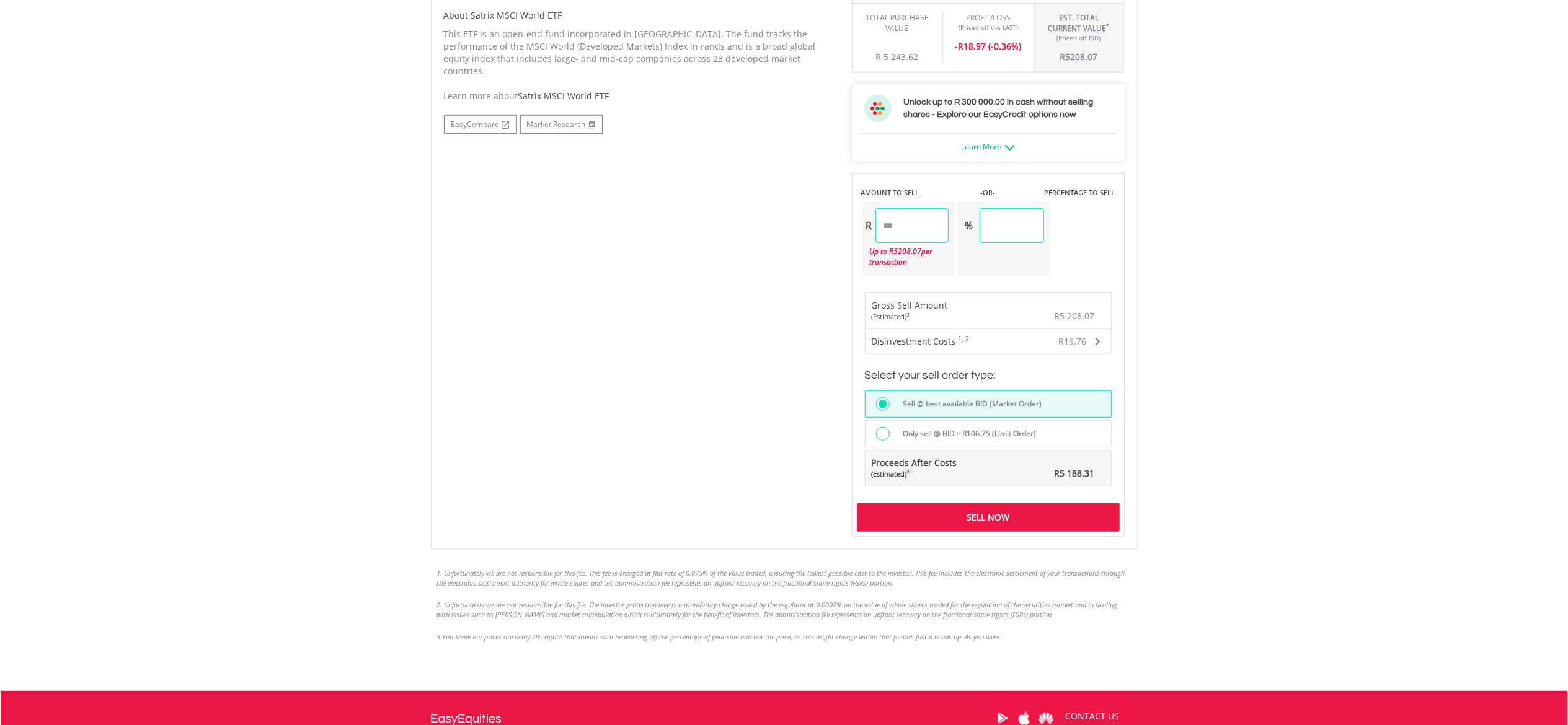
drag, startPoint x: 918, startPoint y: 225, endPoint x: 812, endPoint y: 220, distance: 106.1
click at [812, 220] on div "No chart available. 1 MO CHANGE 1.56% DAILY CHANGE -0.08% 1M 3M 6M 1Y MAX Chart…" at bounding box center [784, 156] width 699 height 761
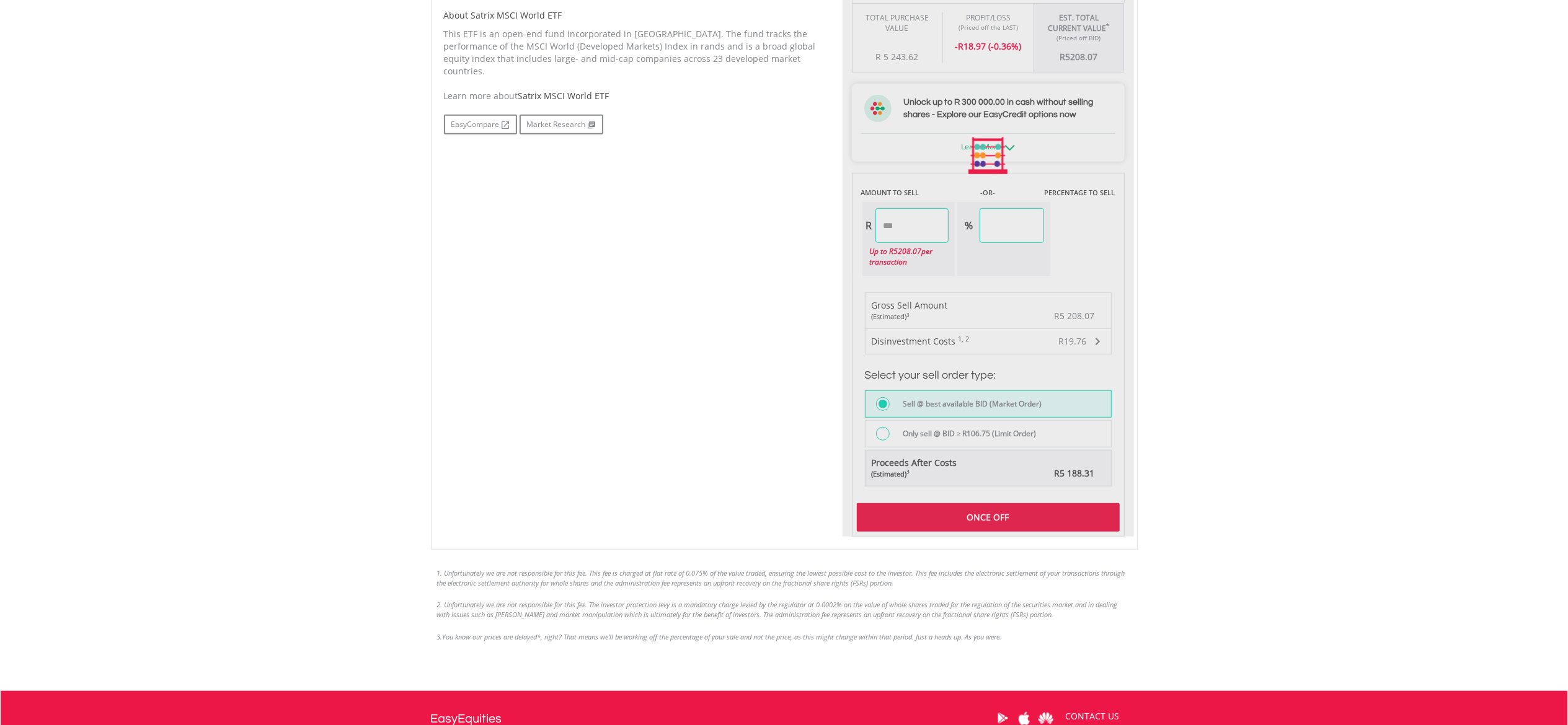
click at [984, 509] on div "Last Updated Price: 15-min. Delay* Price Update Cost: 2 Credits Request A Price…" at bounding box center [988, 156] width 291 height 761
type input "*******"
type input "*****"
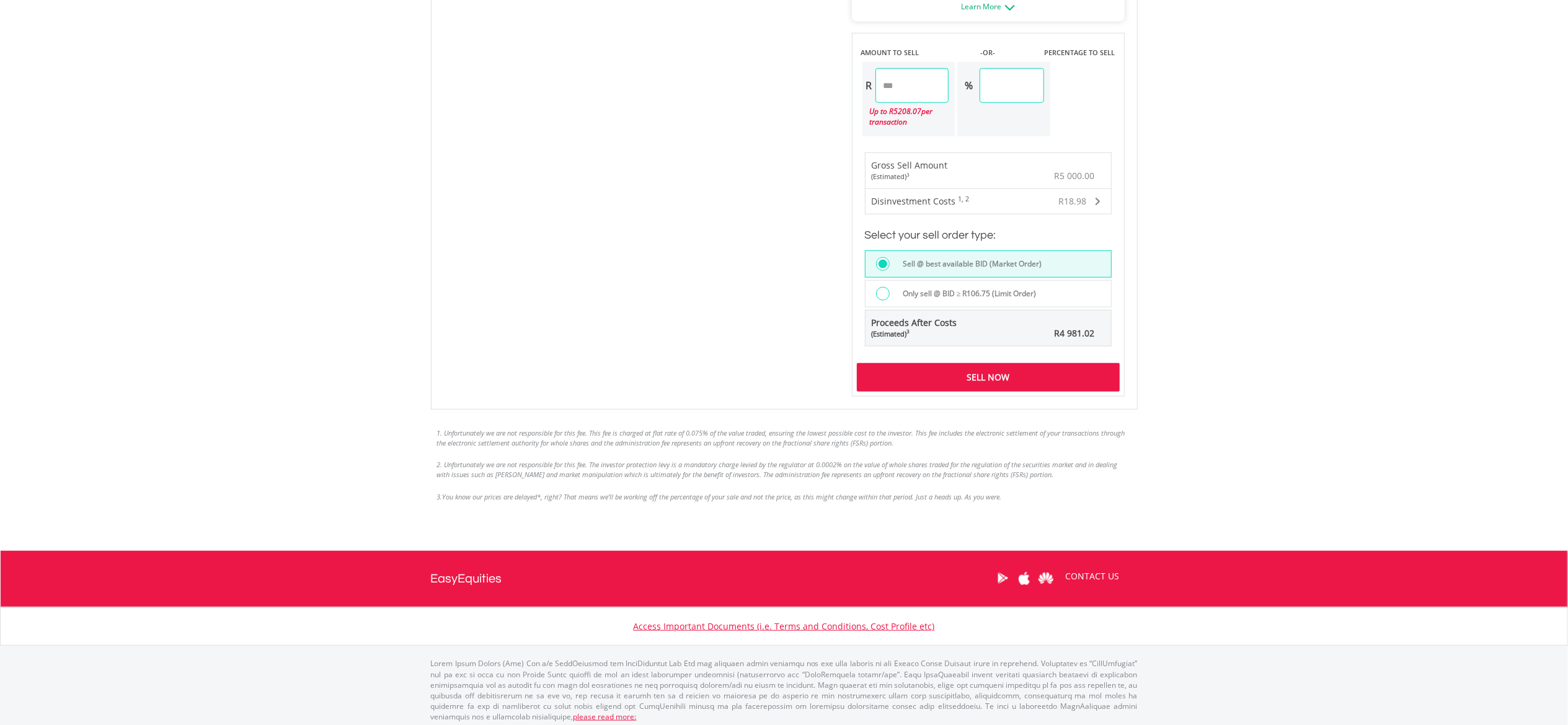
scroll to position [782, 0]
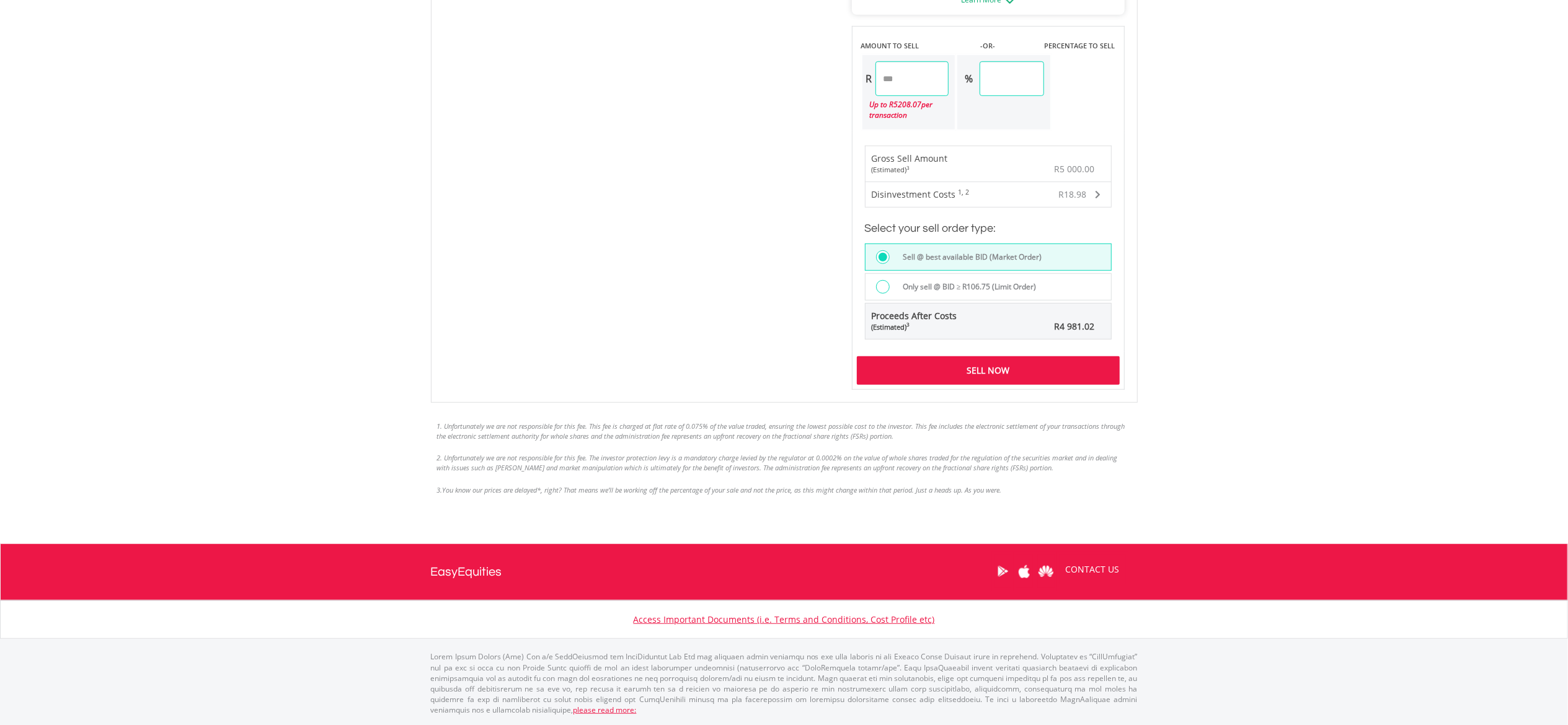
click at [982, 376] on div "Sell Now" at bounding box center [988, 370] width 263 height 29
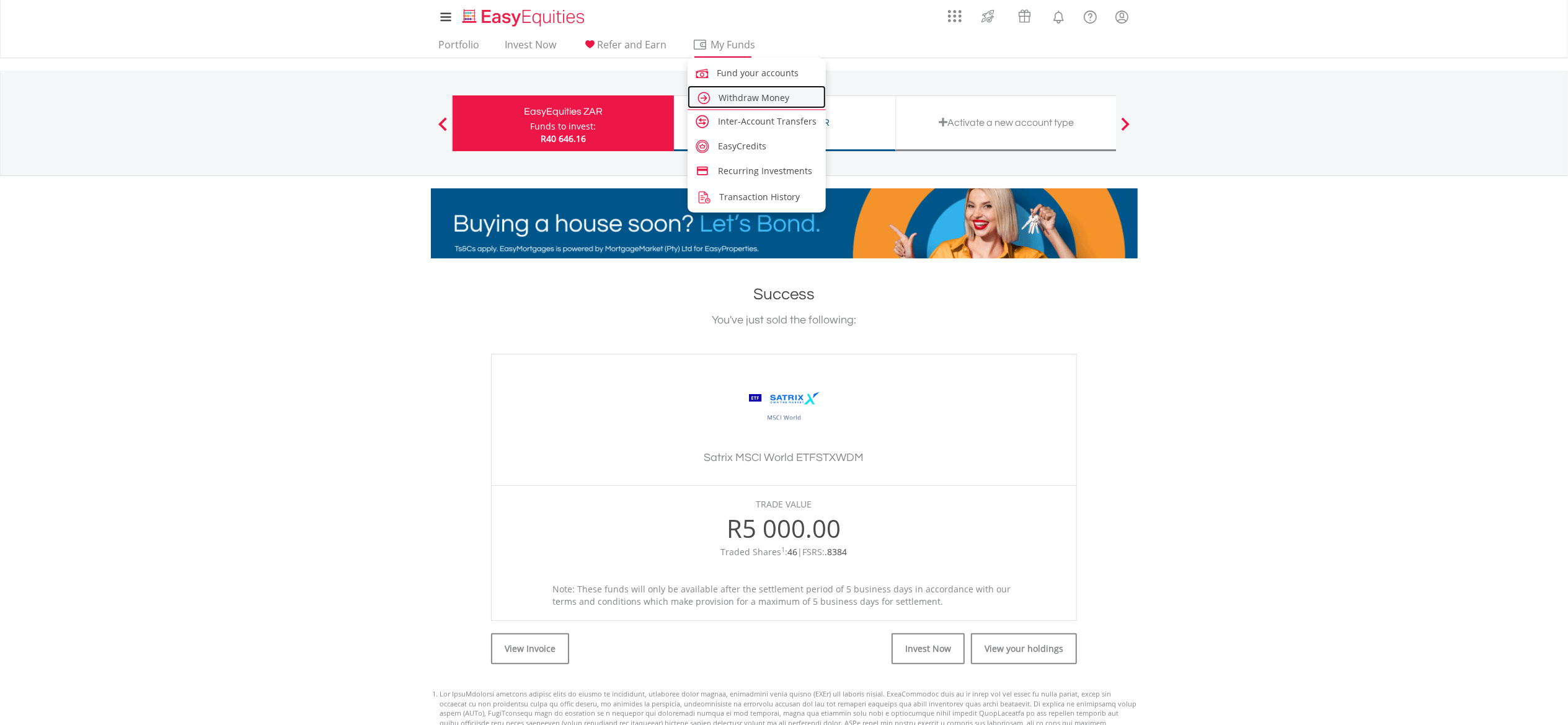
click at [744, 97] on span "Withdraw Money" at bounding box center [755, 98] width 71 height 12
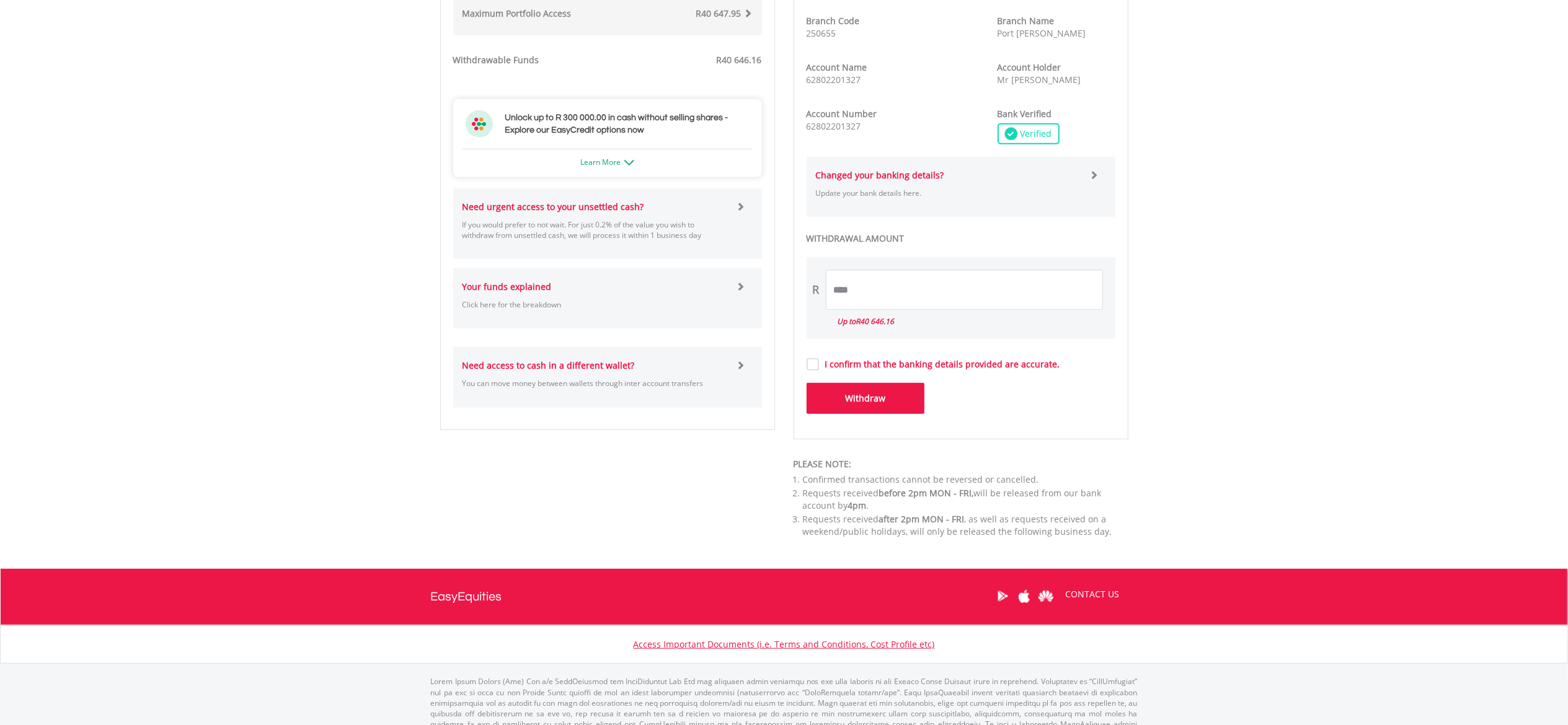
scroll to position [600, 0]
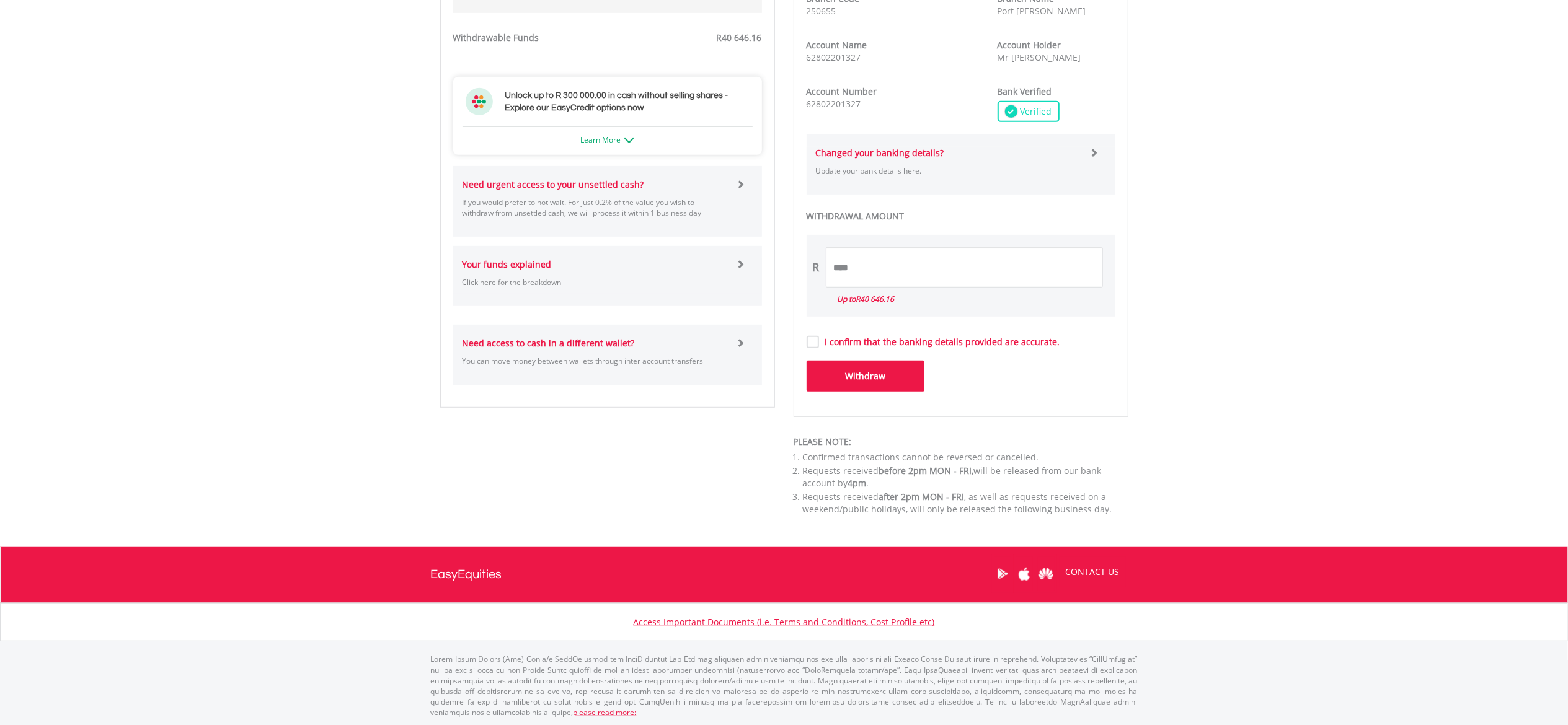
click at [390, 109] on body "My Investments Invest Now New Listings Sell My Recurring Investments Pending Or…" at bounding box center [784, 68] width 1568 height 1336
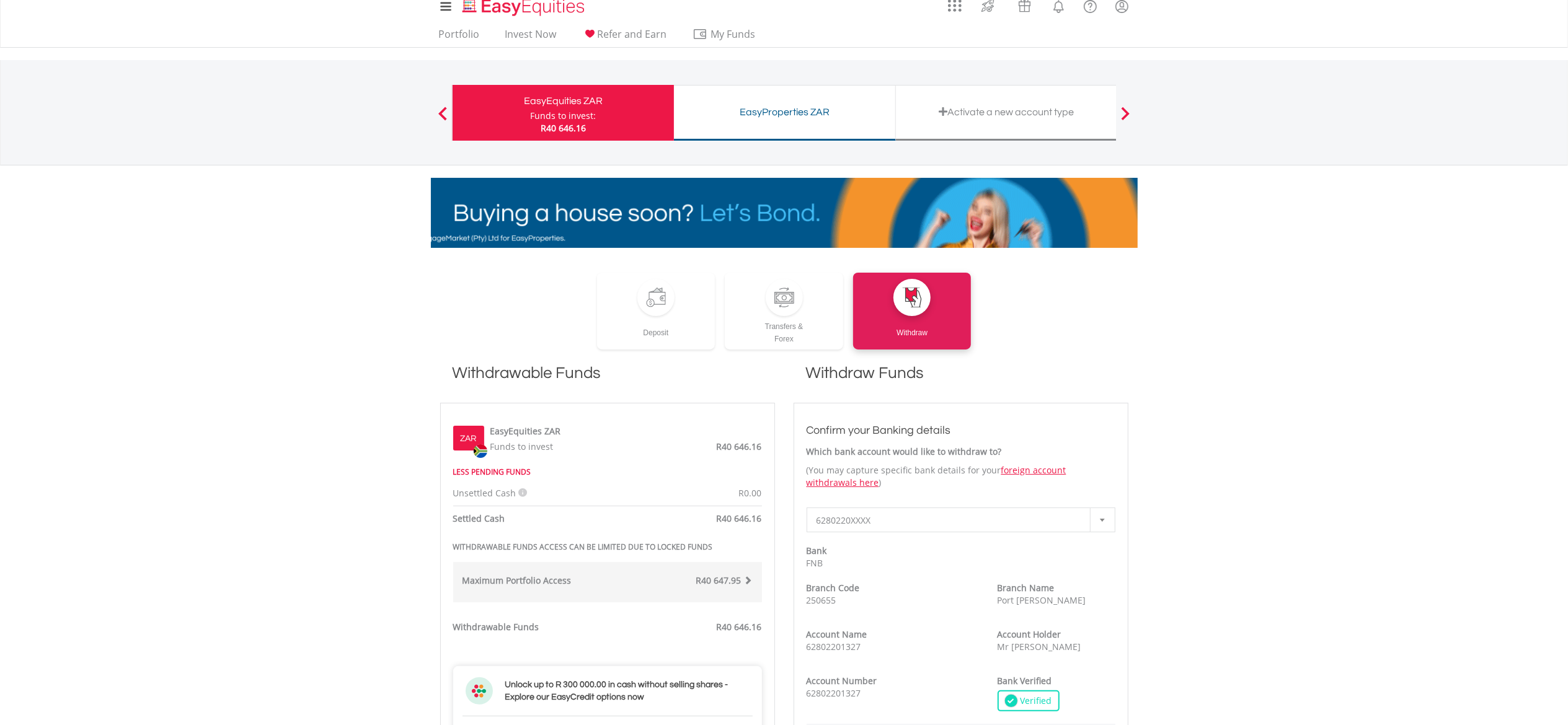
scroll to position [0, 0]
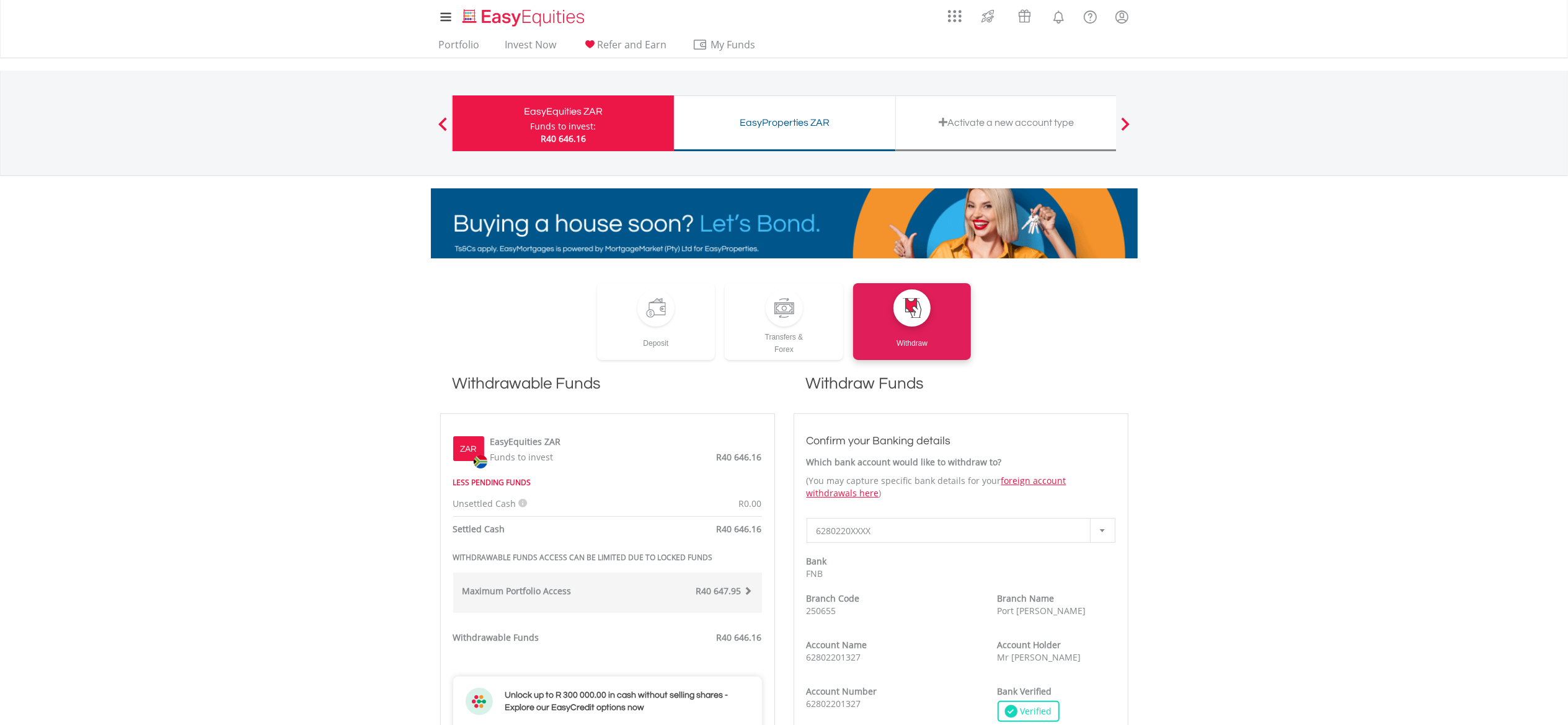
click at [296, 395] on body "My Investments Invest Now New Listings Sell My Recurring Investments Pending Or…" at bounding box center [784, 668] width 1568 height 1336
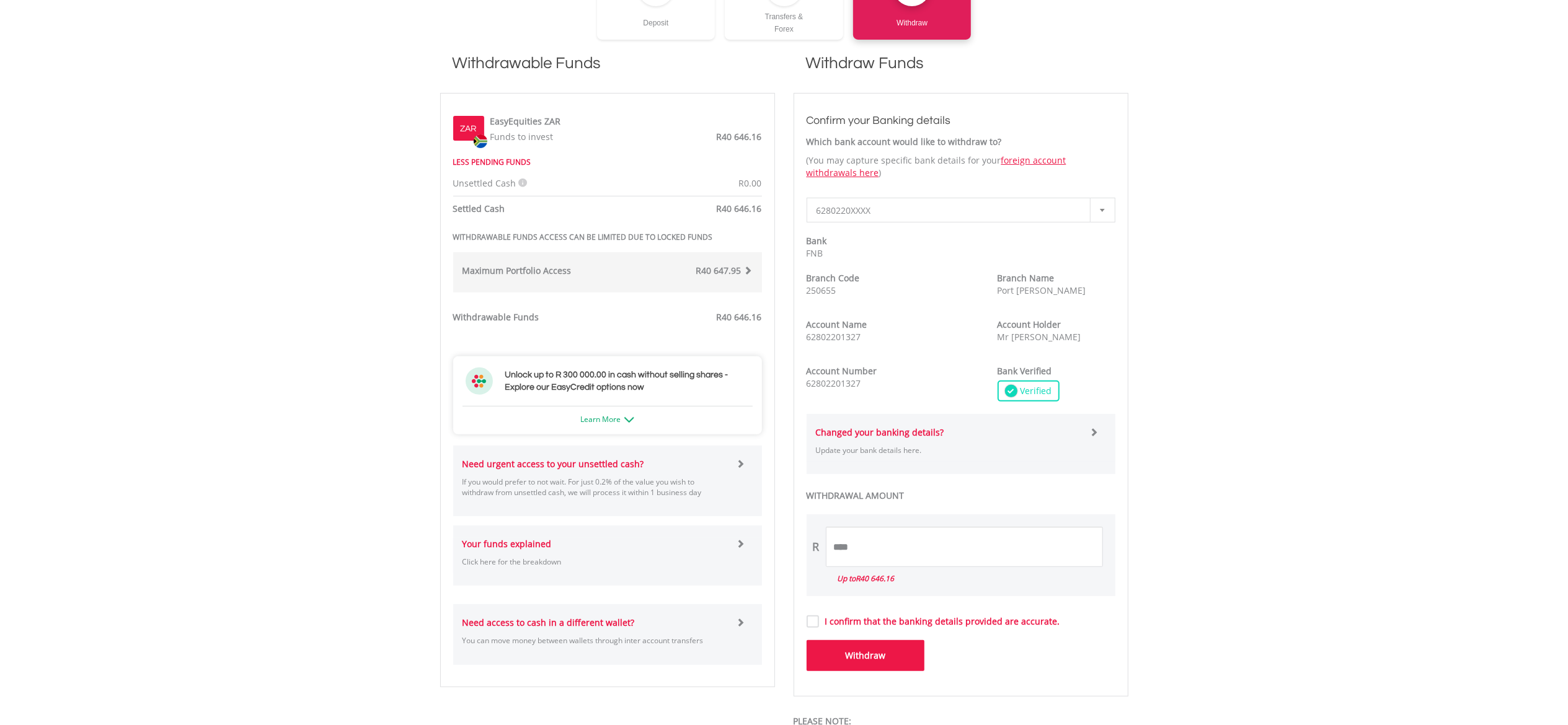
scroll to position [397, 0]
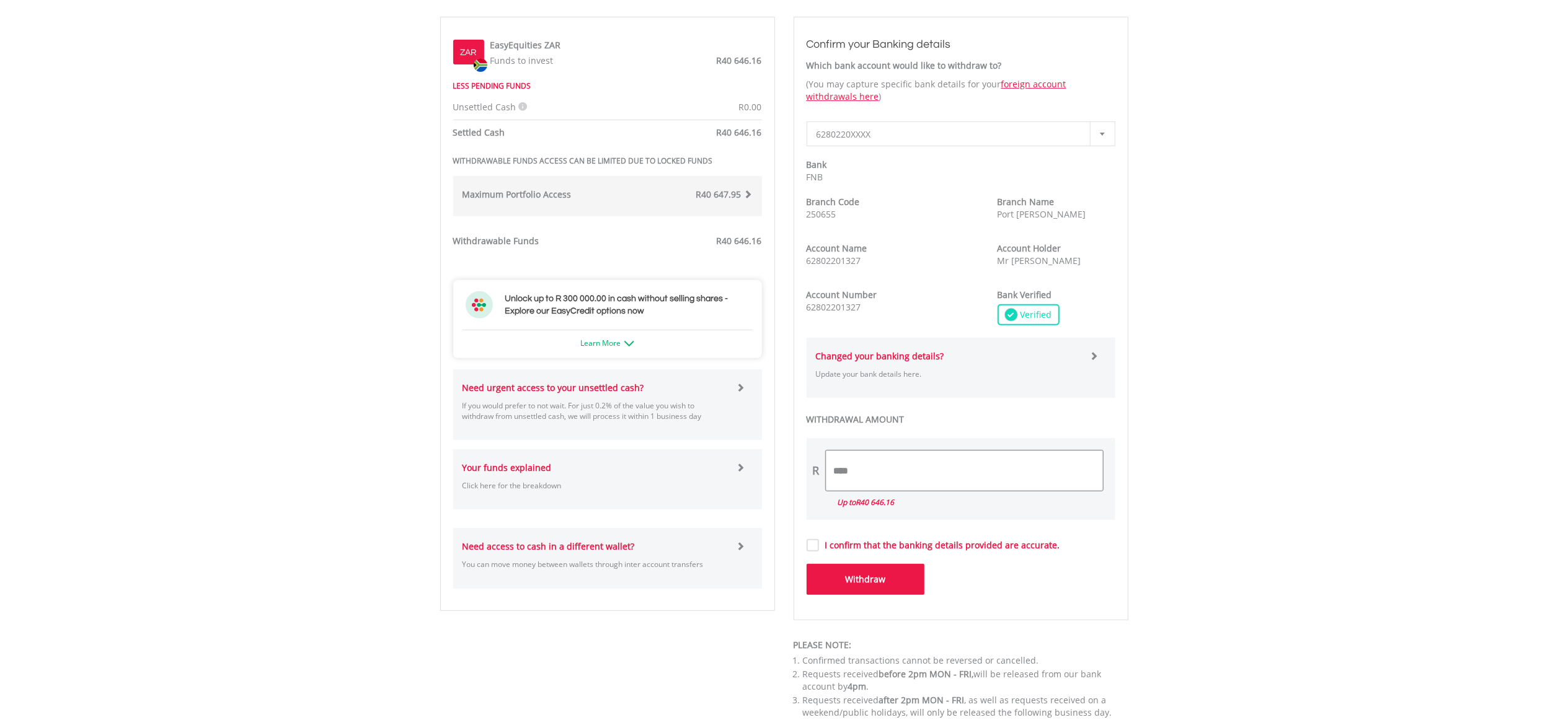
click at [883, 470] on input "****" at bounding box center [964, 470] width 277 height 40
drag, startPoint x: 883, startPoint y: 470, endPoint x: 703, endPoint y: 481, distance: 180.3
type input "********"
click at [839, 574] on button "Withdraw" at bounding box center [866, 579] width 118 height 31
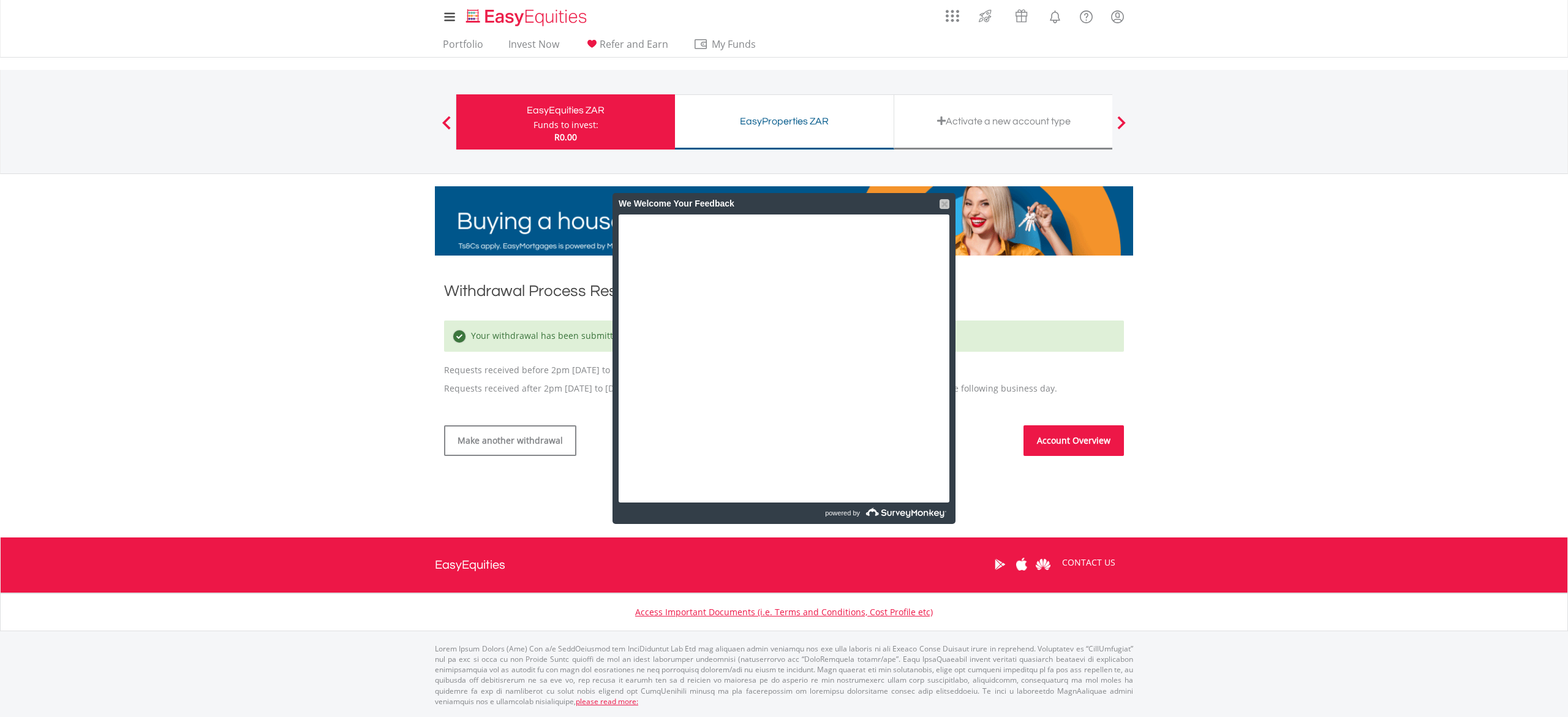
click at [943, 203] on div at bounding box center [944, 204] width 10 height 10
